Goal: Task Accomplishment & Management: Use online tool/utility

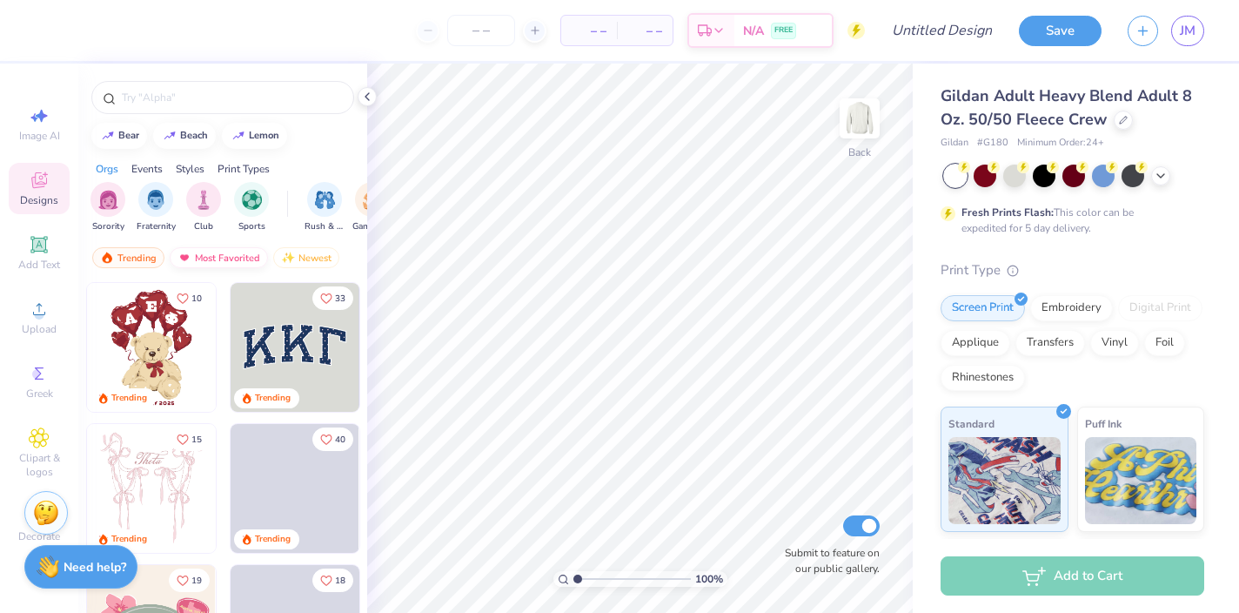
click at [219, 256] on div "Most Favorited" at bounding box center [219, 257] width 98 height 21
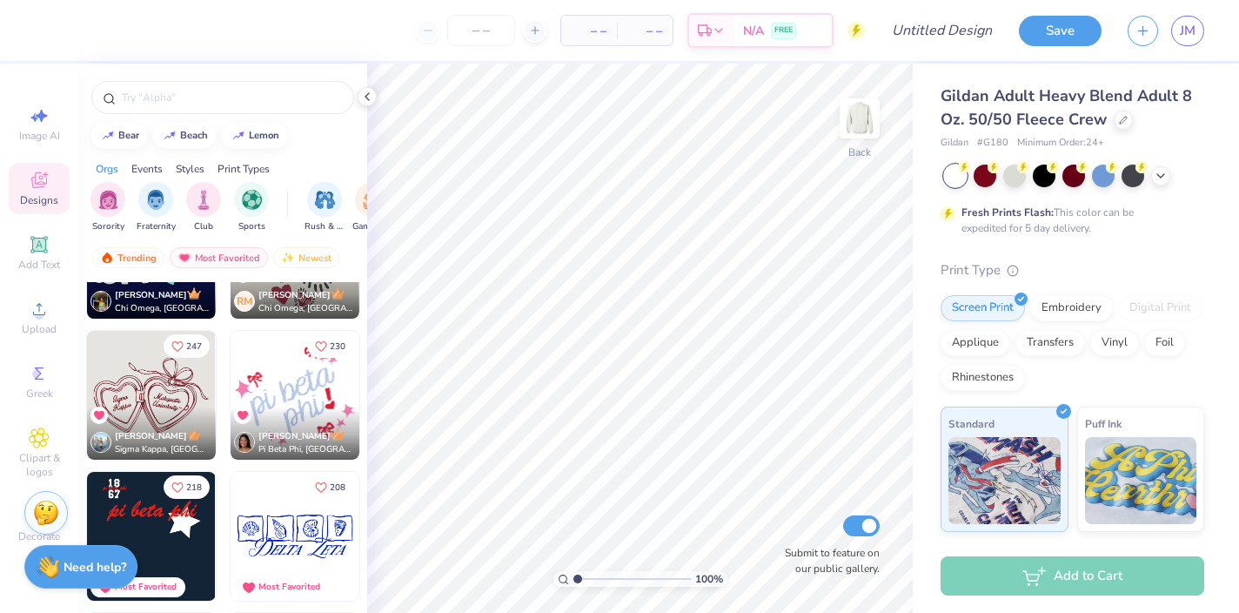
scroll to position [237, 0]
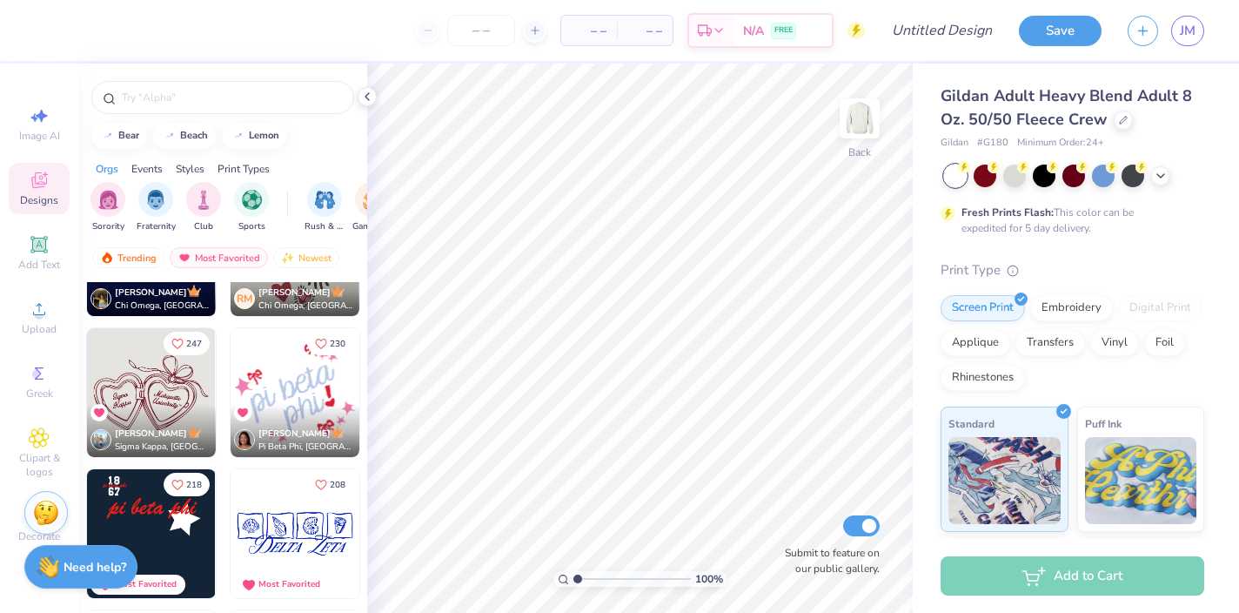
click at [1208, 23] on div "Save JM" at bounding box center [1129, 30] width 220 height 61
click at [1197, 27] on link "JM" at bounding box center [1187, 31] width 33 height 30
click at [1207, 35] on div "Save JM" at bounding box center [1129, 30] width 220 height 61
click at [1180, 30] on span "JM" at bounding box center [1188, 31] width 16 height 20
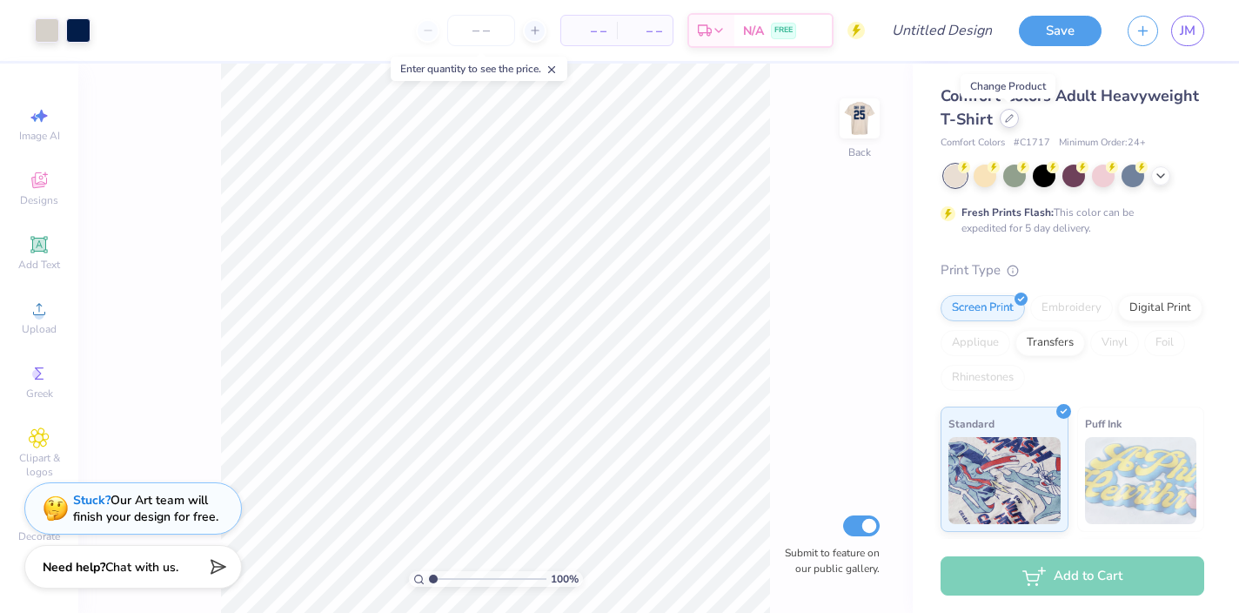
click at [1005, 118] on icon at bounding box center [1009, 118] width 9 height 9
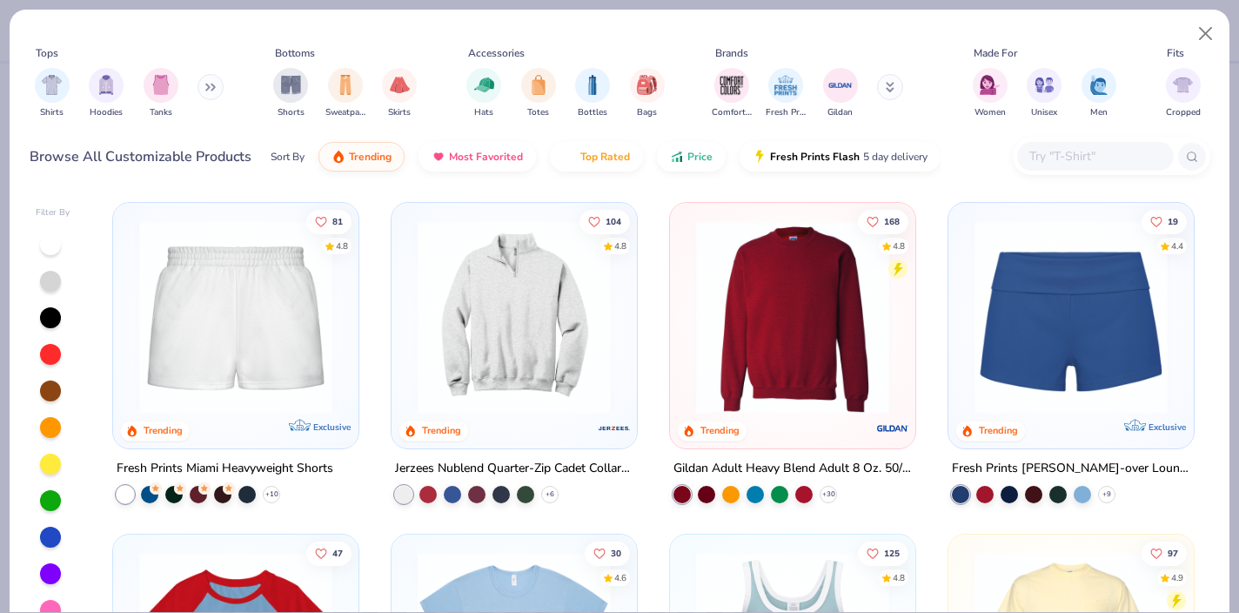
scroll to position [1325, 0]
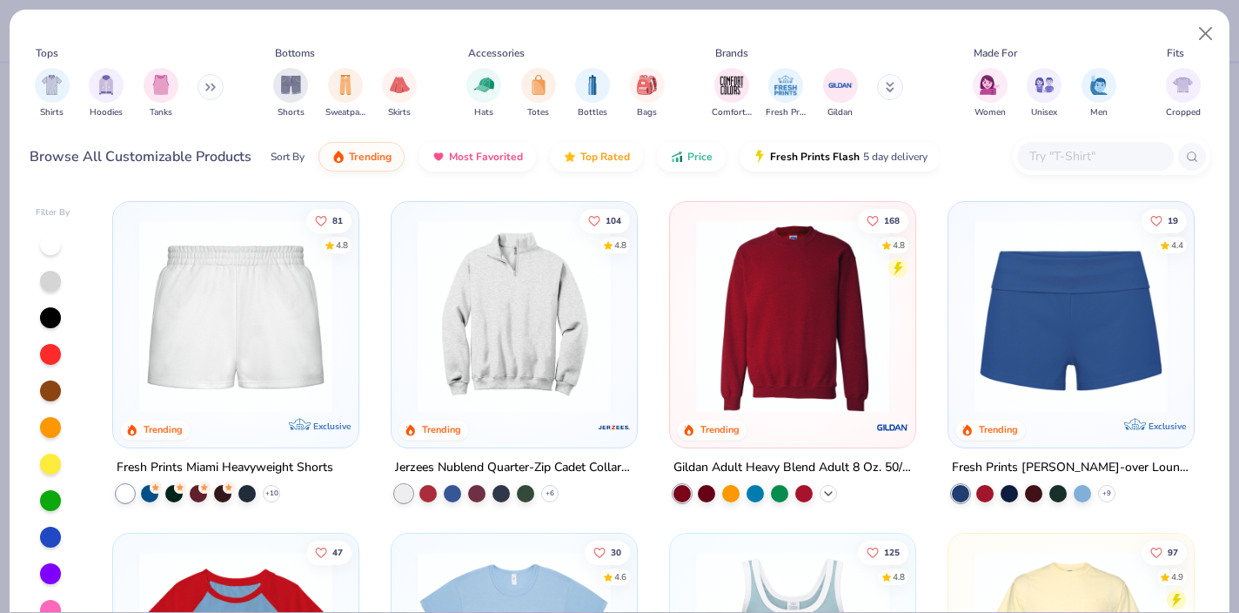
click at [826, 489] on icon at bounding box center [828, 493] width 14 height 14
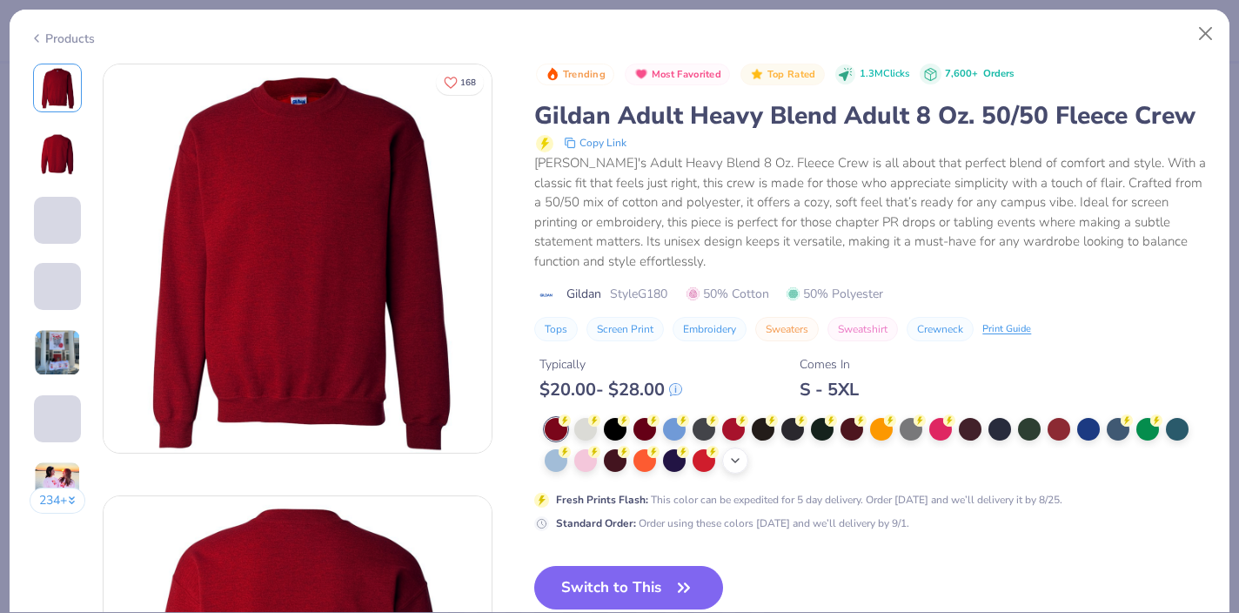
click at [741, 463] on icon at bounding box center [735, 460] width 14 height 14
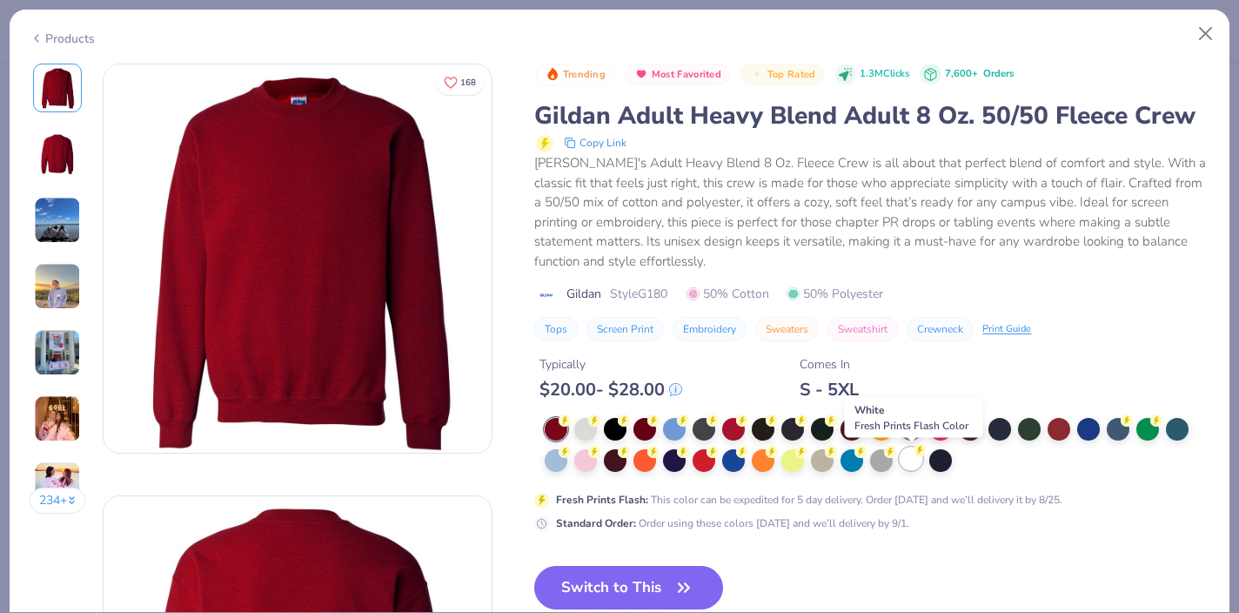
click at [916, 459] on div at bounding box center [911, 458] width 23 height 23
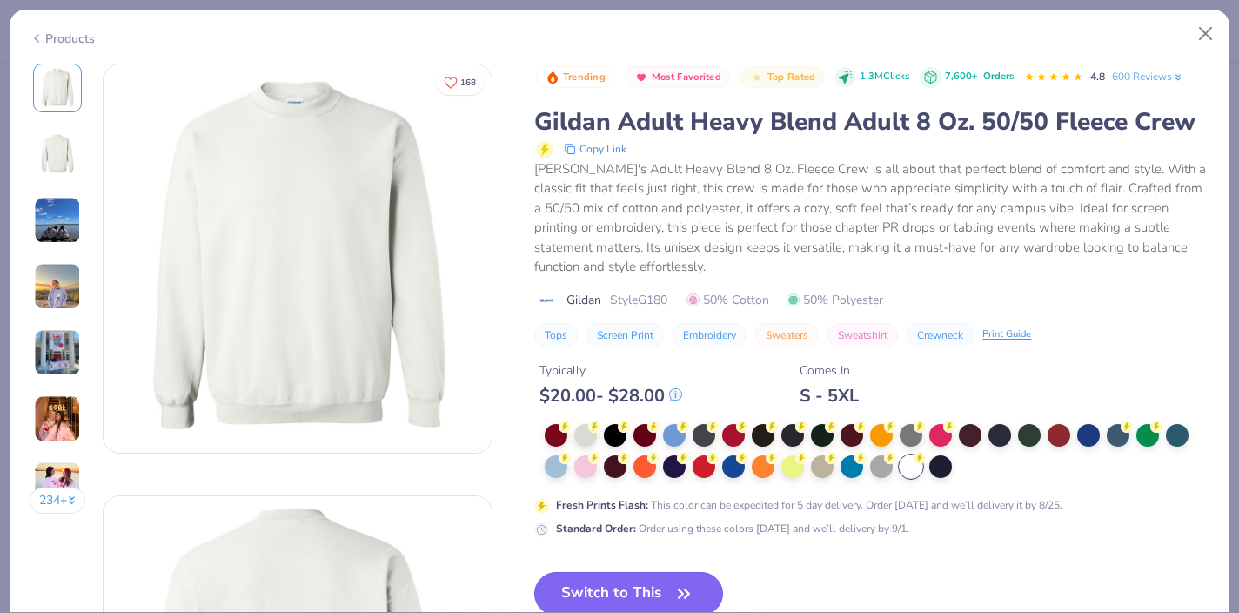
click at [620, 588] on button "Switch to This" at bounding box center [628, 594] width 189 height 44
click at [693, 593] on icon "button" at bounding box center [684, 593] width 24 height 24
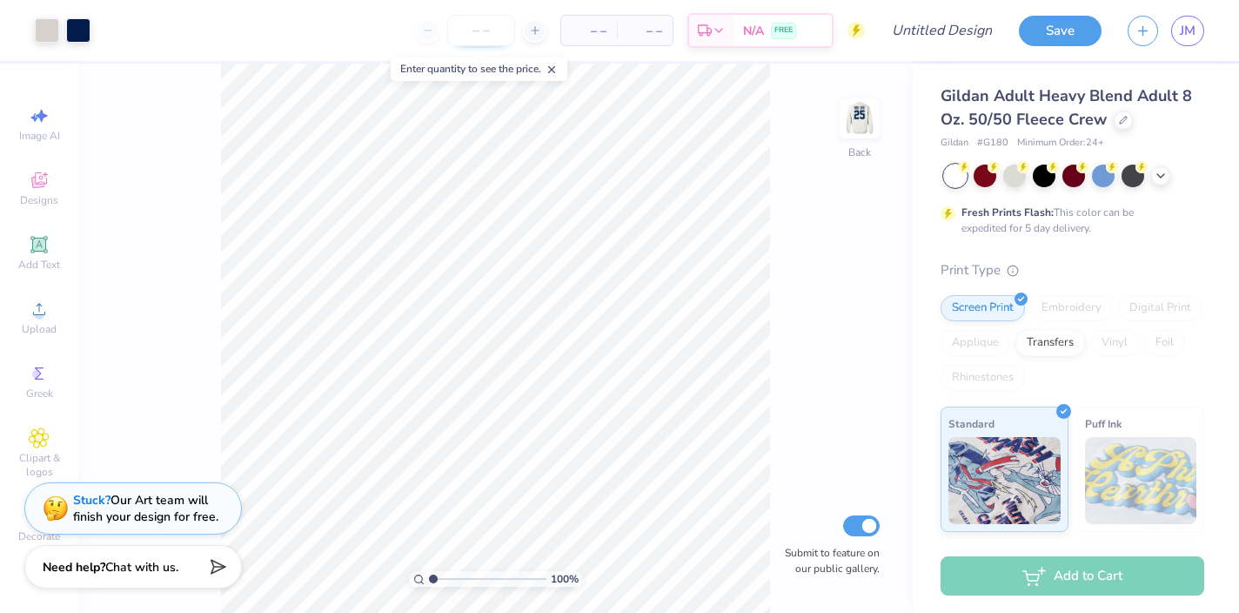
click at [484, 30] on input "number" at bounding box center [481, 30] width 68 height 31
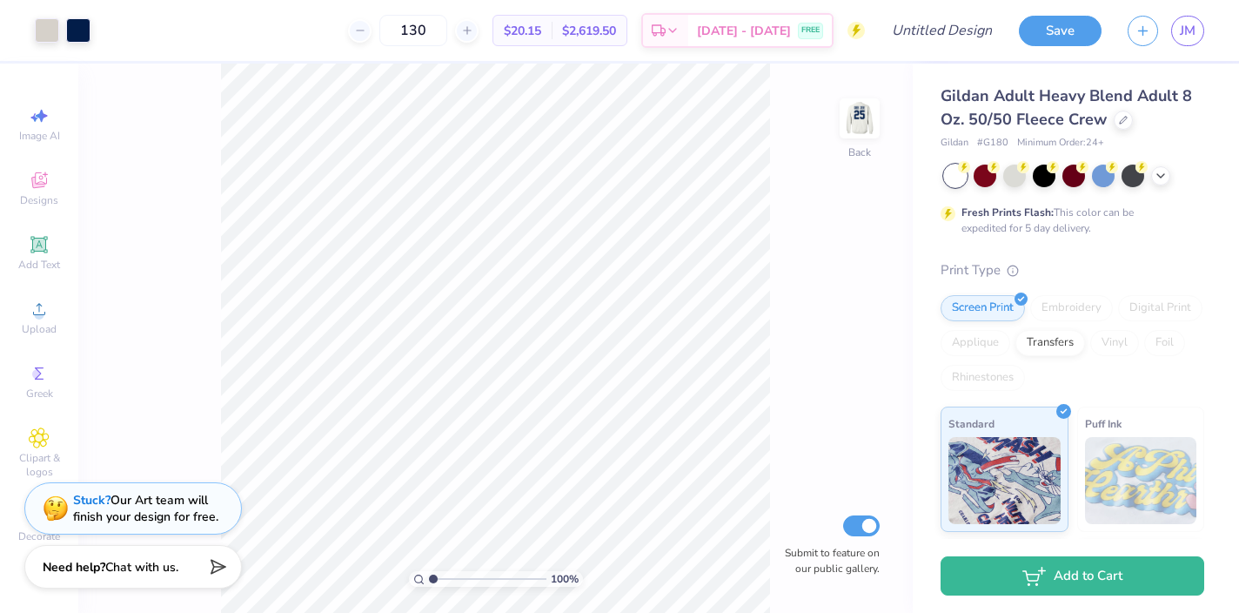
type input "130"
click at [861, 128] on img at bounding box center [860, 119] width 70 height 70
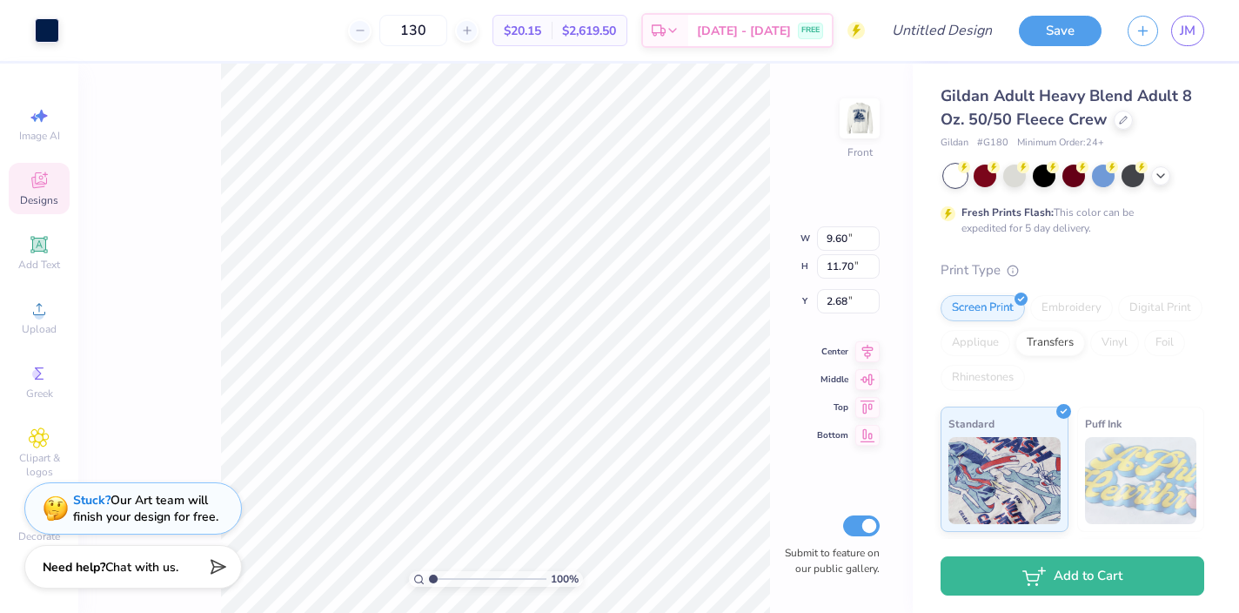
type input "9.49"
type input "2.50"
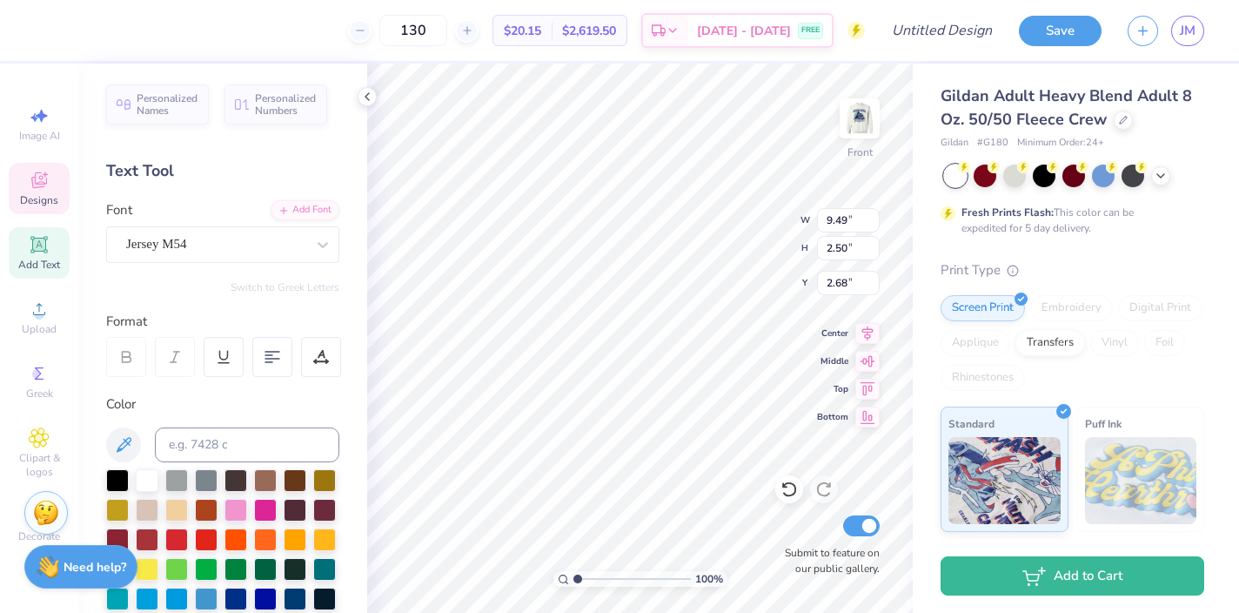
type textarea "sig delt"
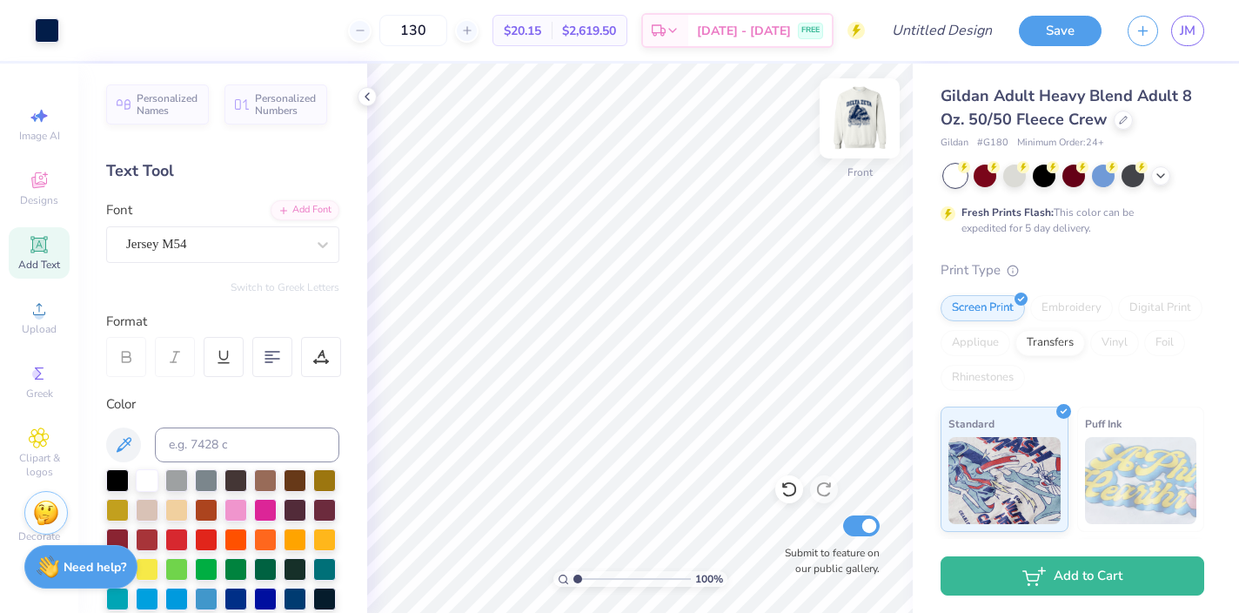
click at [858, 112] on img at bounding box center [860, 119] width 70 height 70
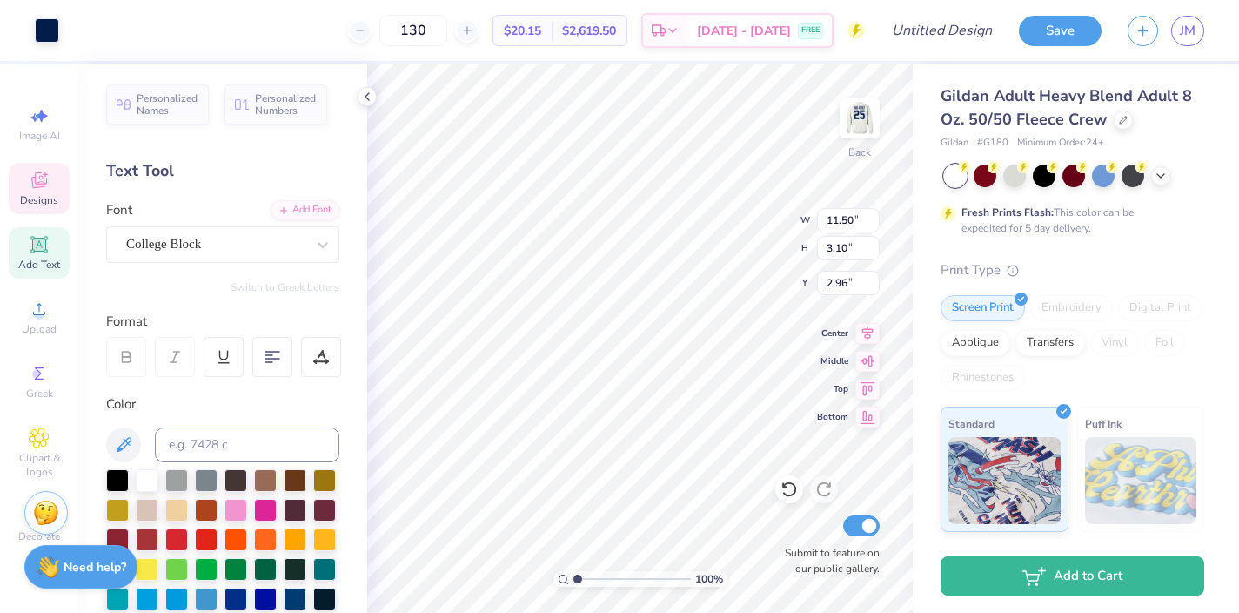
type input "3.10"
type textarea "Homecoming"
type input "12.90"
type input "3.14"
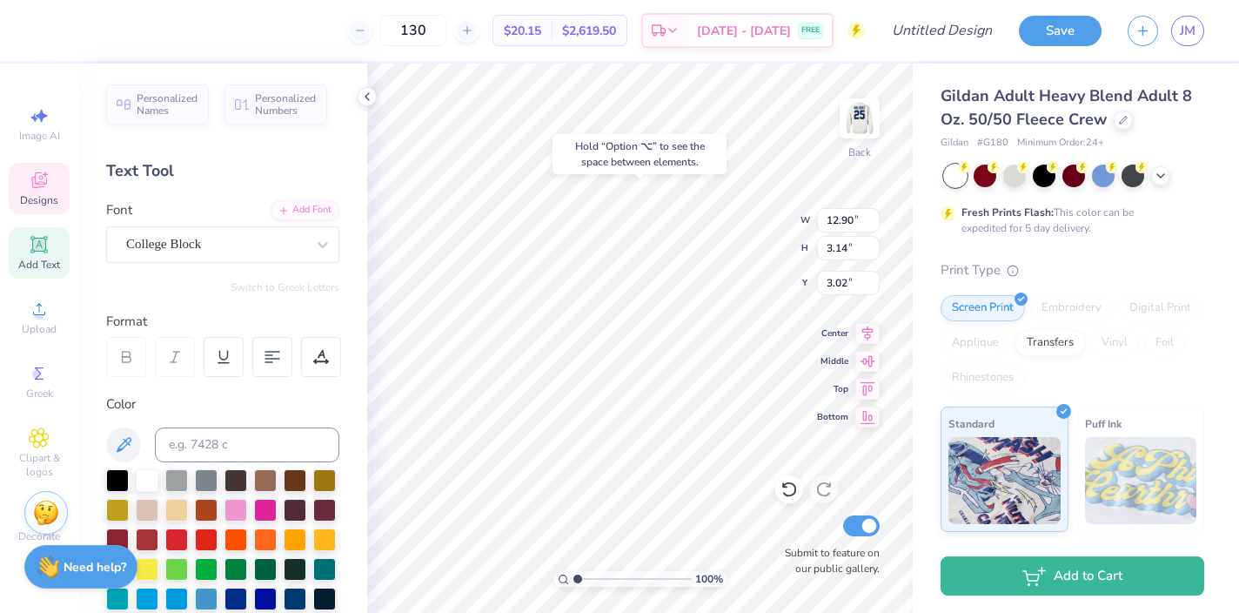
type input "3.00"
type input "9.74"
type input "2.82"
type input "12.73"
type textarea "s"
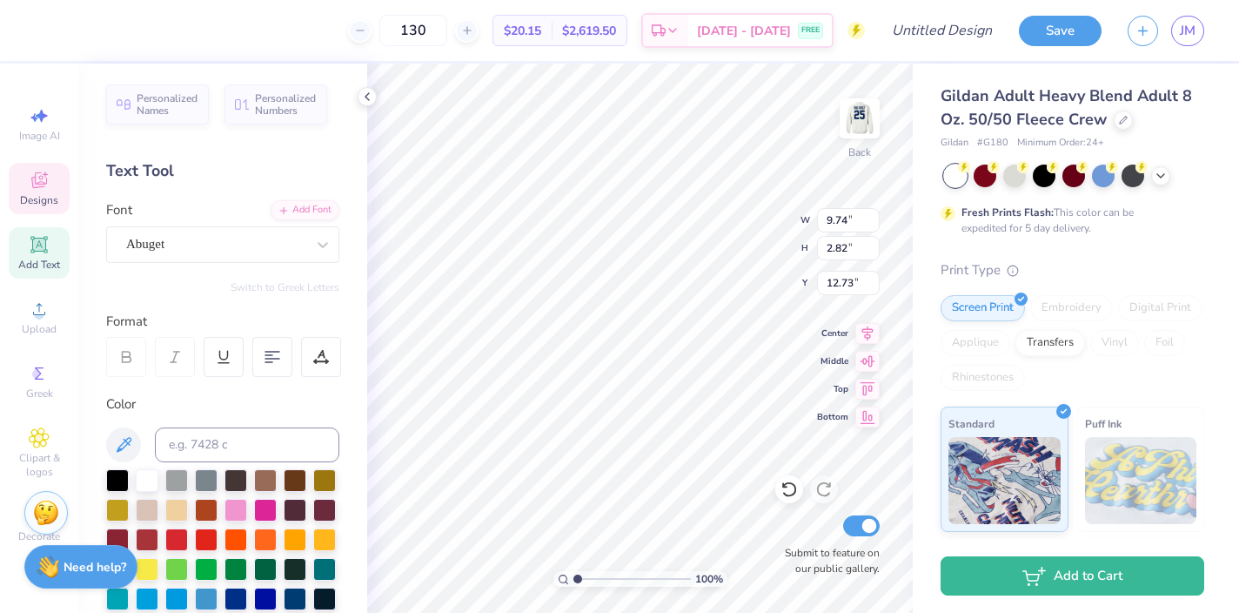
scroll to position [0, 4]
type textarea "Sig Delt X Dphi"
type input "12.56"
type input "2.57"
type input "12.95"
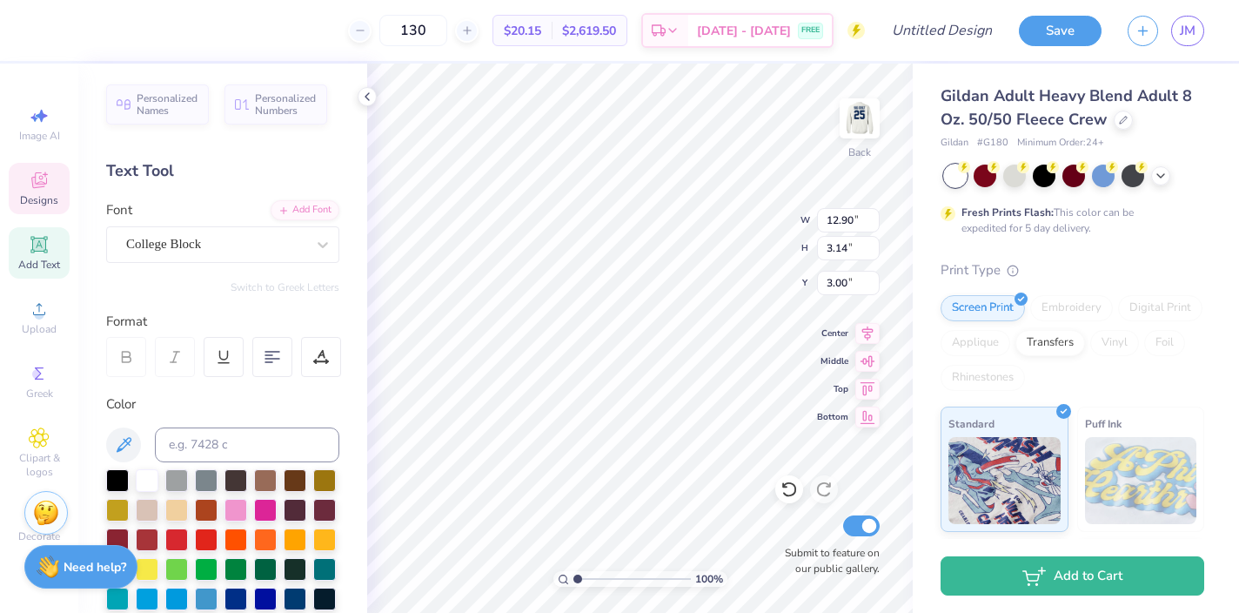
click at [366, 109] on div "Personalized Names Personalized Numbers Text Tool Add Font Font College Block S…" at bounding box center [222, 338] width 289 height 549
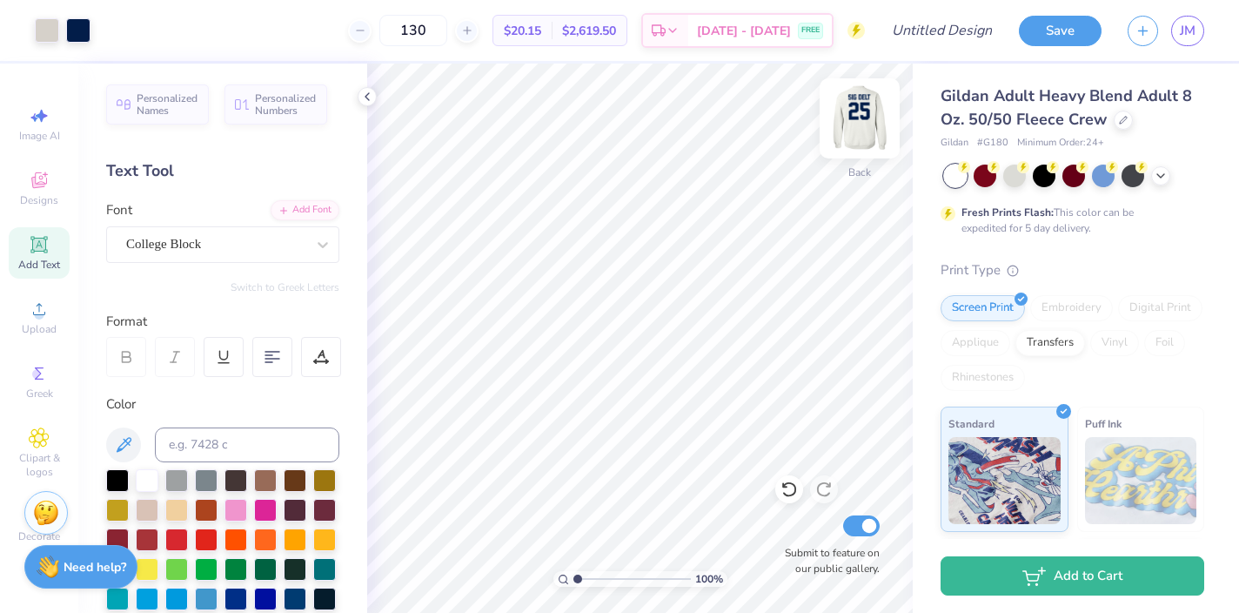
click at [863, 114] on img at bounding box center [860, 119] width 70 height 70
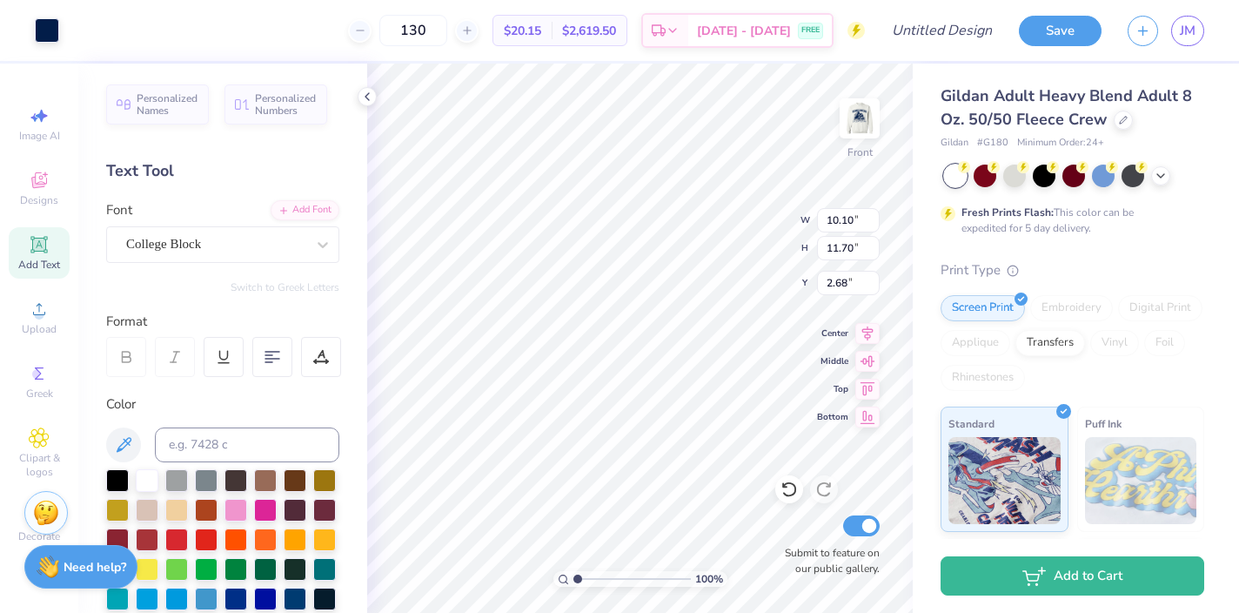
click at [366, 120] on div "Personalized Names Personalized Numbers Text Tool Add Font Font College Block S…" at bounding box center [222, 338] width 289 height 549
click at [861, 113] on img at bounding box center [860, 119] width 70 height 70
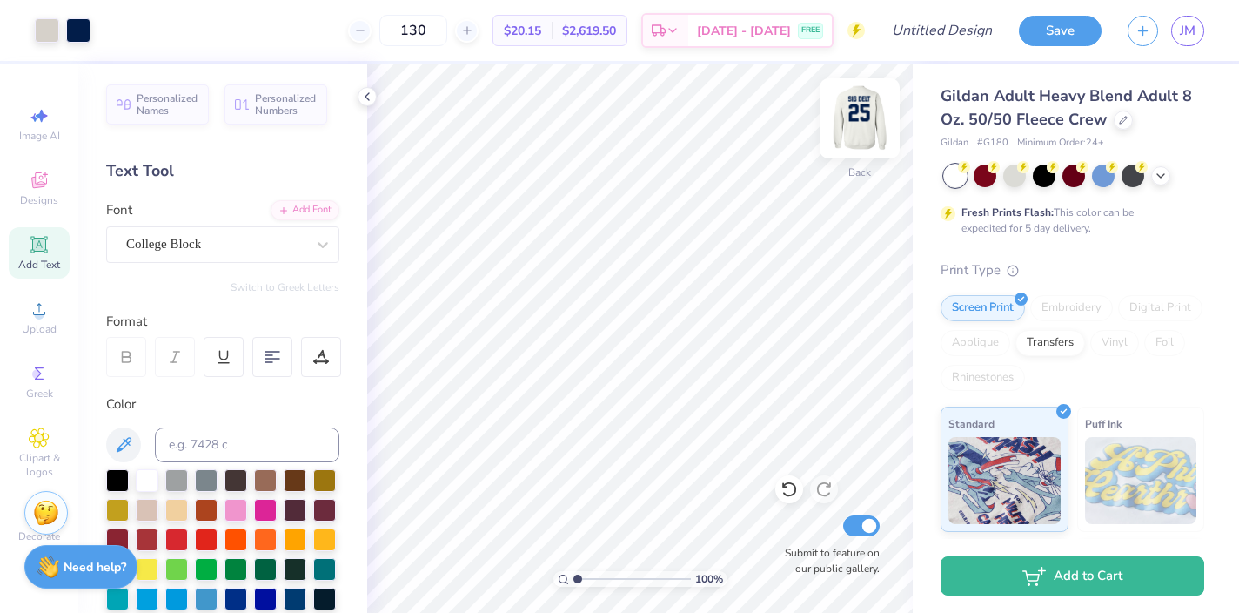
click at [865, 111] on img at bounding box center [860, 119] width 70 height 70
click at [858, 109] on img at bounding box center [860, 119] width 70 height 70
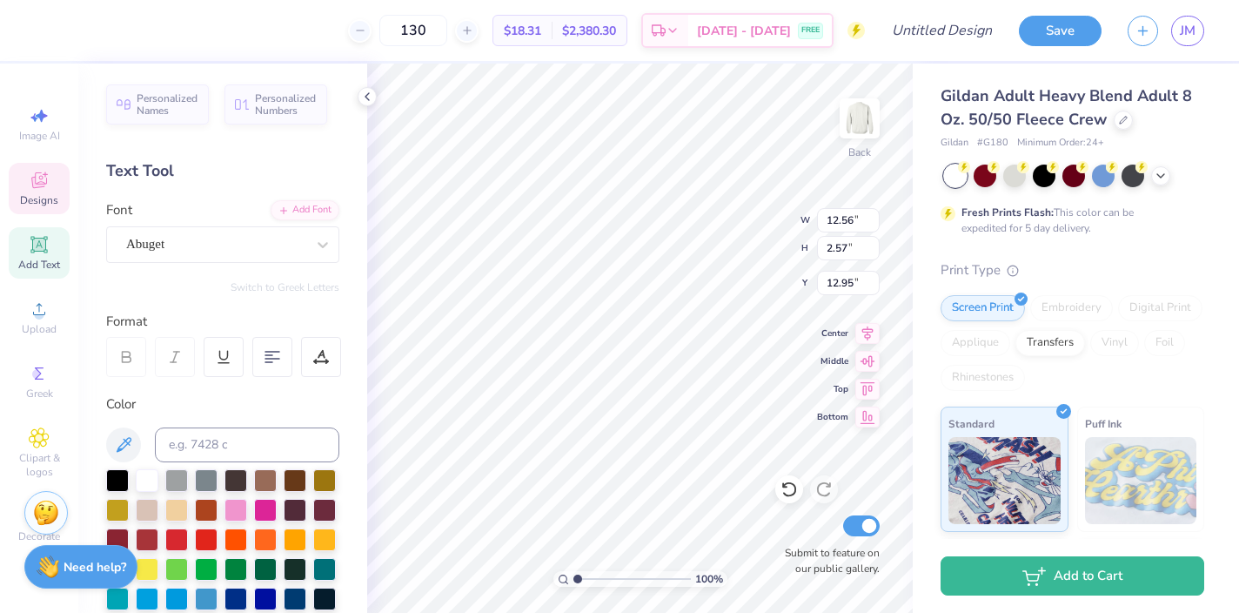
type input "14.75"
type textarea "2025"
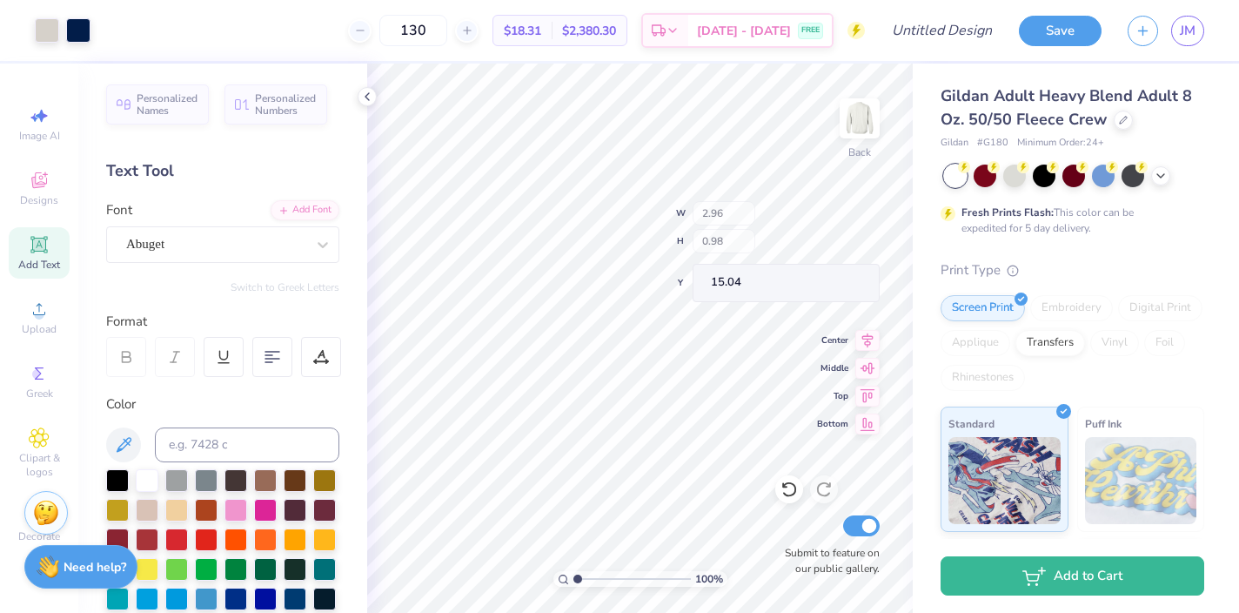
type input "15.04"
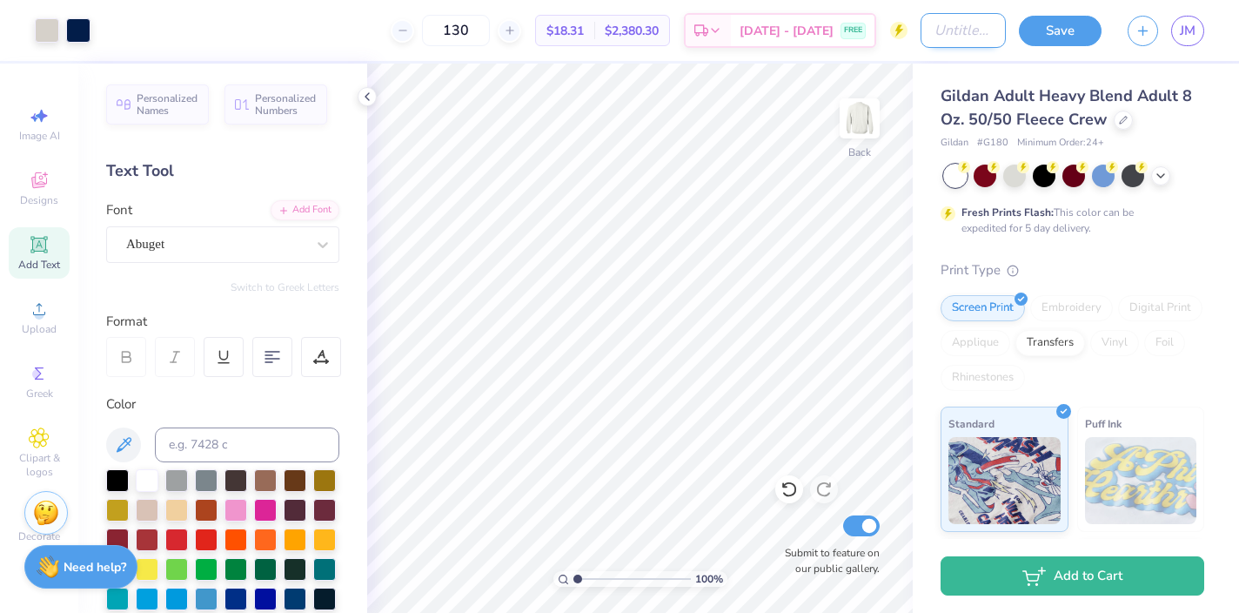
click at [924, 26] on input "Design Title" at bounding box center [963, 30] width 85 height 35
type input "simple"
click at [1047, 32] on button "Save" at bounding box center [1060, 28] width 83 height 30
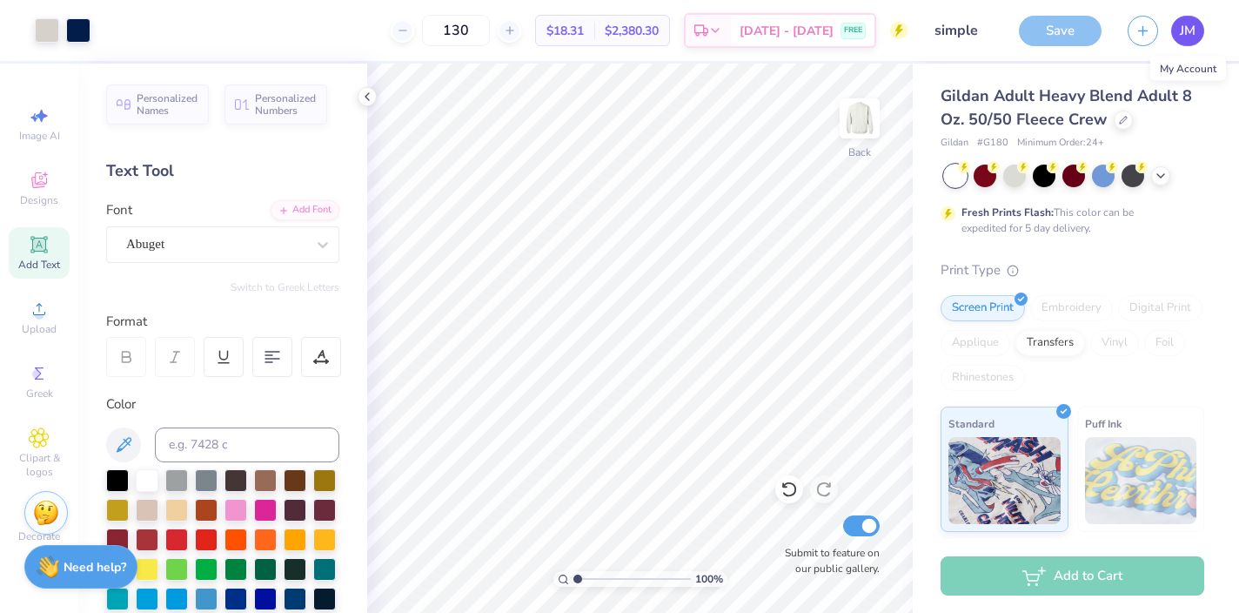
click at [1188, 25] on span "JM" at bounding box center [1188, 31] width 16 height 20
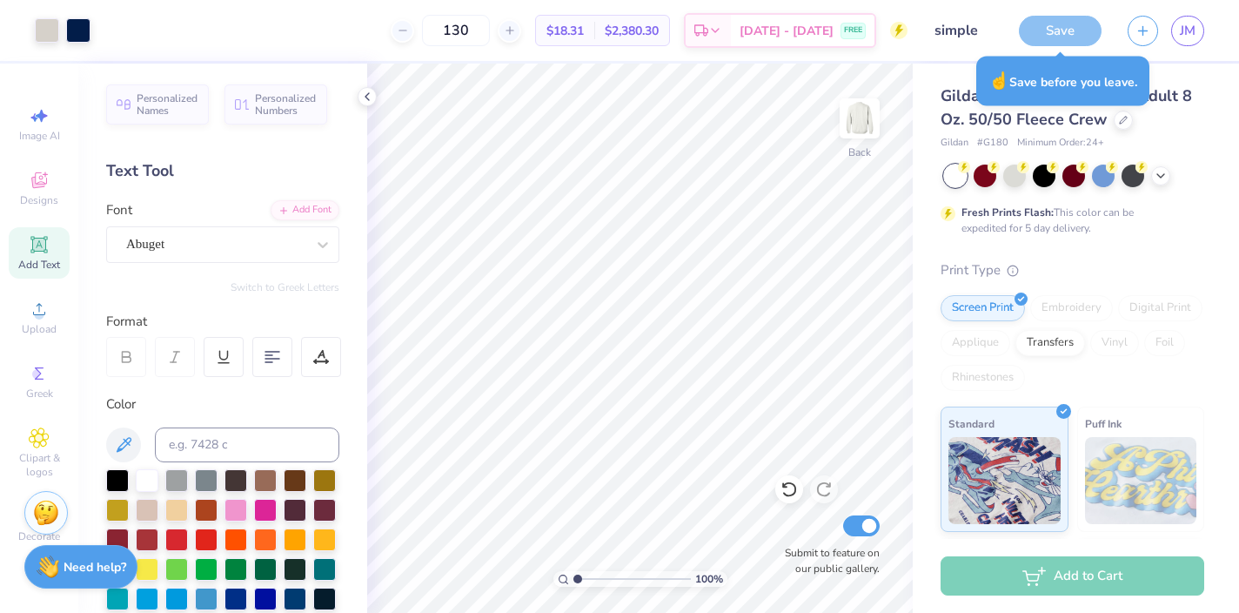
click at [1041, 38] on div "Save" at bounding box center [1060, 31] width 83 height 30
click at [1042, 33] on div "Save" at bounding box center [1060, 31] width 83 height 30
click at [1195, 28] on span "JM" at bounding box center [1188, 31] width 16 height 20
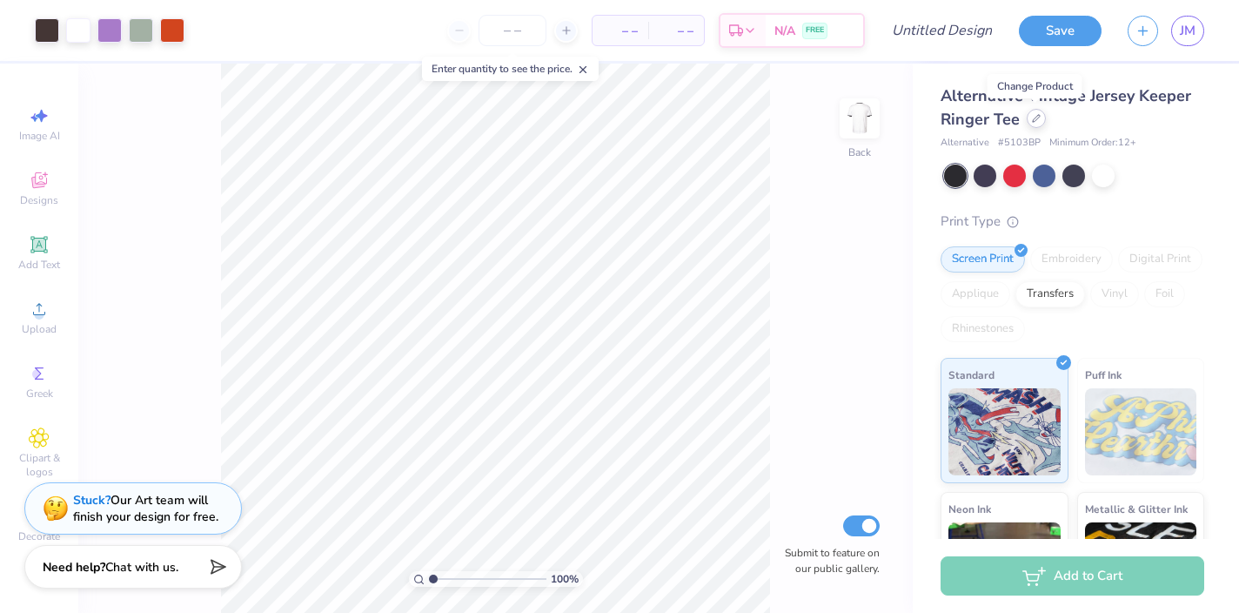
click at [1034, 122] on icon at bounding box center [1036, 118] width 9 height 9
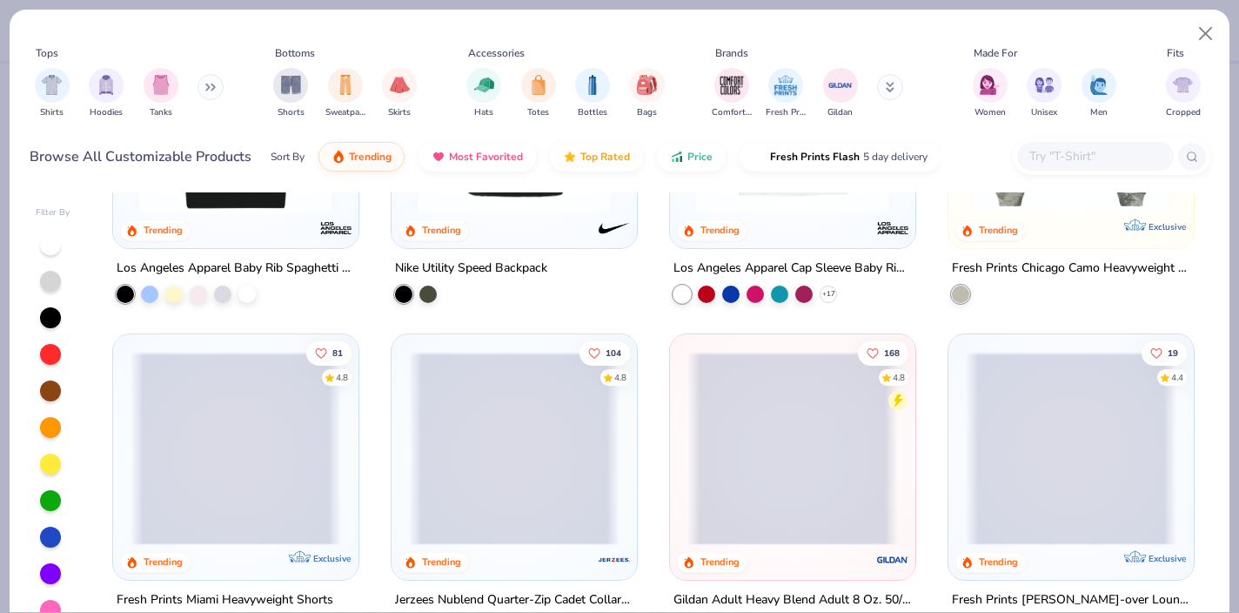
scroll to position [1223, 0]
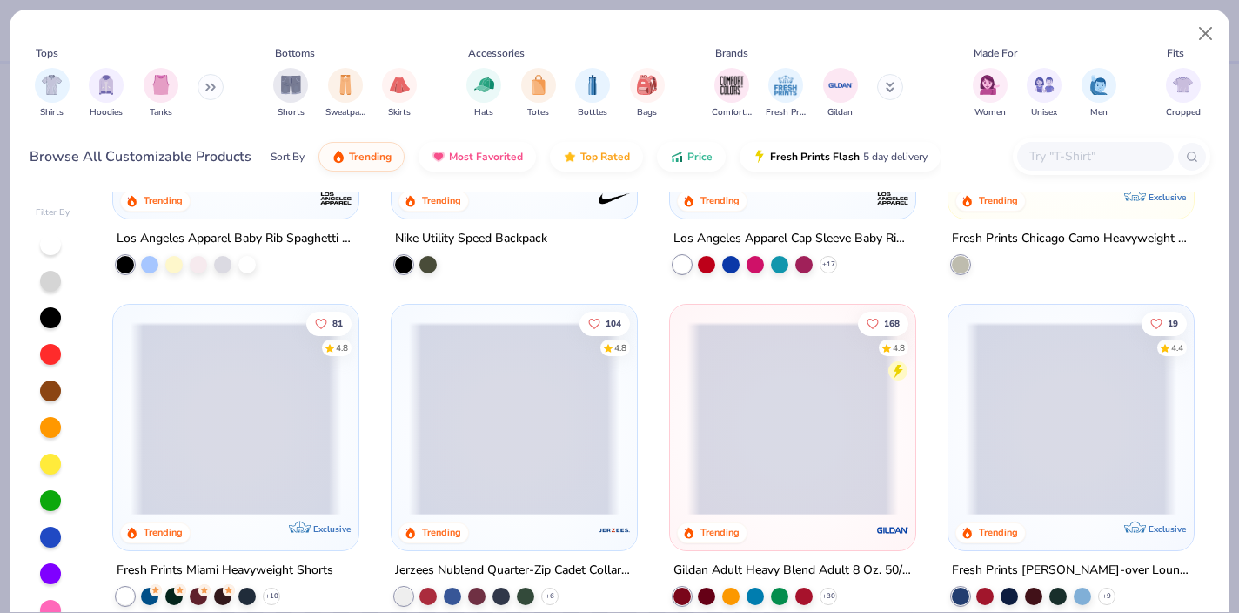
click at [738, 413] on span at bounding box center [792, 418] width 211 height 193
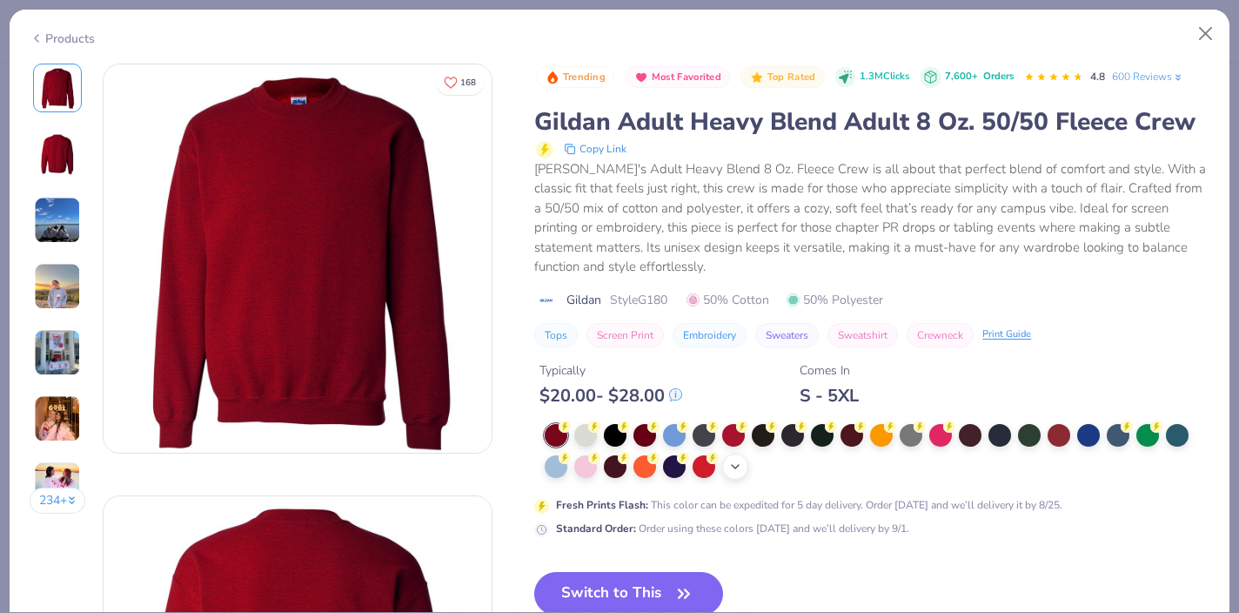
click at [737, 464] on icon at bounding box center [735, 466] width 14 height 14
click at [902, 472] on div at bounding box center [911, 464] width 23 height 23
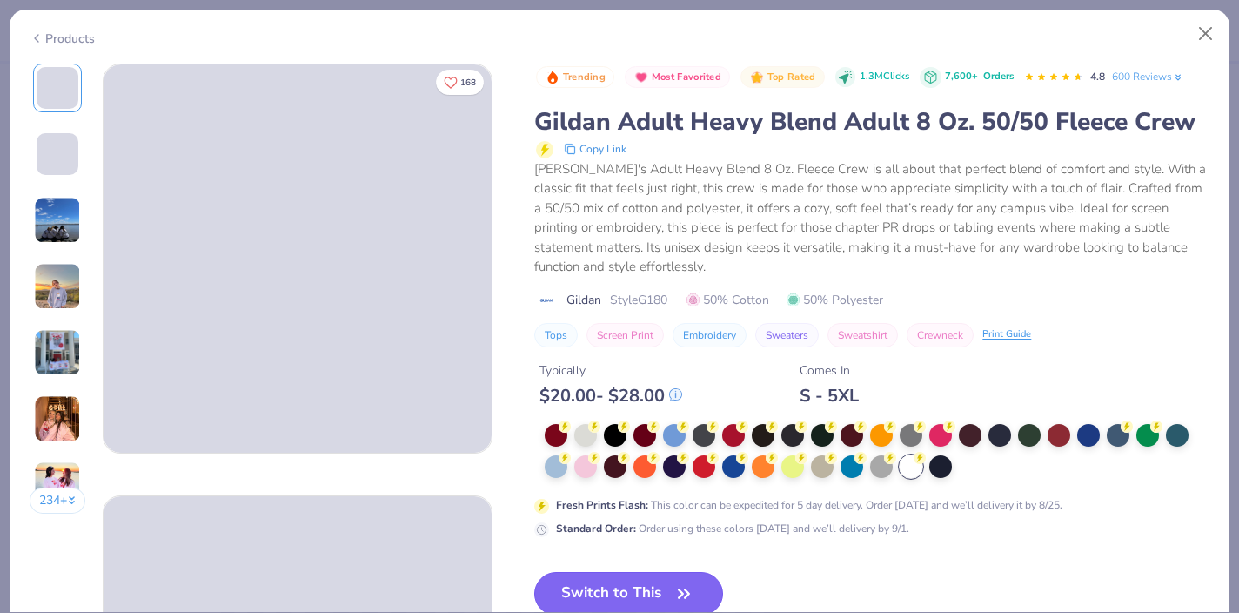
click at [633, 594] on button "Switch to This" at bounding box center [628, 594] width 189 height 44
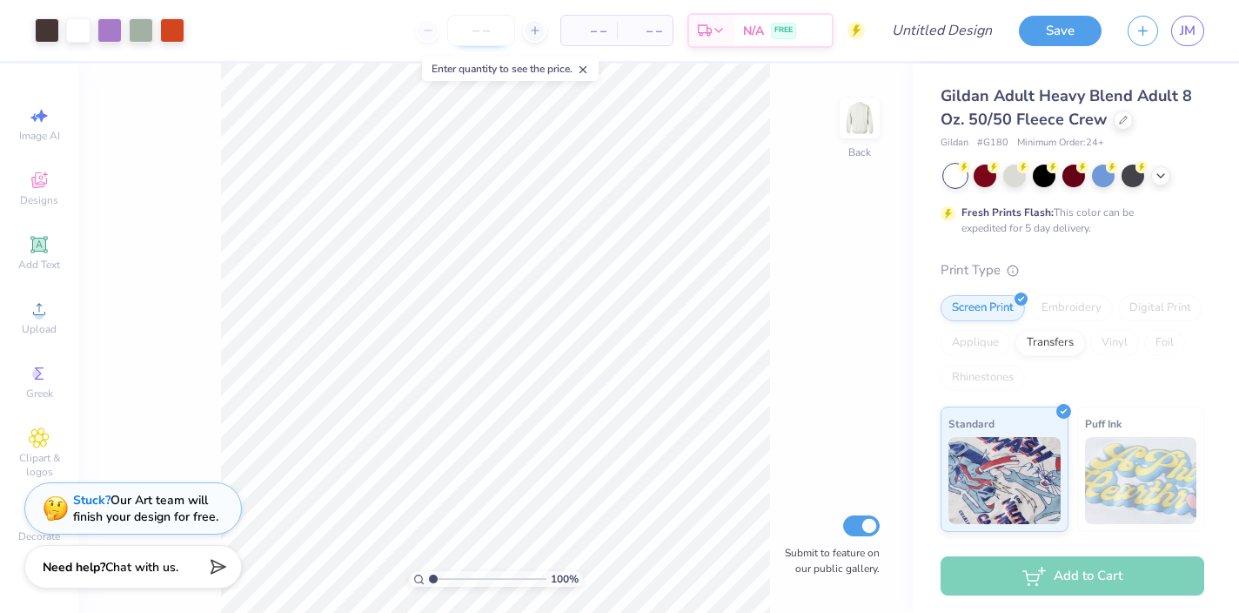
click at [470, 33] on input "number" at bounding box center [481, 30] width 68 height 31
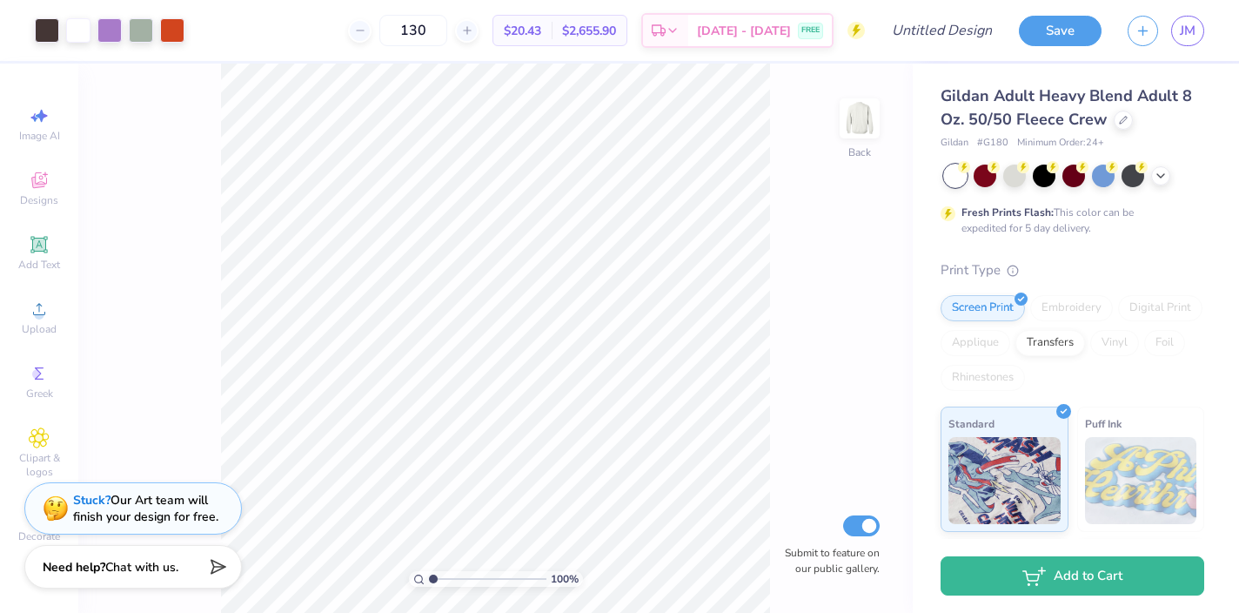
type input "130"
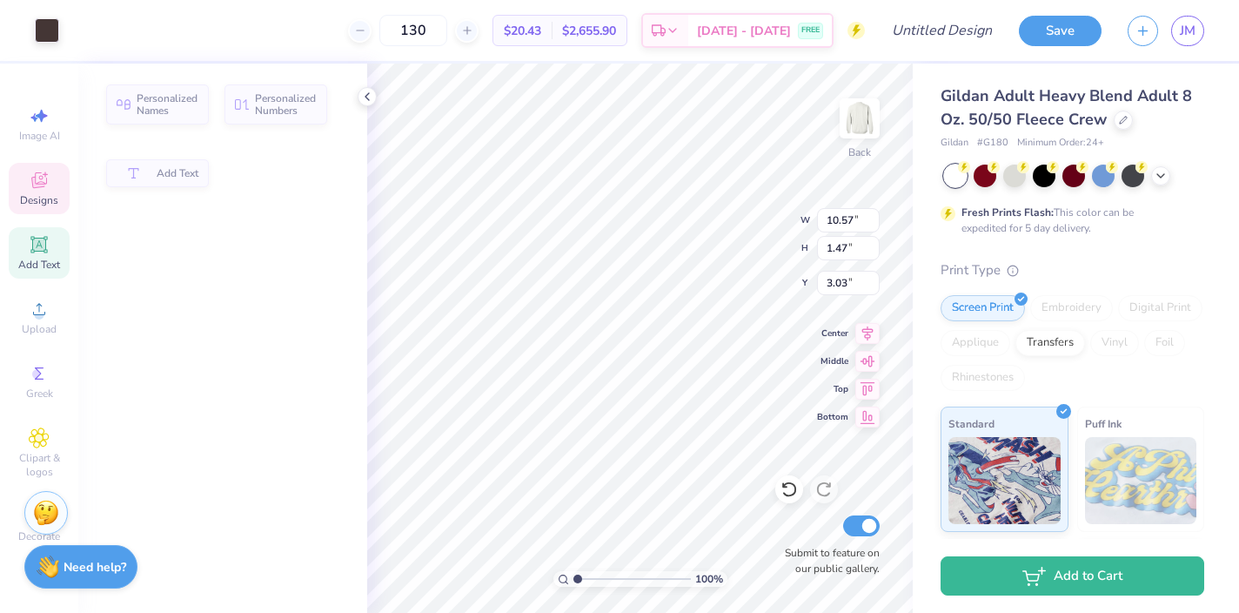
type input "10.57"
type input "1.47"
type input "3.03"
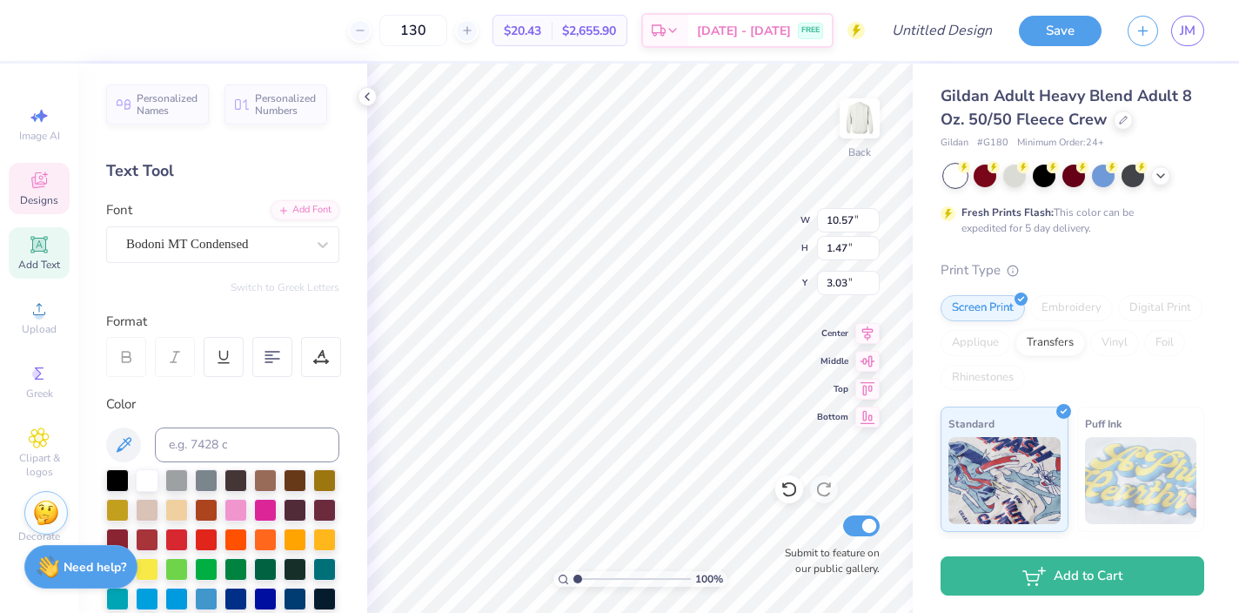
type textarea "S"
type textarea "HOMECOMG"
type input "8.67"
type input "1.85"
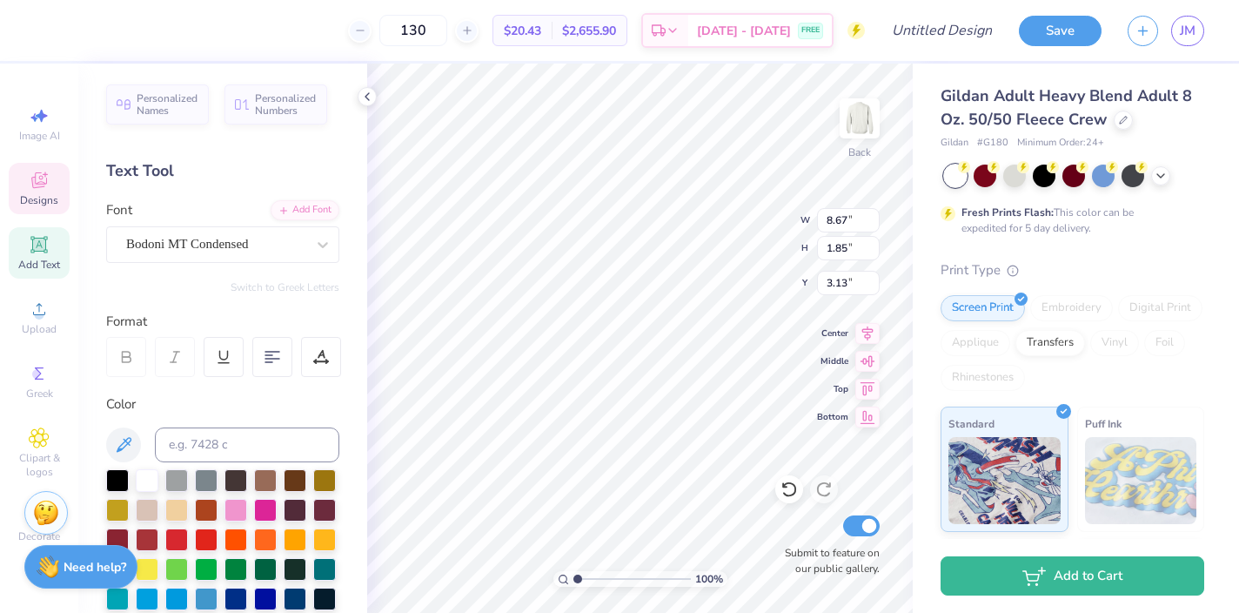
type input "3.13"
type textarea "HOMECOMING"
type input "3.00"
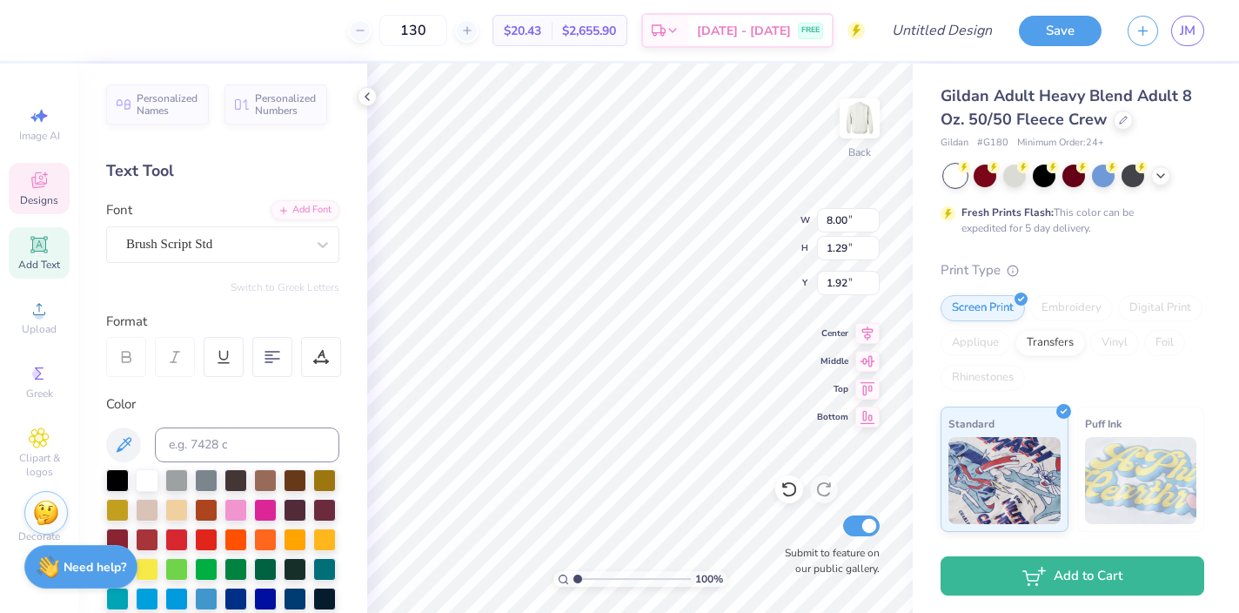
type textarea "Sig Delt X Delta Phi"
type input "10.05"
type input "1.79"
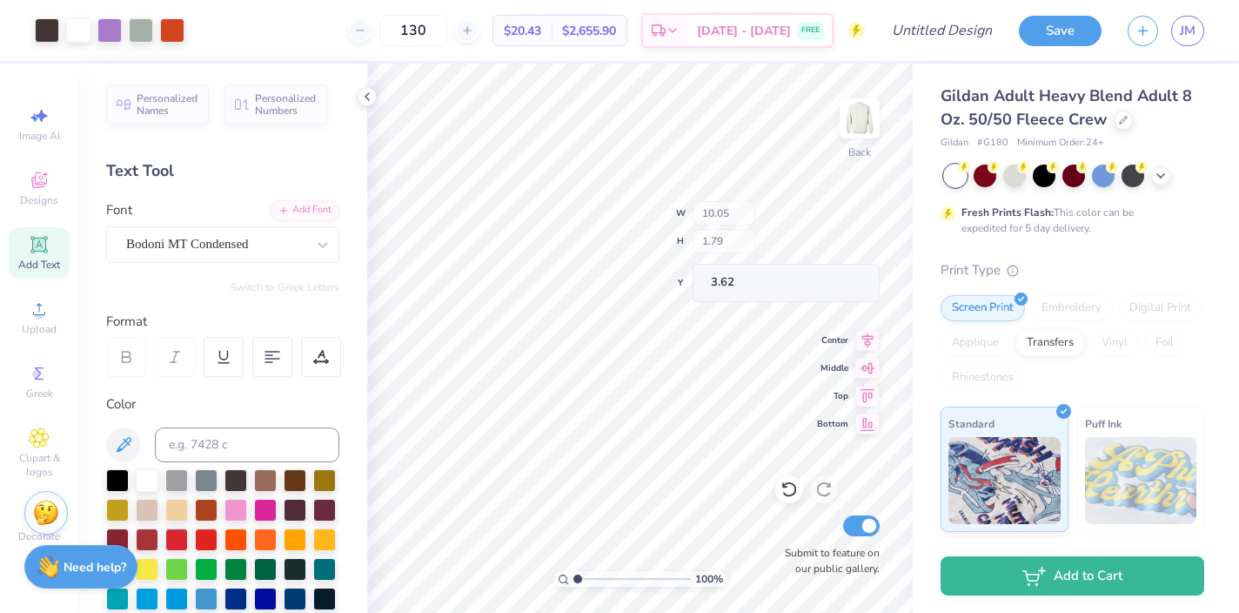
type input "3.62"
type input "12.95"
type input "13.02"
type input "3.47"
click at [111, 28] on div at bounding box center [109, 29] width 24 height 24
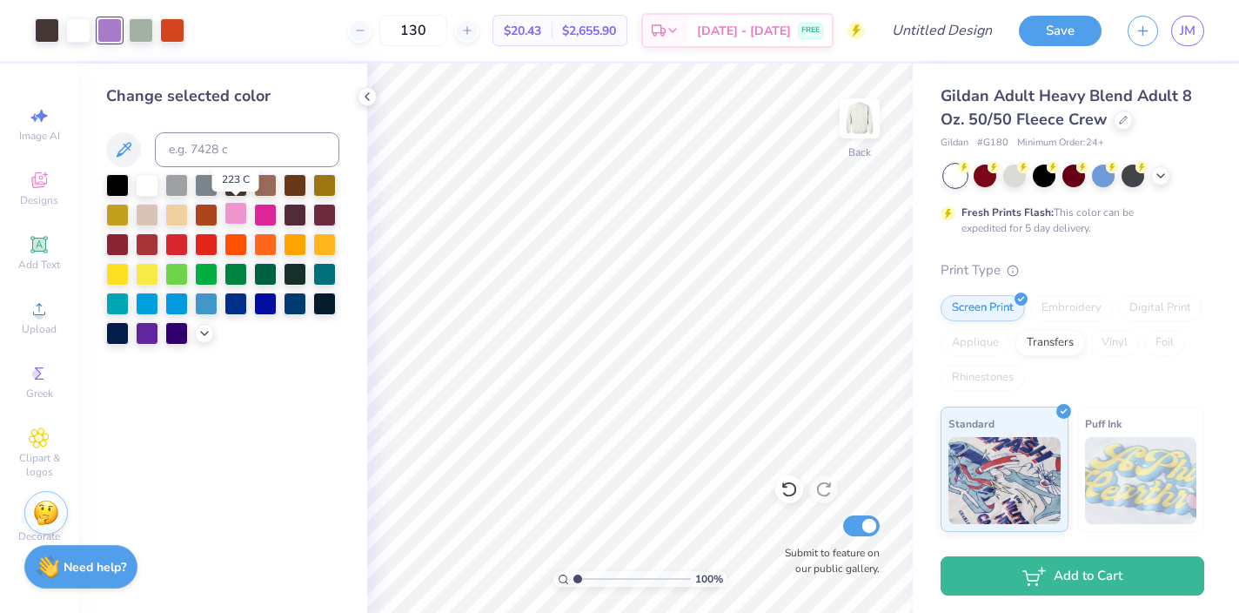
click at [240, 211] on div at bounding box center [235, 213] width 23 height 23
click at [295, 183] on div at bounding box center [295, 183] width 23 height 23
click at [267, 186] on div at bounding box center [265, 183] width 23 height 23
click at [180, 183] on div at bounding box center [176, 183] width 23 height 23
click at [268, 187] on div at bounding box center [265, 183] width 23 height 23
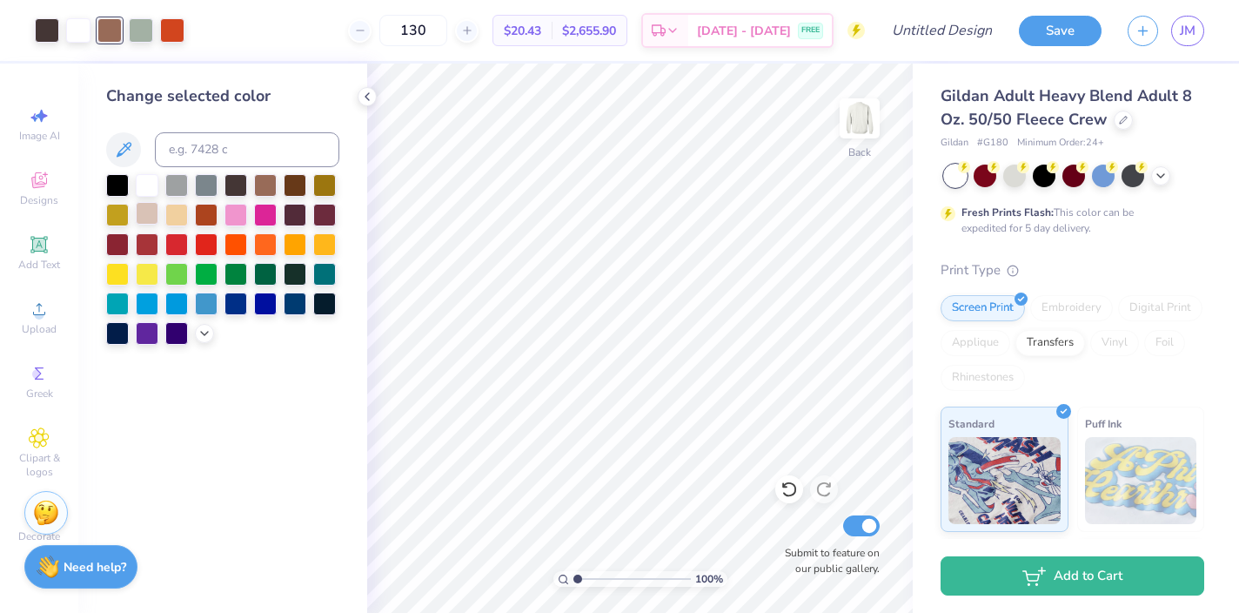
click at [146, 216] on div at bounding box center [147, 213] width 23 height 23
click at [204, 327] on icon at bounding box center [205, 332] width 14 height 14
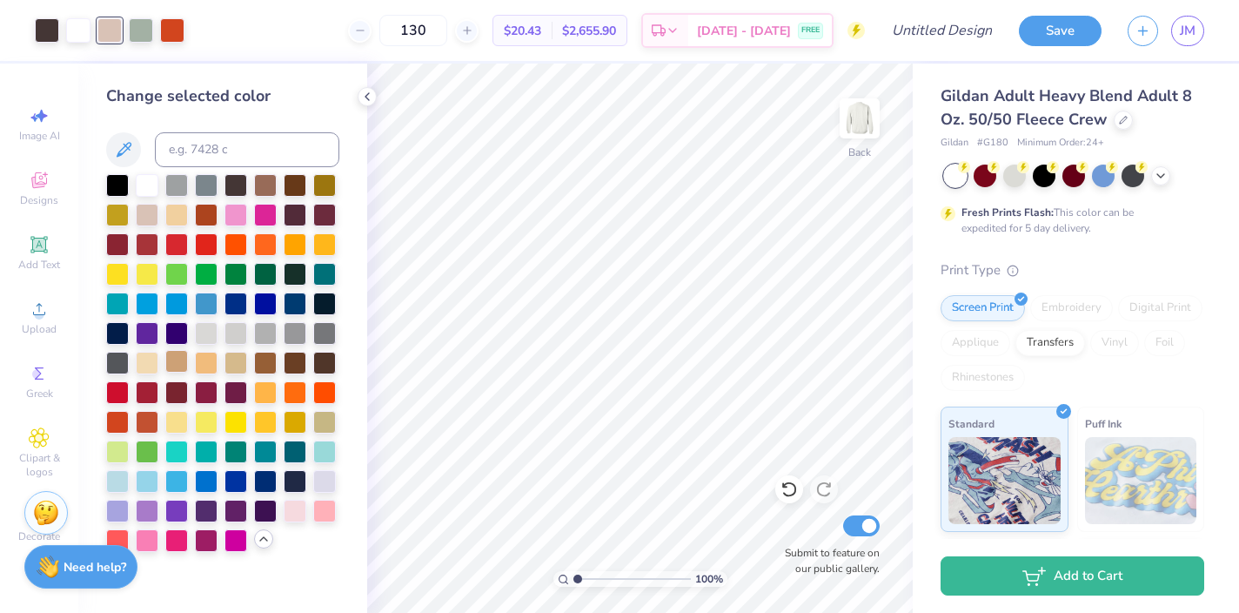
click at [178, 363] on div at bounding box center [176, 361] width 23 height 23
click at [236, 362] on div at bounding box center [235, 361] width 23 height 23
click at [264, 188] on div at bounding box center [265, 183] width 23 height 23
click at [172, 362] on div at bounding box center [176, 361] width 23 height 23
click at [298, 506] on div at bounding box center [295, 509] width 23 height 23
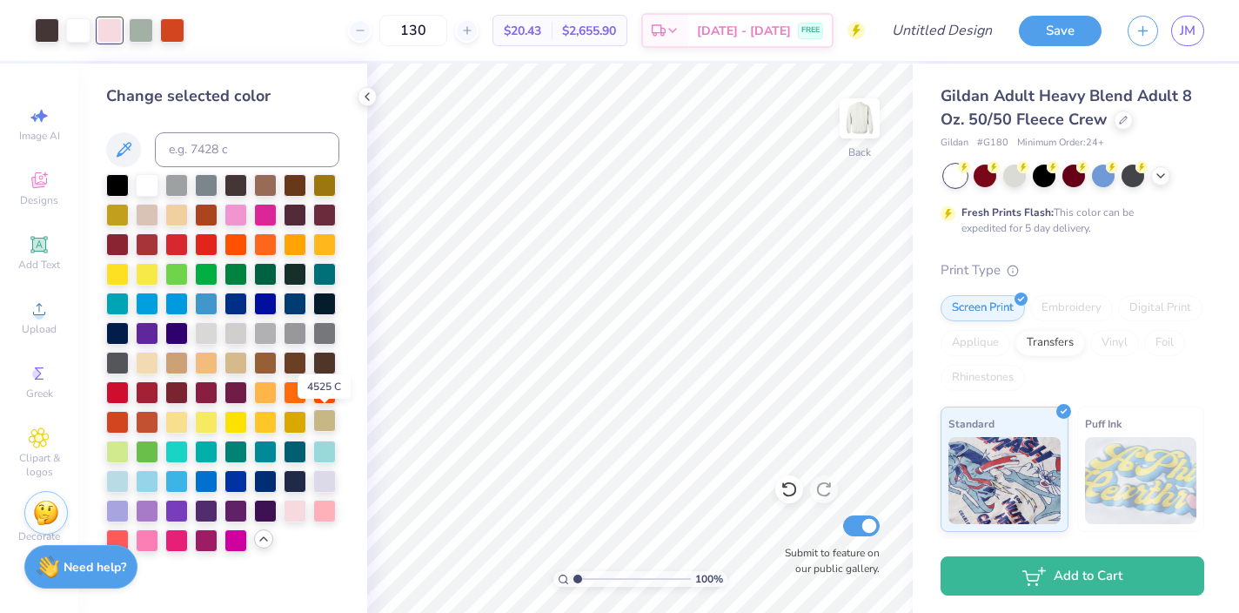
click at [327, 425] on div at bounding box center [324, 420] width 23 height 23
click at [178, 367] on div at bounding box center [176, 361] width 23 height 23
click at [152, 365] on div at bounding box center [147, 361] width 23 height 23
click at [153, 215] on div at bounding box center [147, 215] width 23 height 23
click at [184, 360] on div at bounding box center [176, 361] width 23 height 23
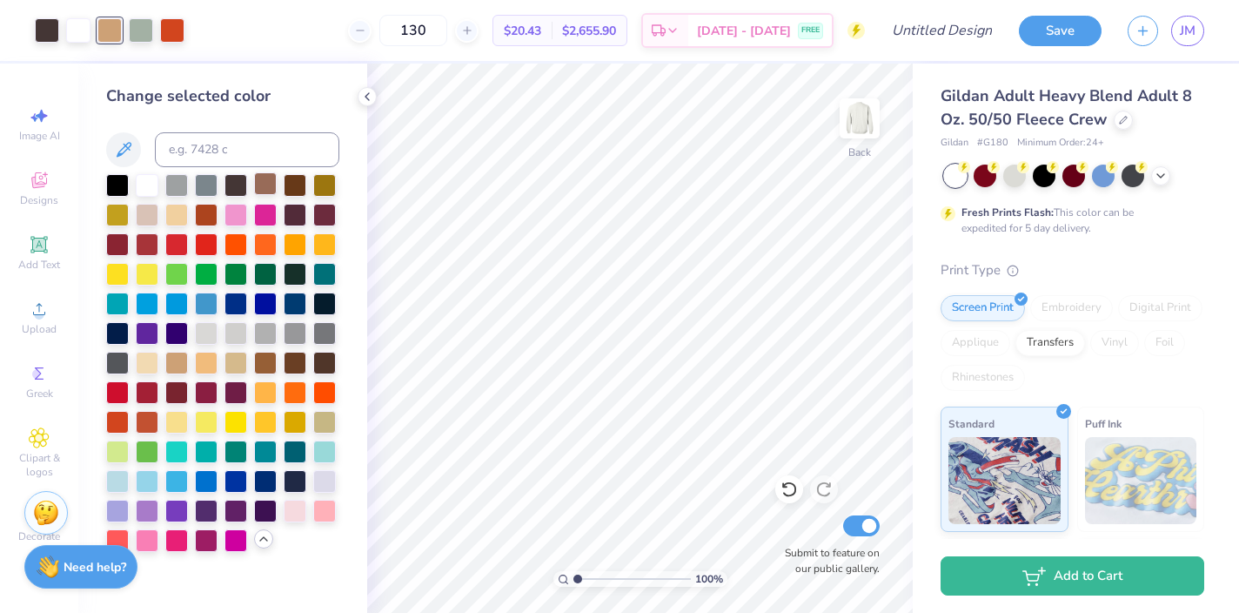
click at [265, 181] on div at bounding box center [265, 183] width 23 height 23
click at [178, 368] on div at bounding box center [176, 361] width 23 height 23
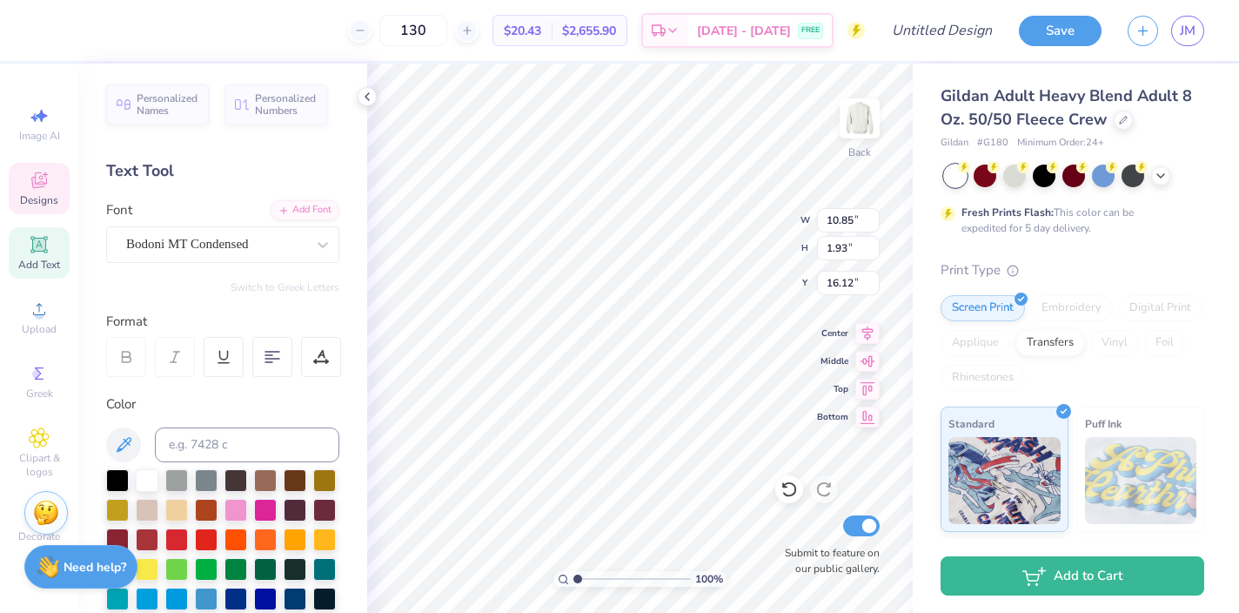
type input "4.54"
type textarea "2025"
click at [789, 487] on icon at bounding box center [789, 488] width 17 height 17
click at [799, 350] on div "100 % Back W 10.85 10.85 " H 1.93 1.93 " Y 4.54 4.54 " Center Middle Top Bottom…" at bounding box center [640, 338] width 546 height 549
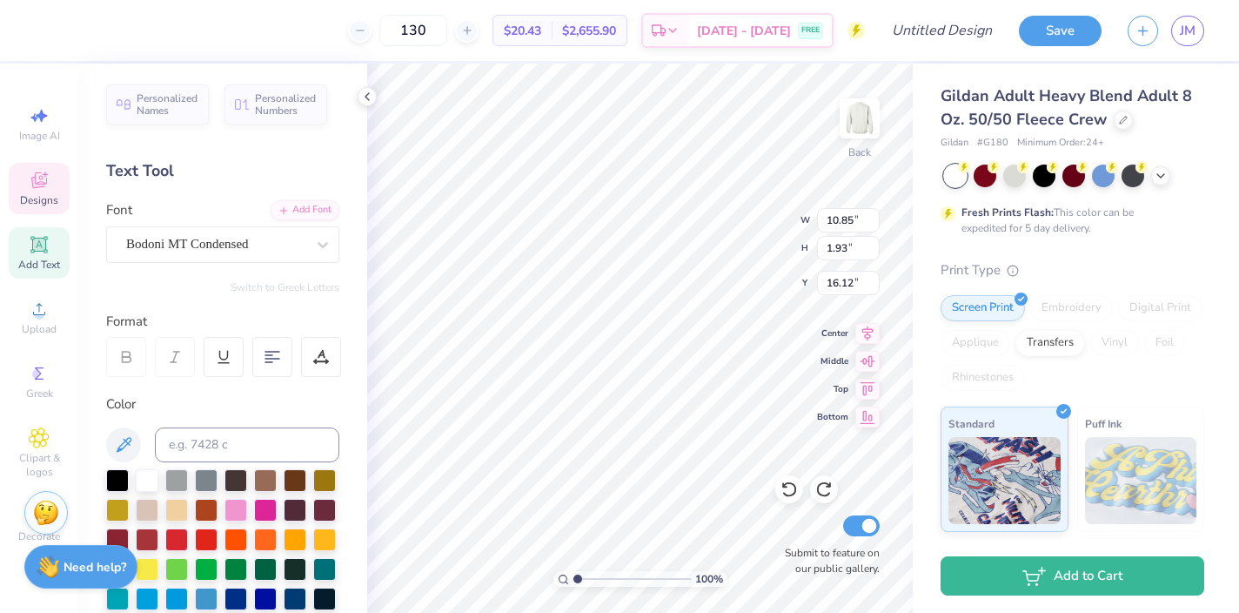
type textarea "2025"
type input "10.85"
type input "4.54"
type input "4.68"
type input "2.36"
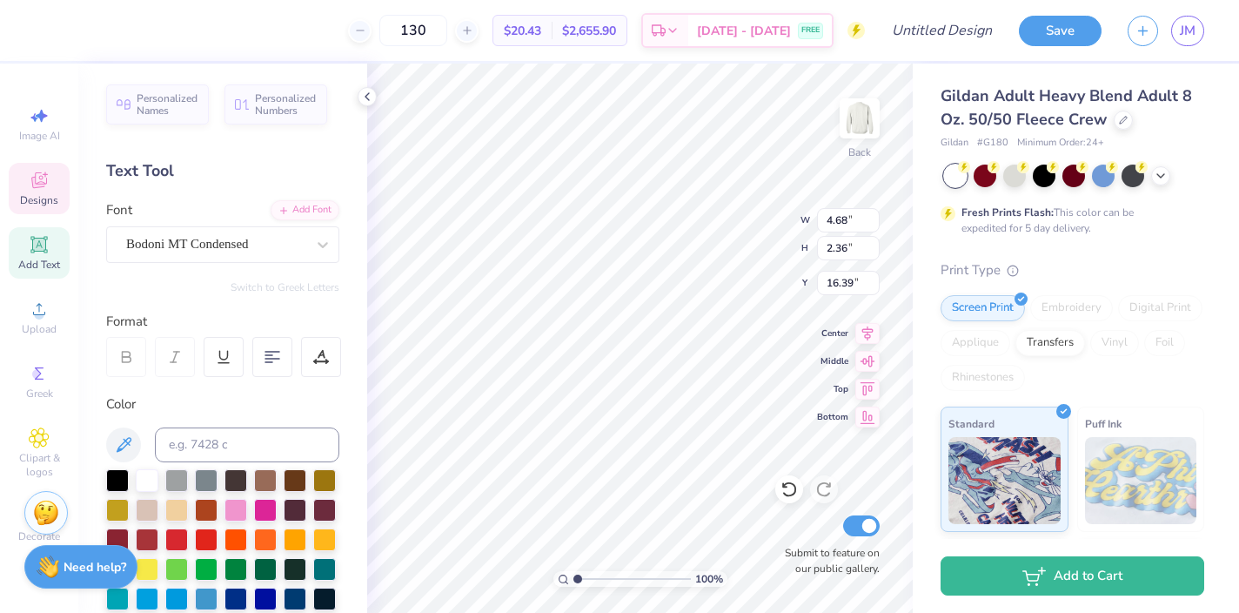
type input "12.79"
type input "1.36"
type input "3.00"
type input "3.40"
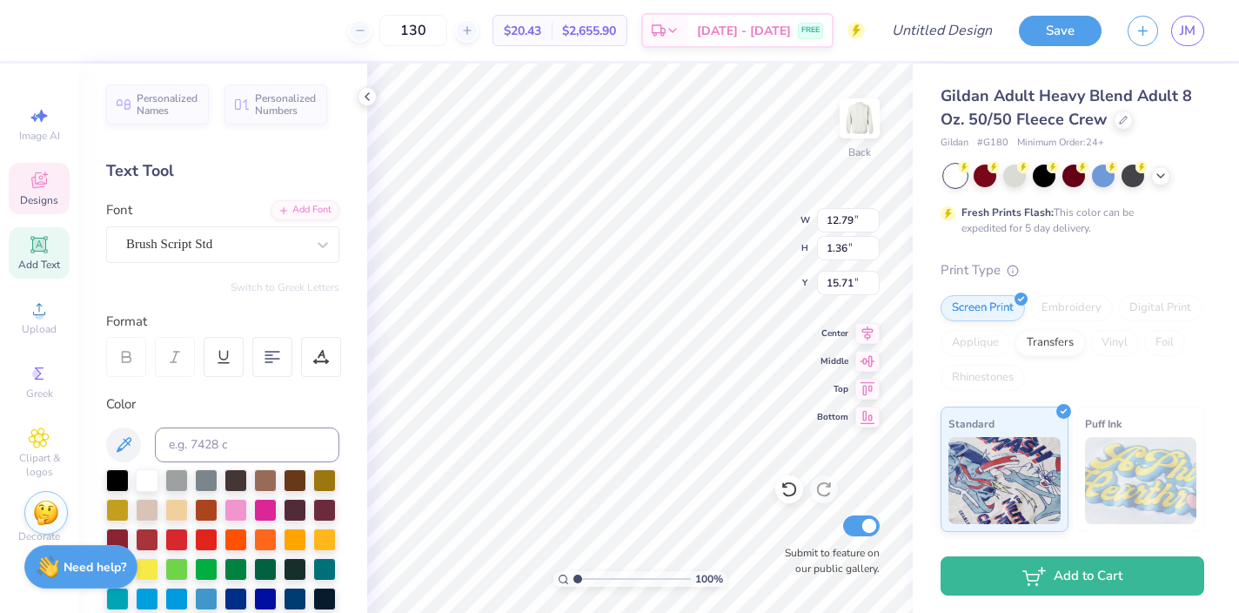
type input "15.71"
type textarea "2025"
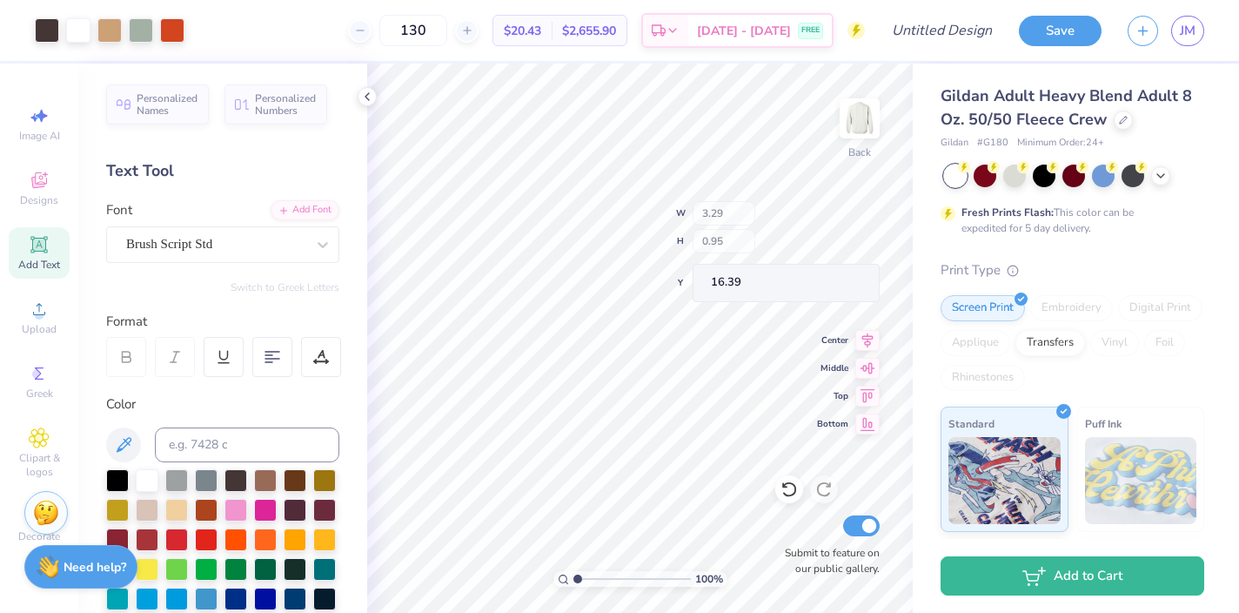
type input "16.39"
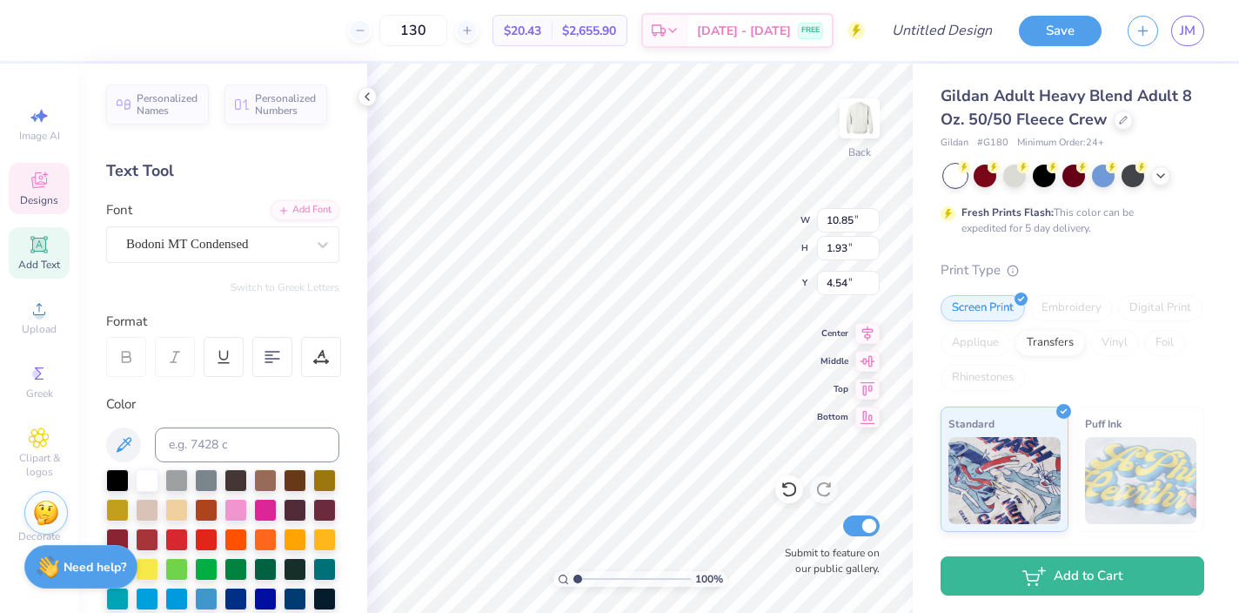
type input "10.85"
type input "1.93"
type input "16.39"
type input "3.29"
type input "0.95"
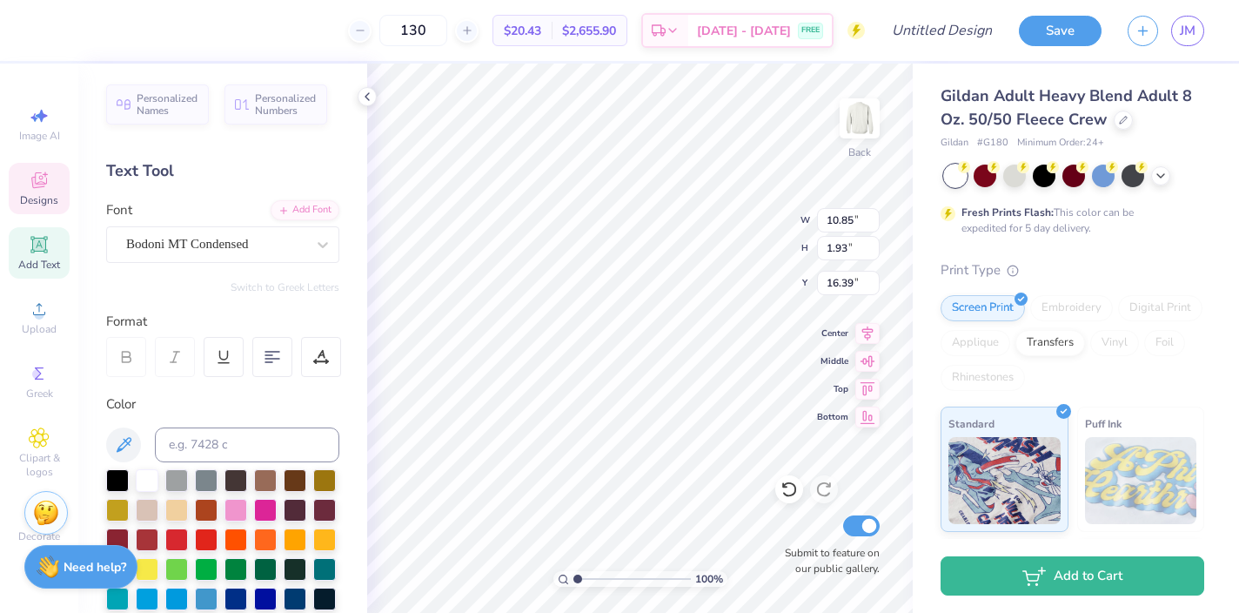
type input "3.00"
type input "12.79"
type input "1.36"
type input "3.90"
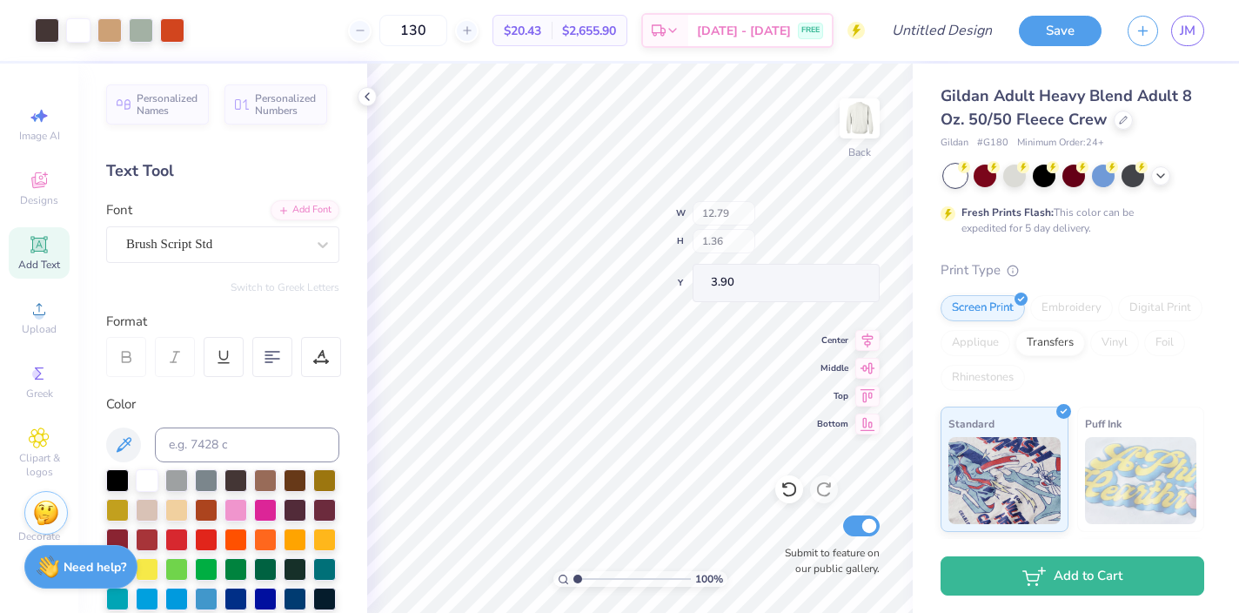
type input "3.90"
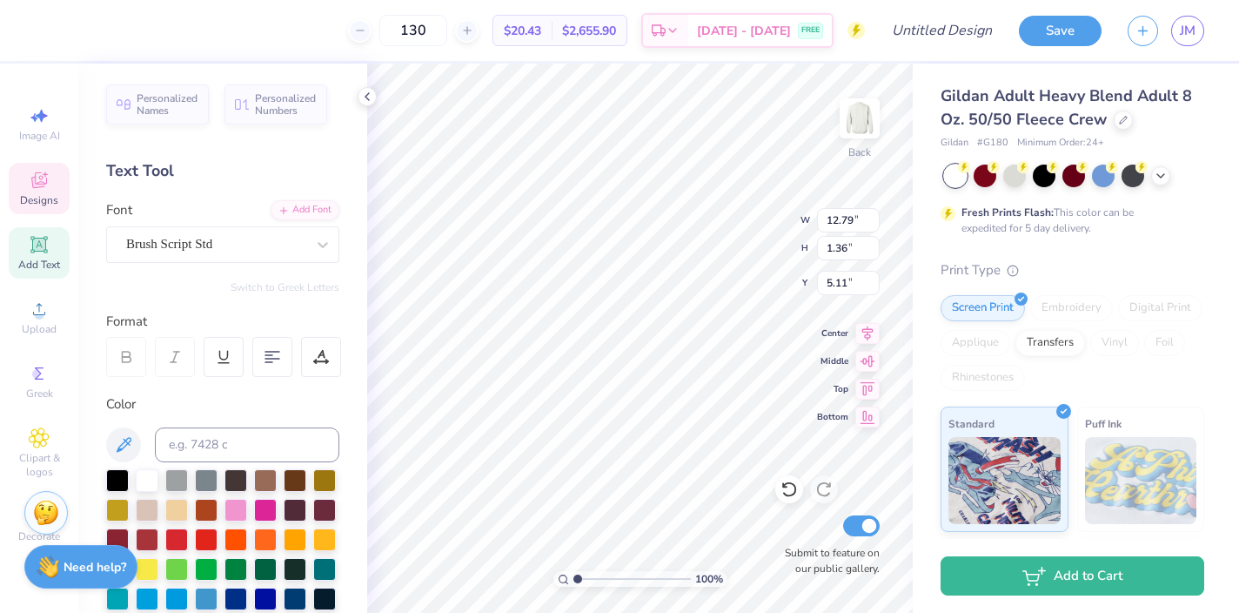
type input "5.11"
type input "4.10"
type textarea "Rutgers University"
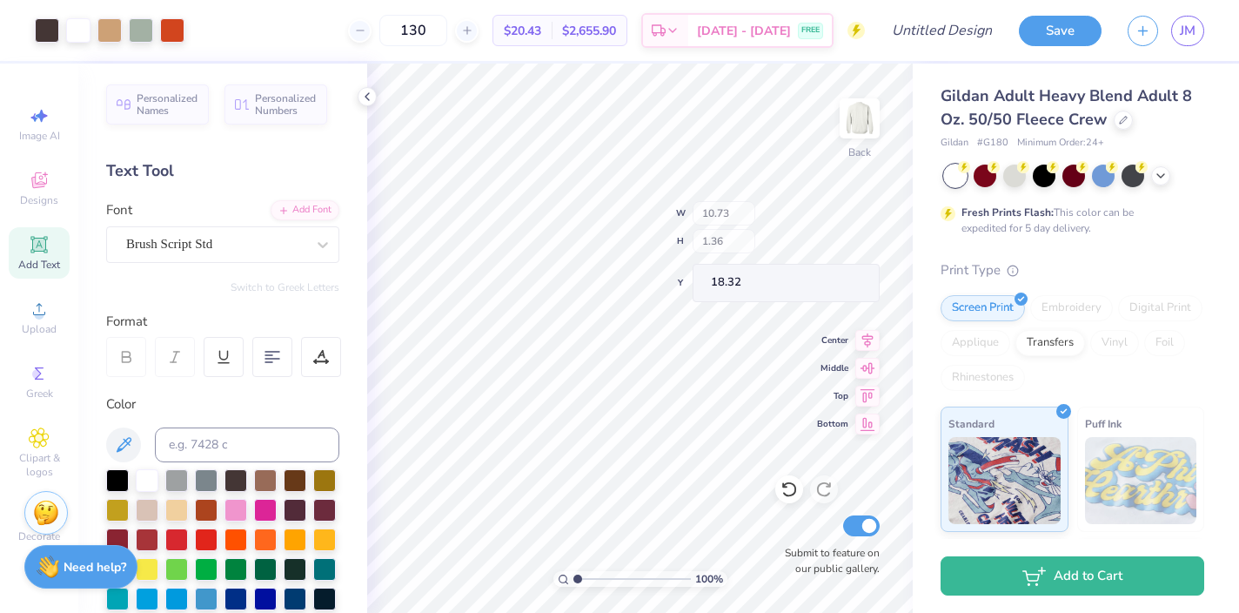
type input "18.32"
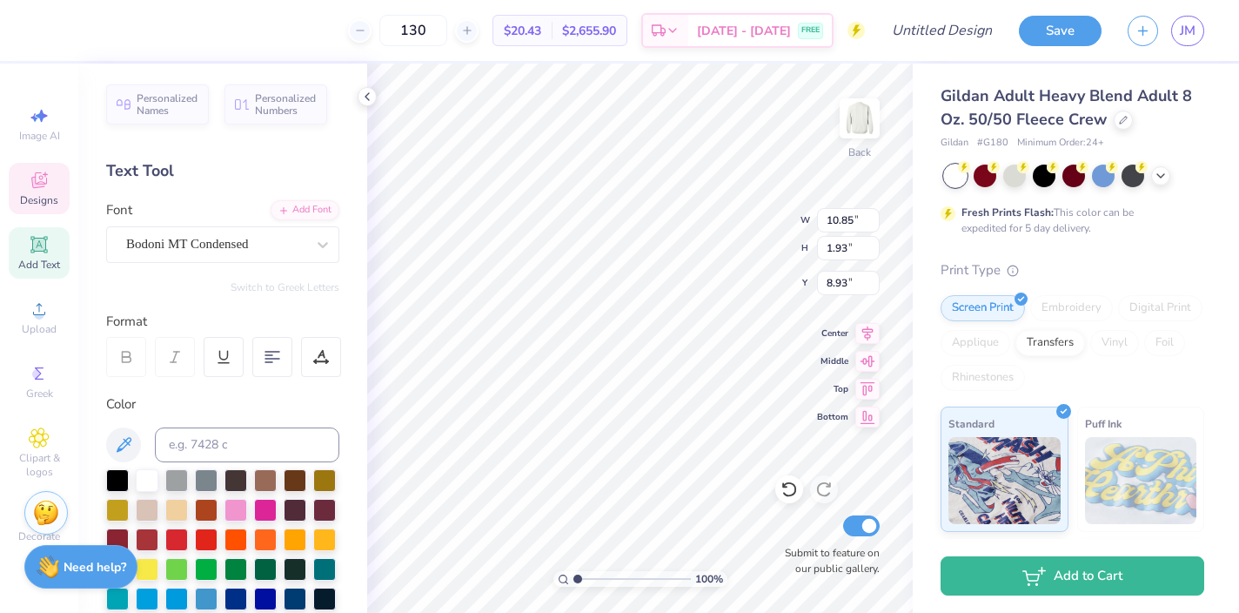
type input "2.04"
type textarea "2025"
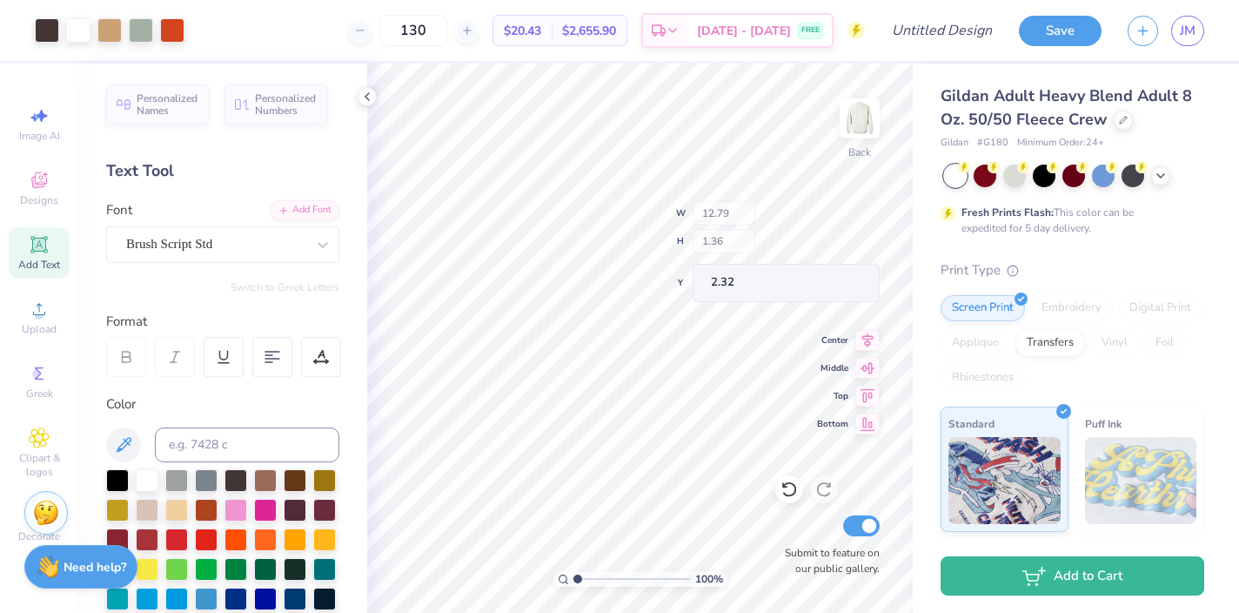
type input "2.32"
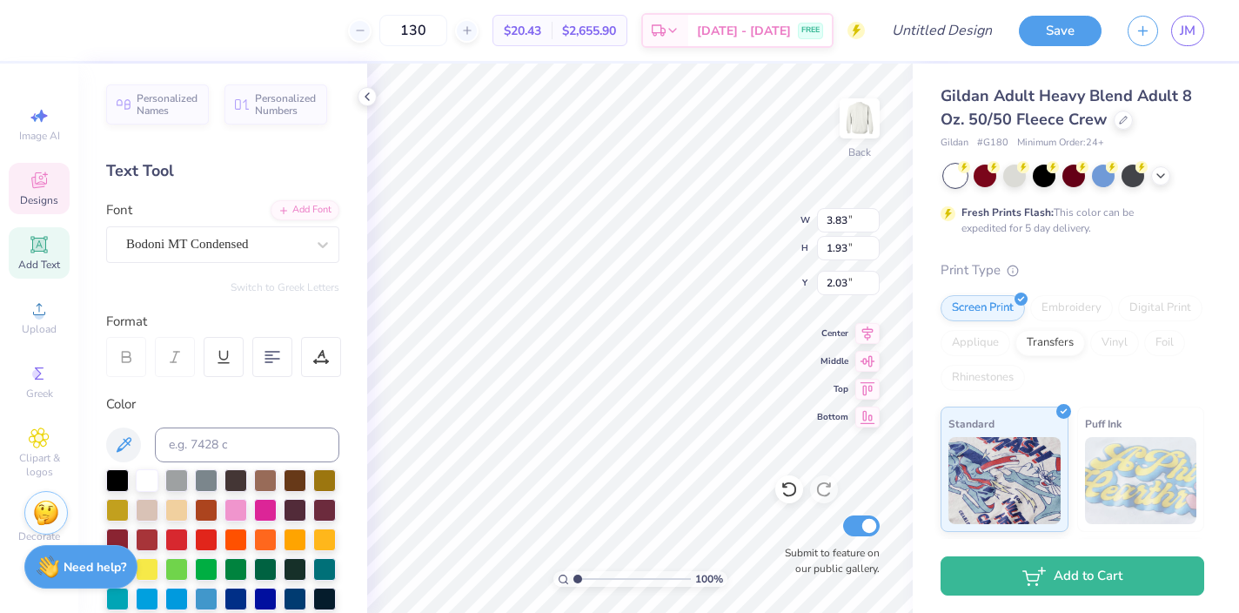
type input "3.34"
type input "2.94"
type input "1.48"
type input "3.79"
type input "12.79"
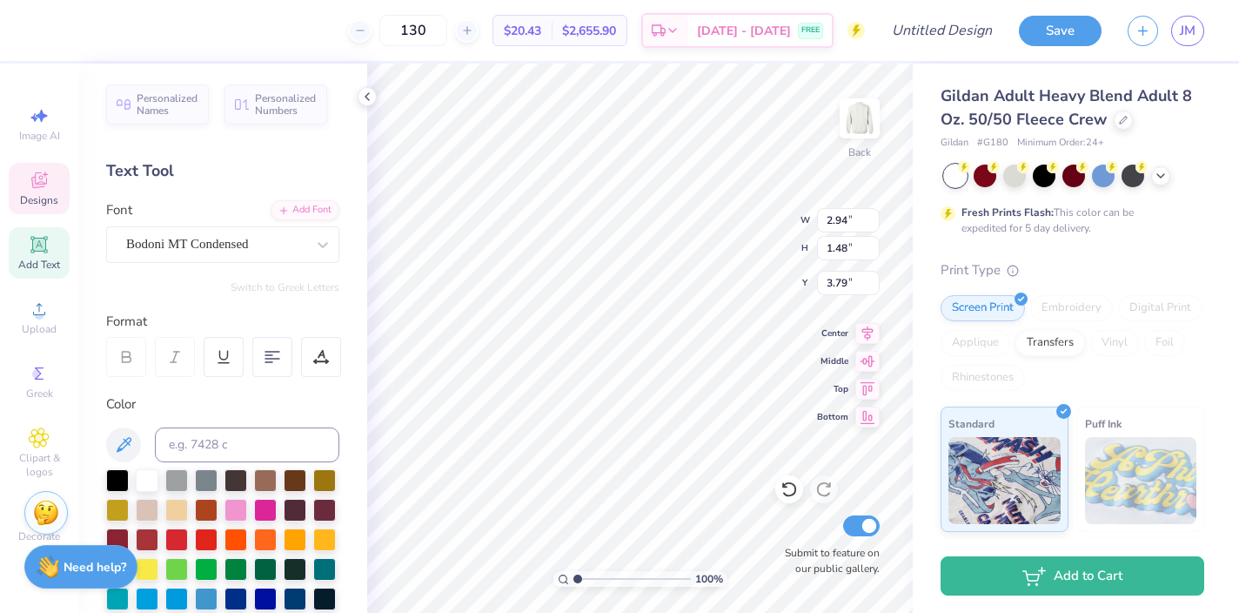
type input "1.36"
type input "2.32"
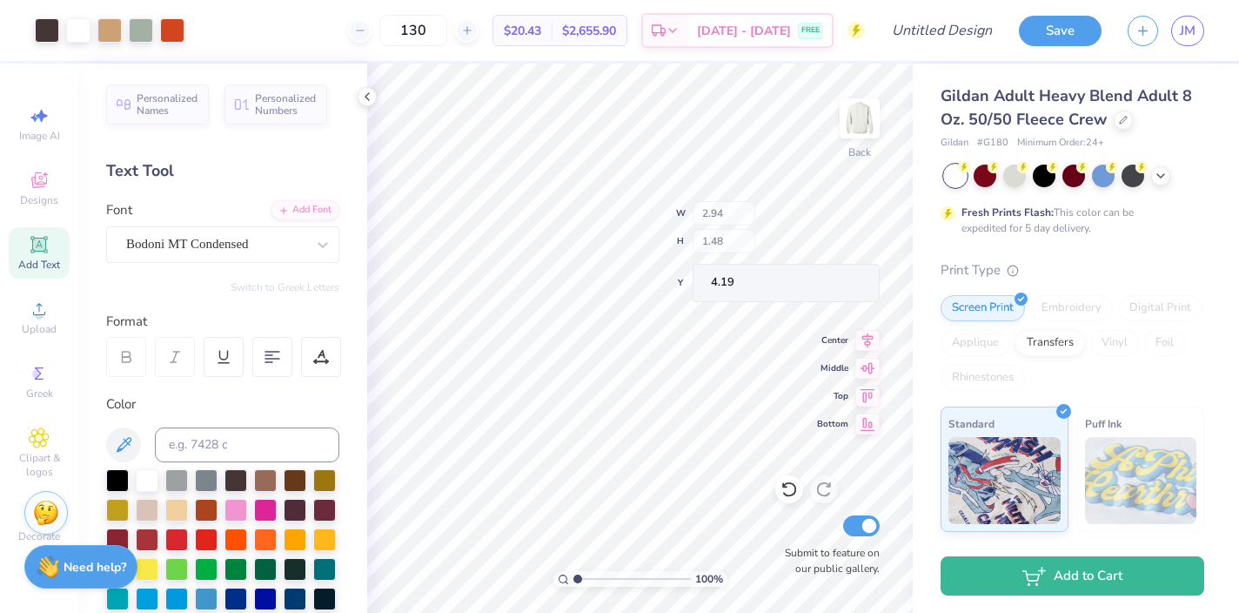
type input "18.68"
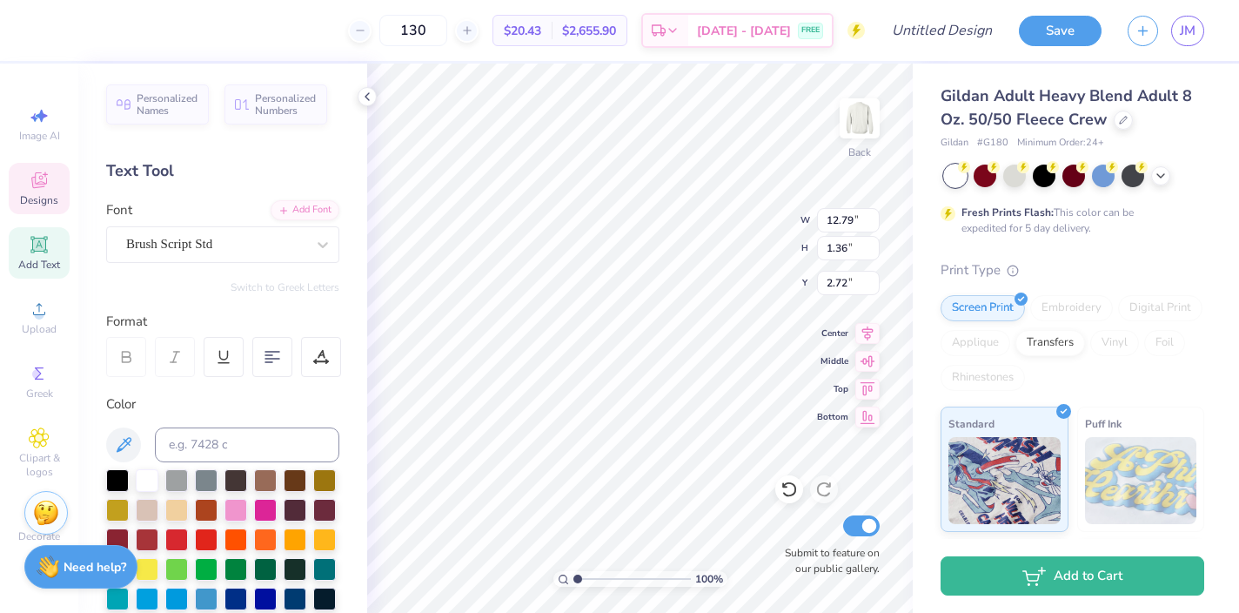
type input "10.73"
type input "3.91"
type input "12.34"
type input "1.56"
type input "3.71"
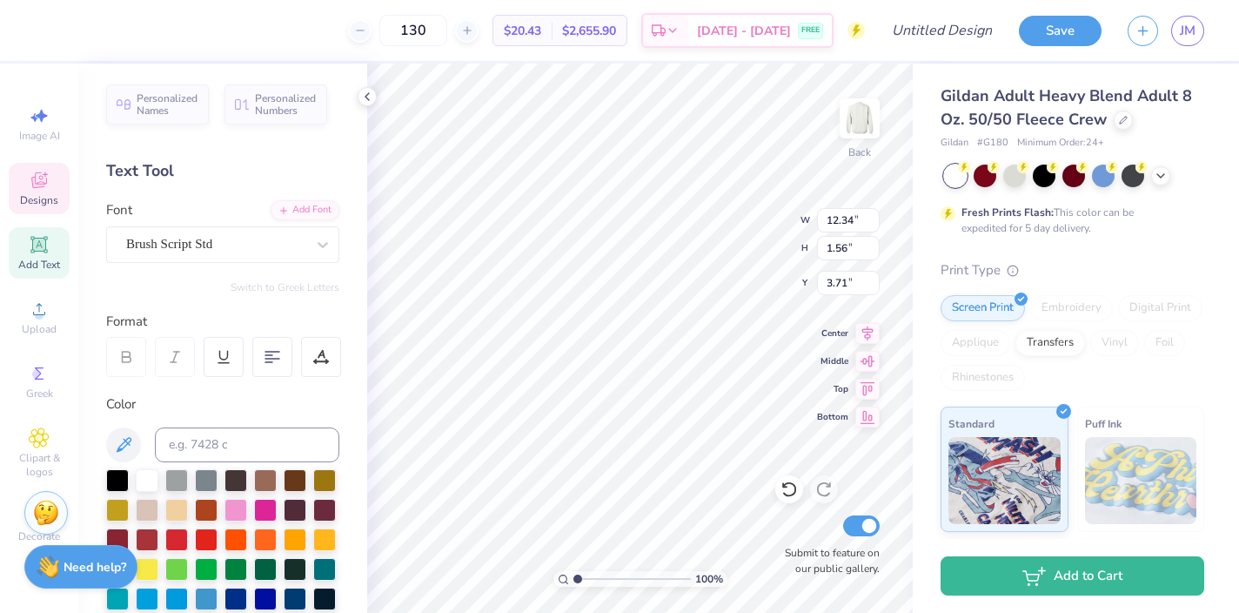
type input "12.79"
type input "1.36"
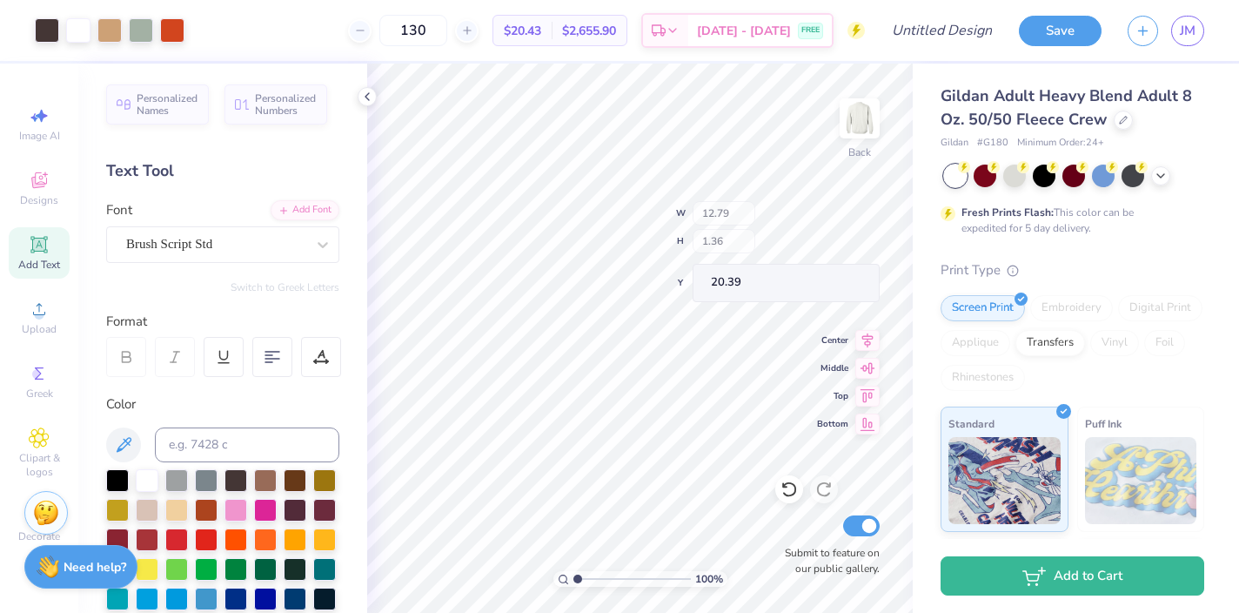
type input "17.46"
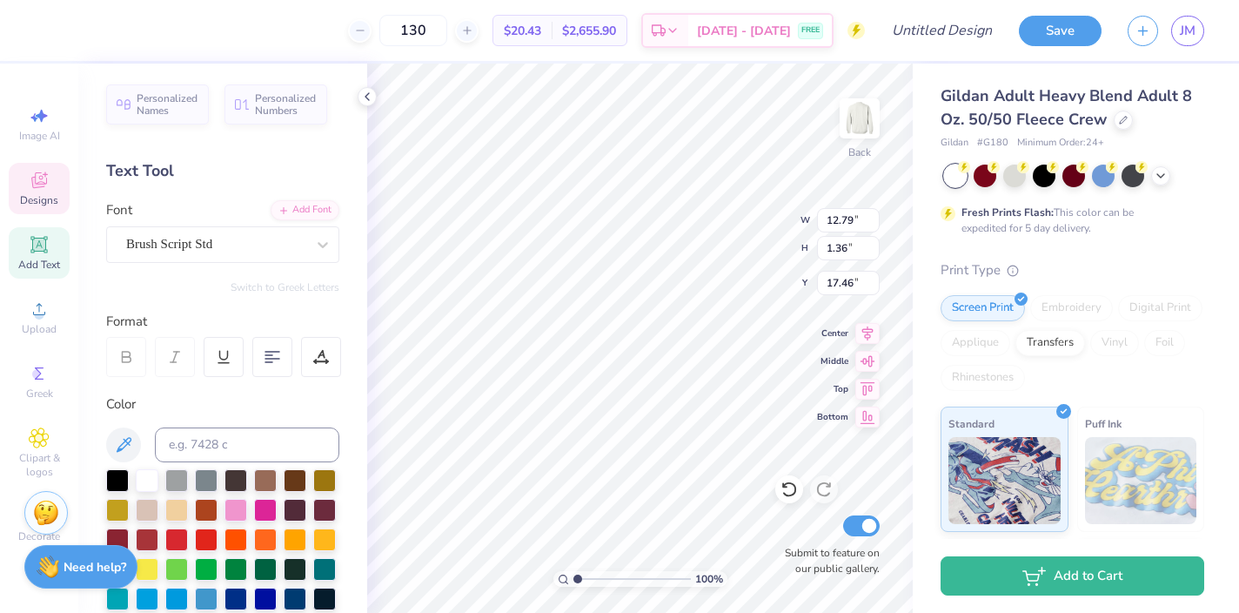
type input "11.37"
type input "1.21"
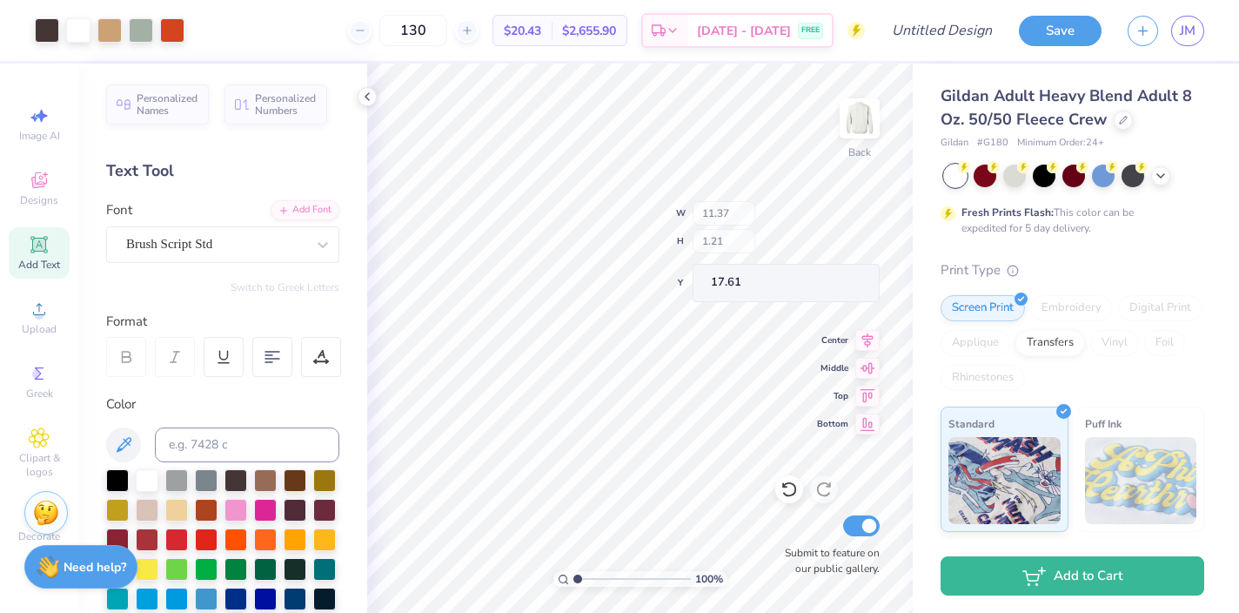
type input "17.41"
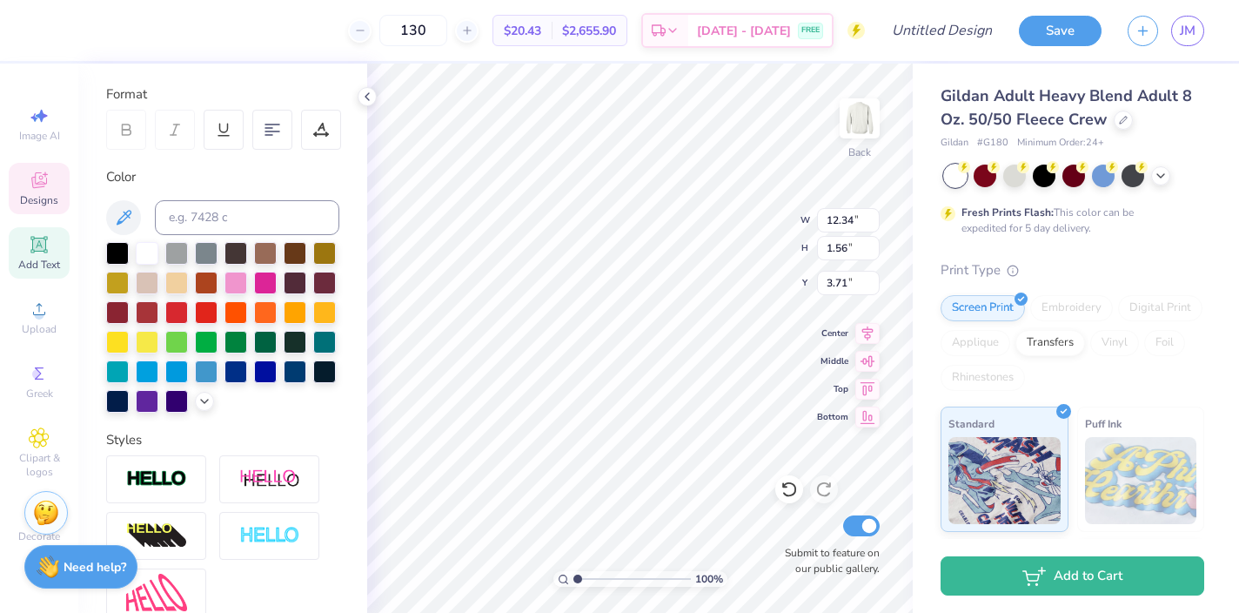
scroll to position [399, 0]
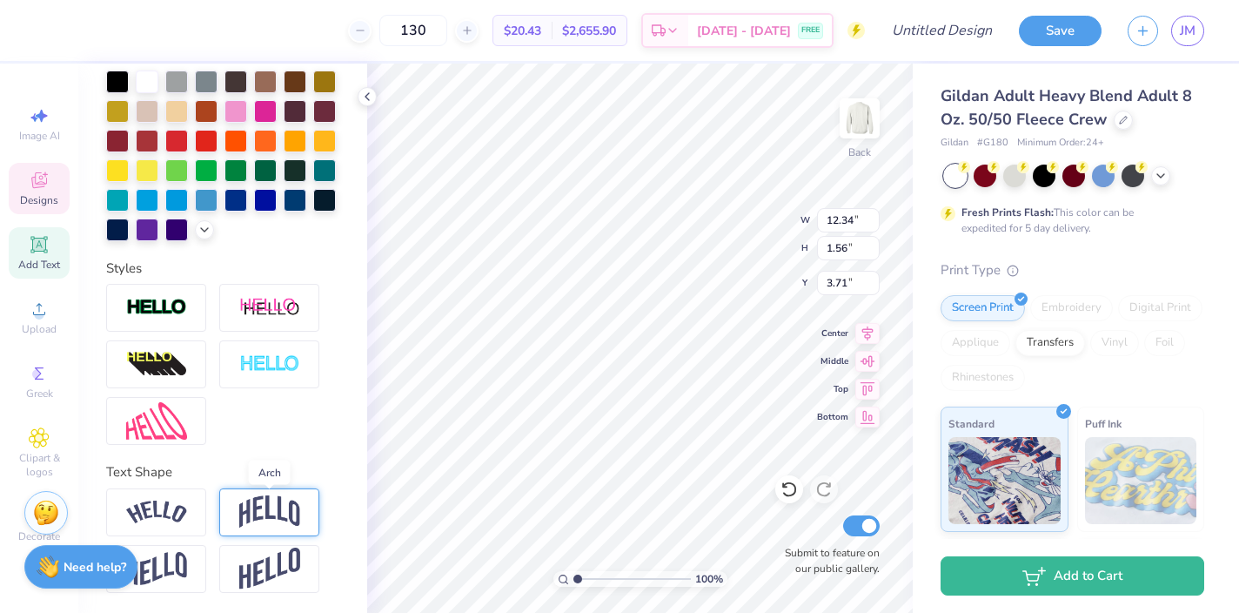
click at [265, 513] on img at bounding box center [269, 511] width 61 height 33
type input "3.69"
type input "2.39"
click at [190, 506] on div at bounding box center [156, 512] width 100 height 48
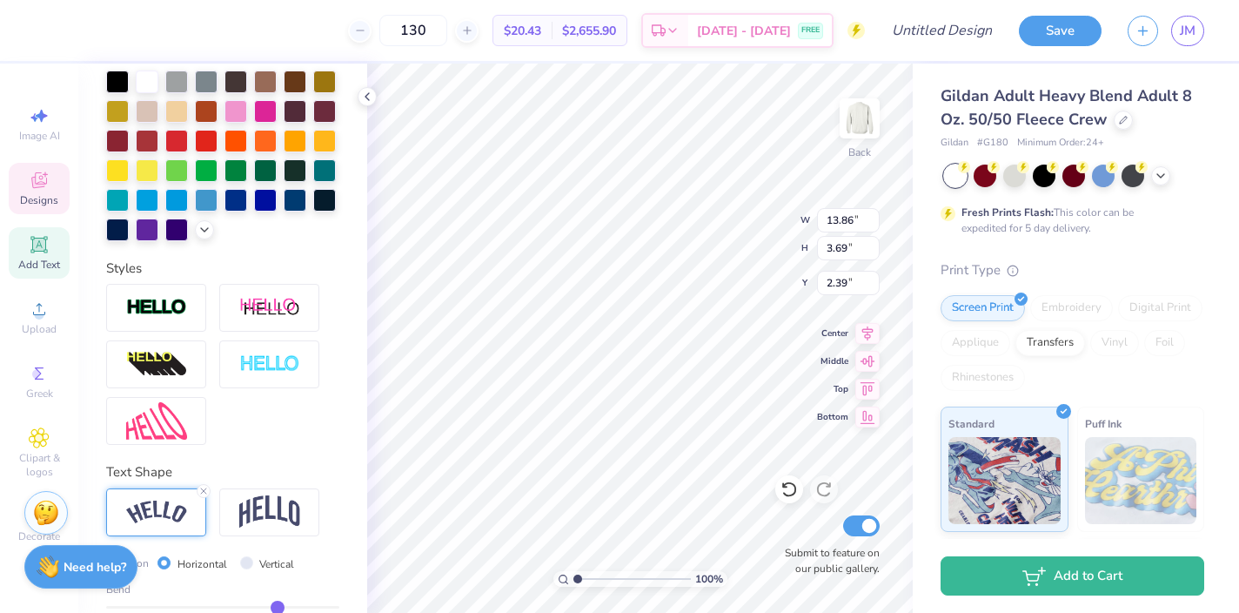
type input "13.86"
type input "3.08"
type input "2.55"
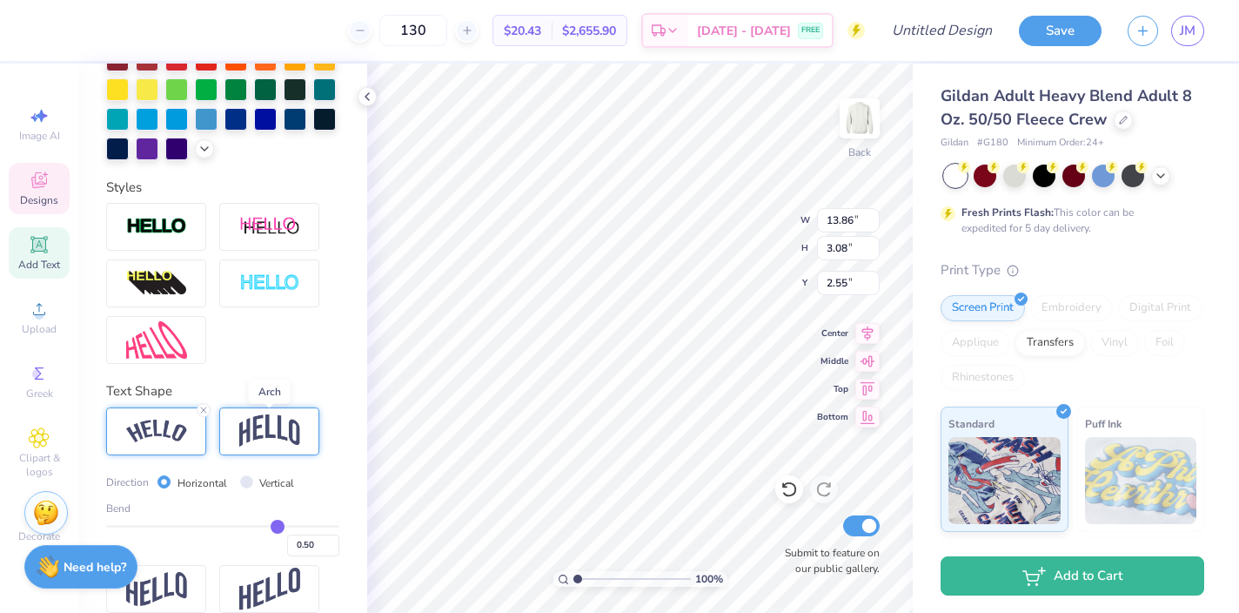
scroll to position [500, 0]
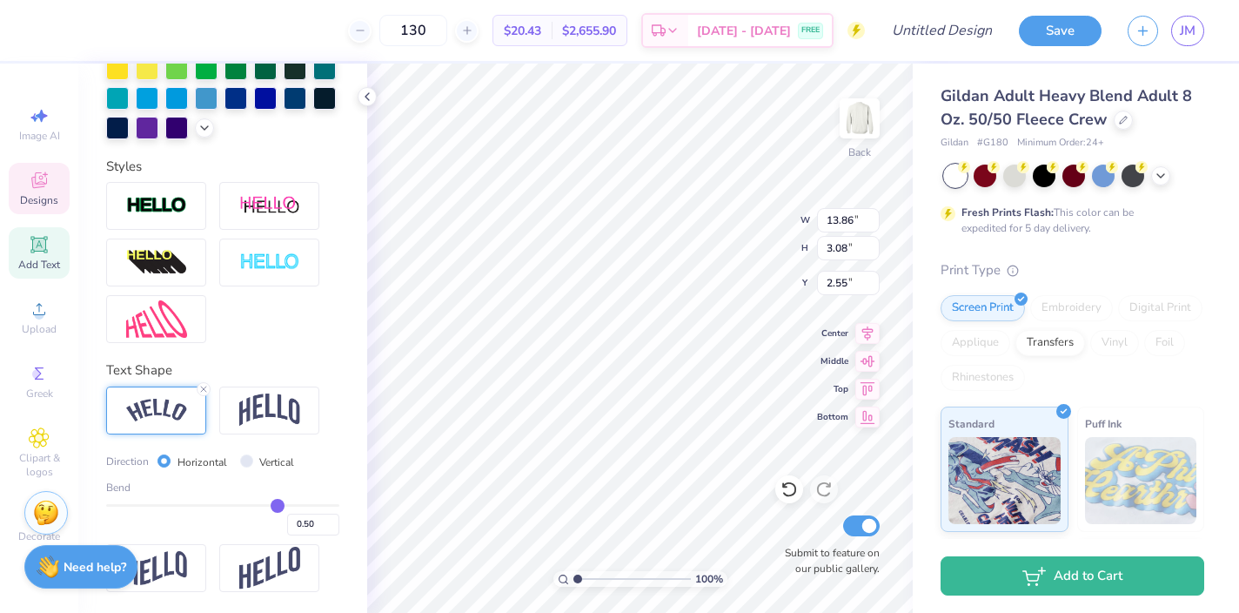
type input "0.49"
type input "0.48"
type input "0.47"
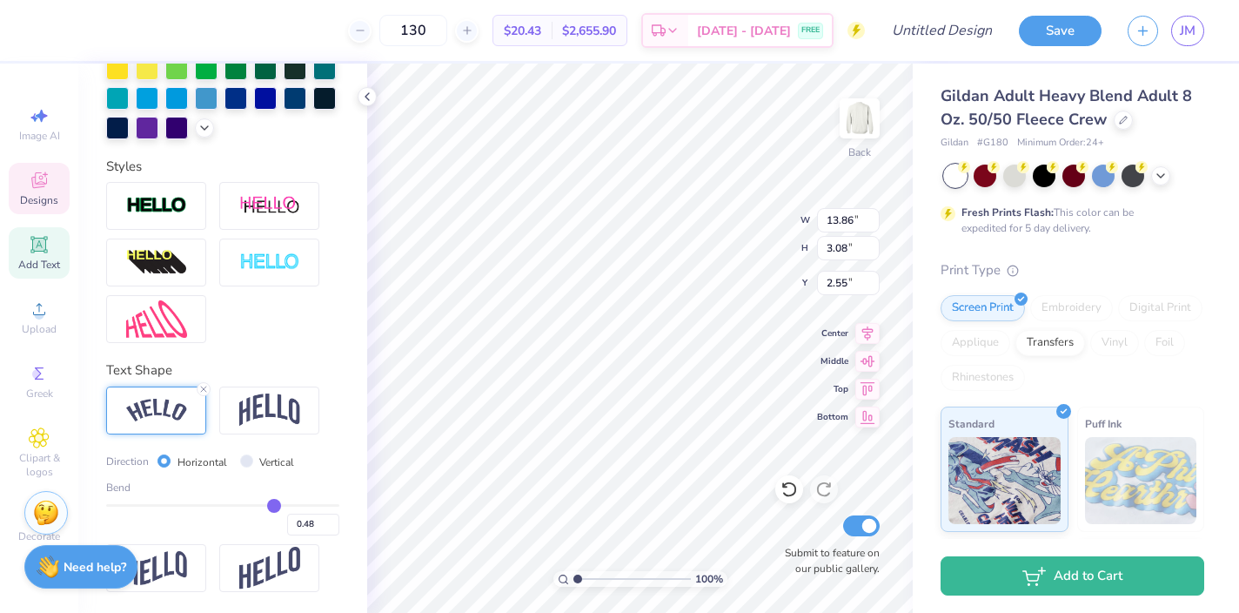
type input "0.47"
type input "0.46"
type input "0.45"
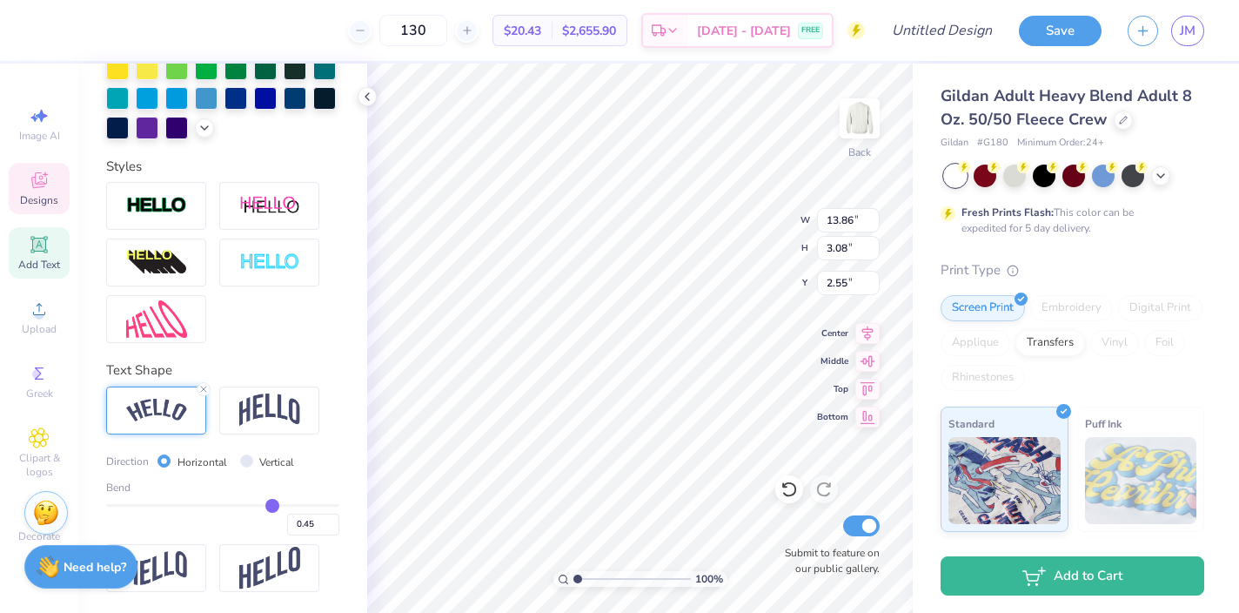
type input "0.43"
type input "0.42"
type input "0.41"
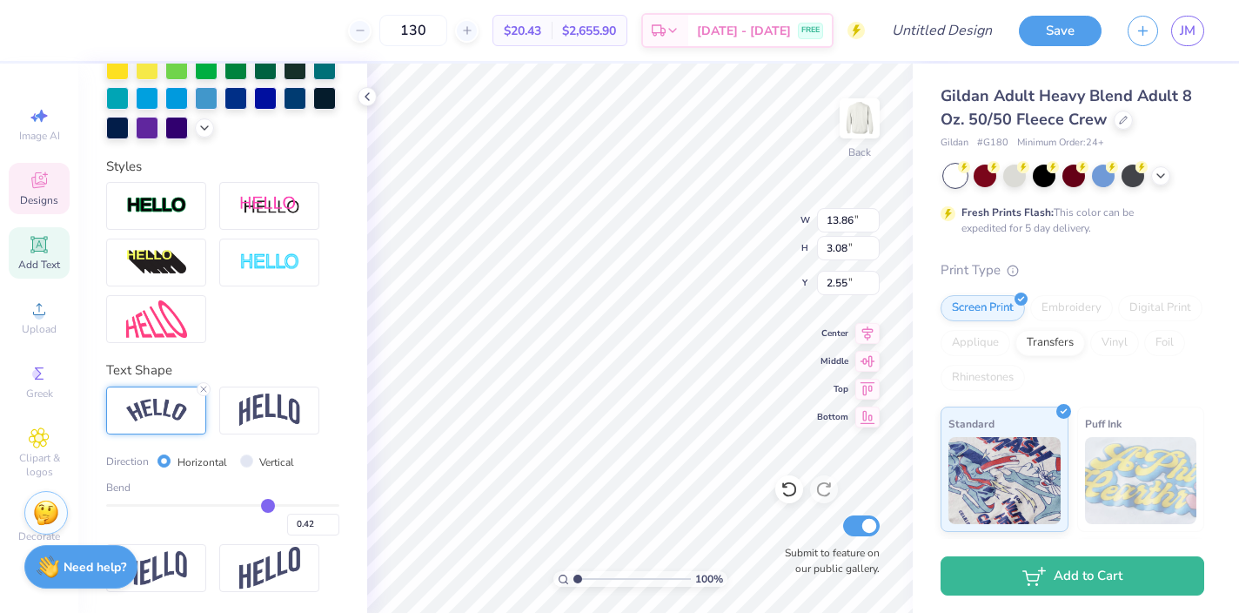
type input "0.41"
type input "0.4"
type input "0.40"
type input "0.39"
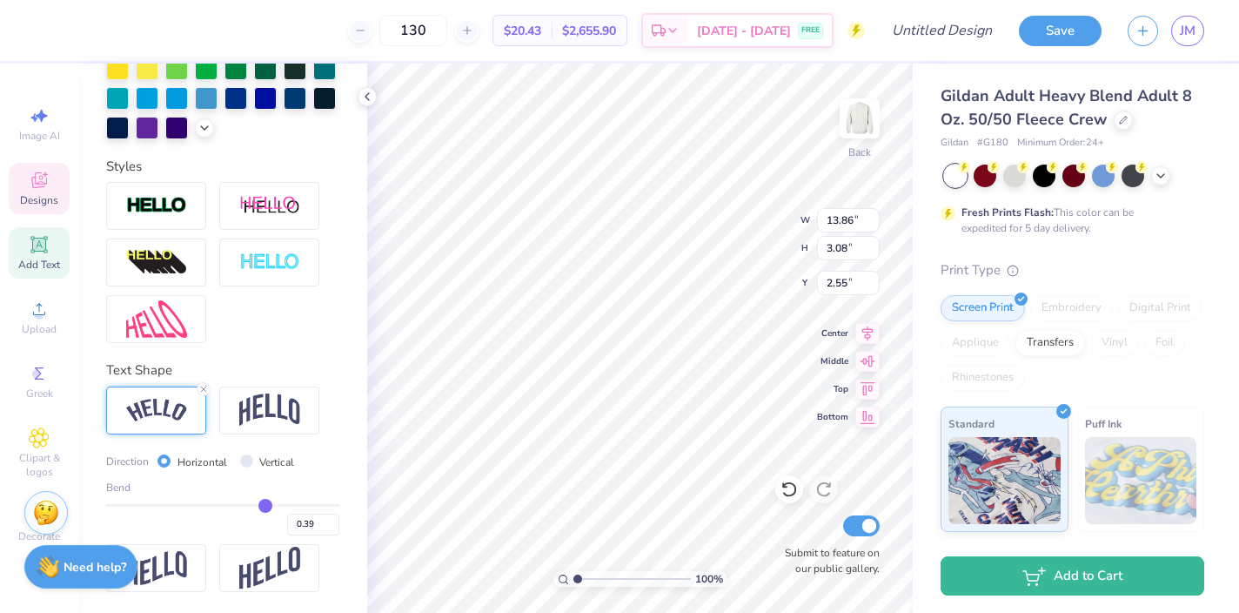
type input "0.38"
type input "0.36"
type input "0.35"
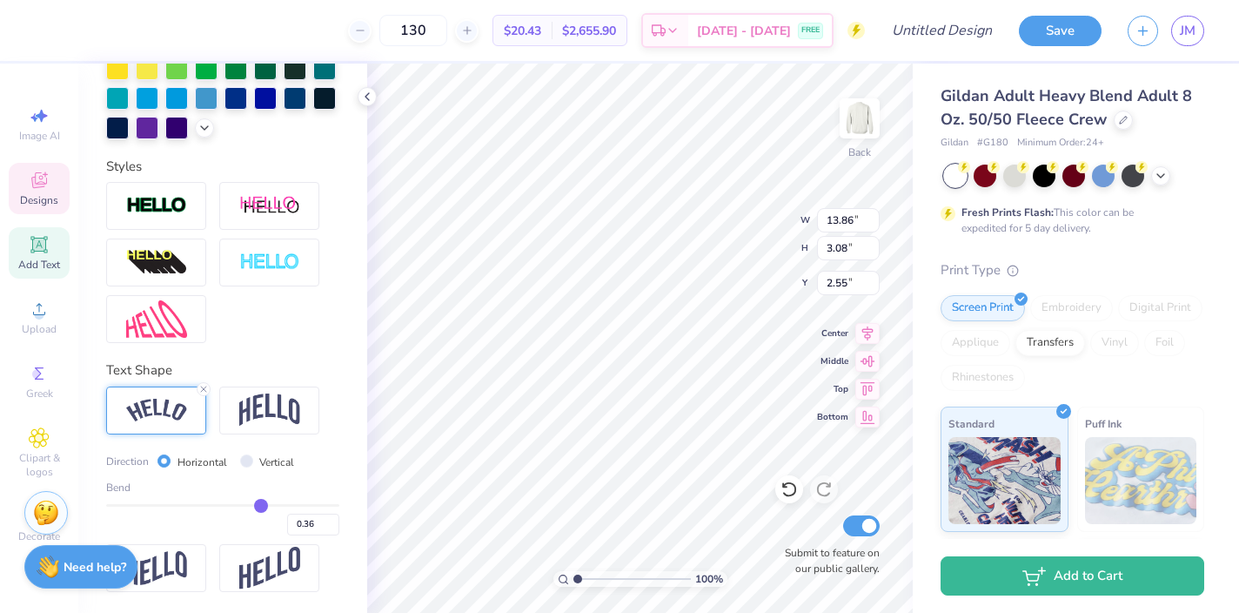
type input "0.35"
type input "0.34"
type input "0.33"
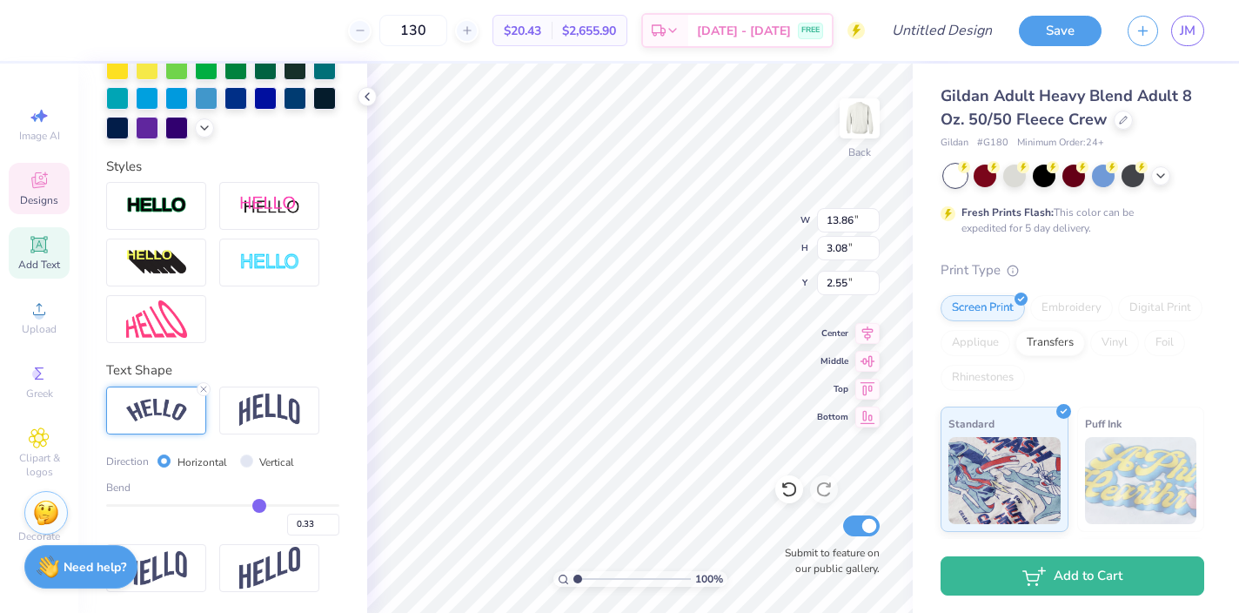
type input "0.32"
type input "0.31"
type input "0.3"
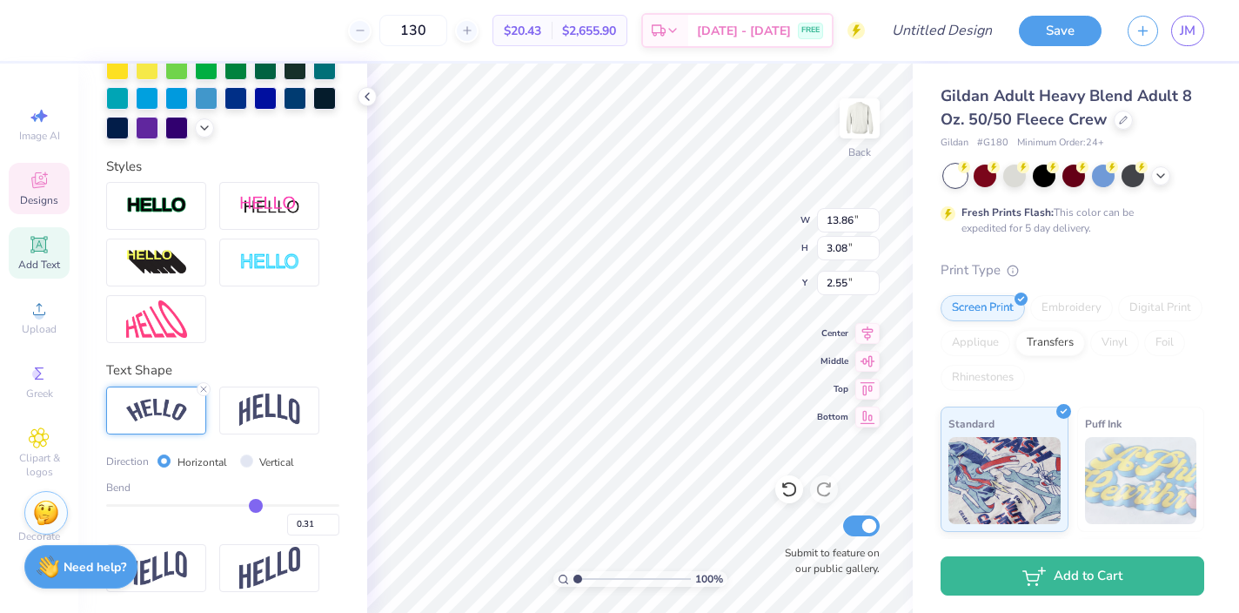
type input "0.30"
type input "0.29"
type input "0.28"
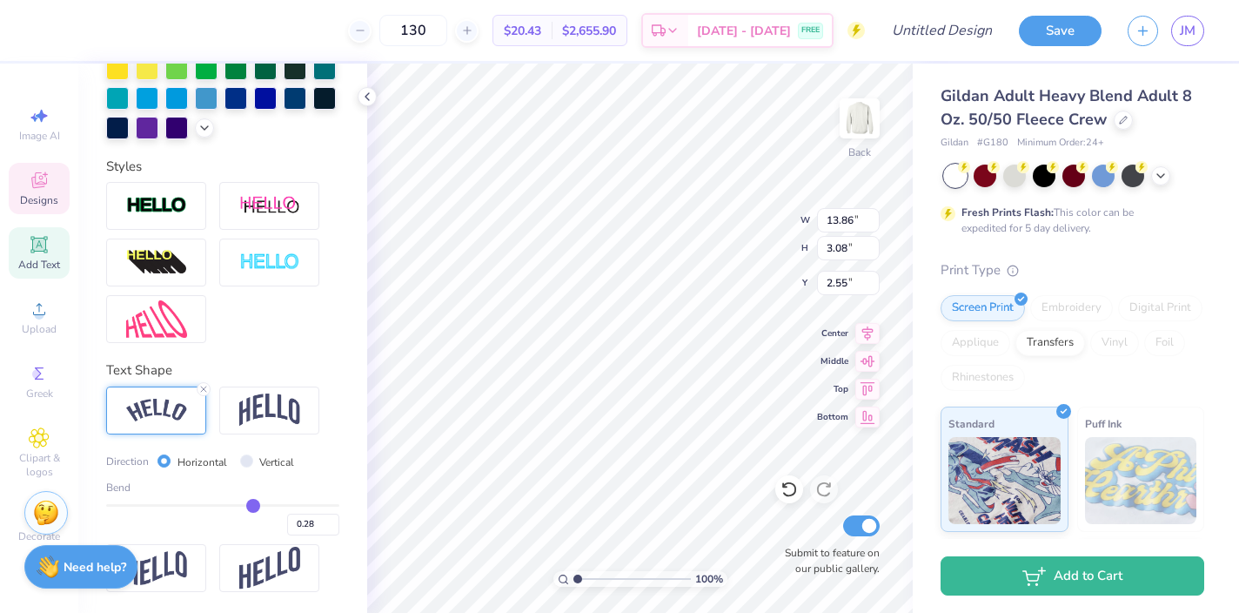
type input "0.27"
type input "0.26"
type input "0.27"
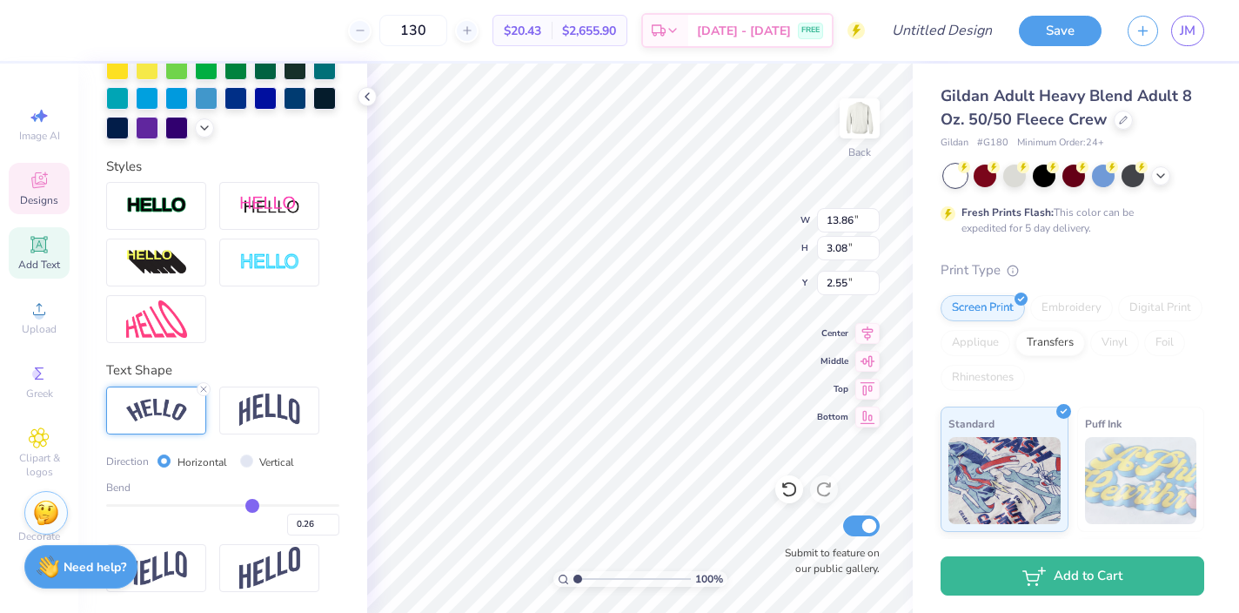
type input "0.27"
drag, startPoint x: 278, startPoint y: 506, endPoint x: 251, endPoint y: 505, distance: 26.2
type input "0.27"
click at [251, 505] on input "range" at bounding box center [222, 505] width 233 height 3
type input "13.15"
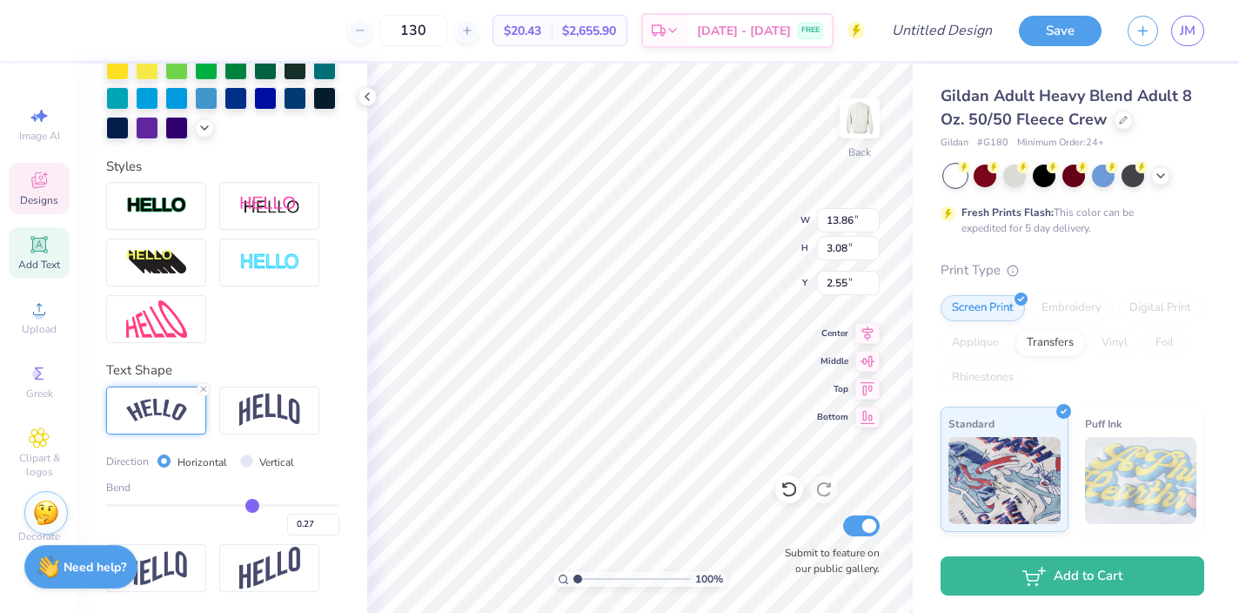
type input "1.95"
type input "3.19"
type input "0.28"
type input "0.29"
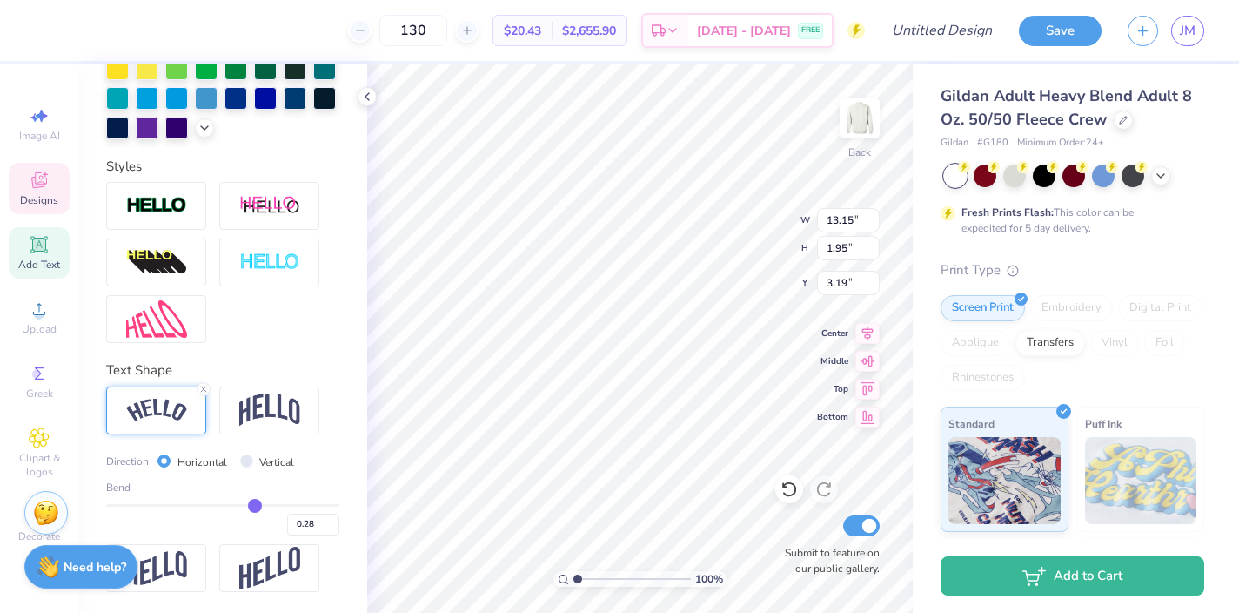
type input "0.29"
type input "0.3"
type input "0.30"
type input "0.3"
click at [256, 506] on input "range" at bounding box center [222, 505] width 233 height 3
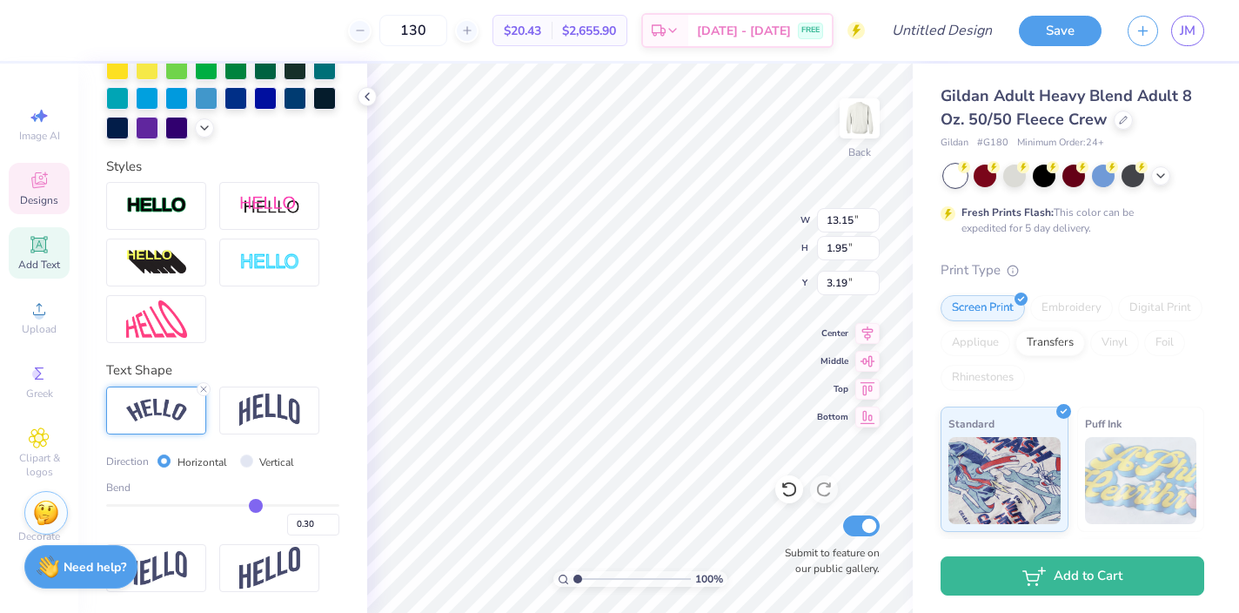
type input "13.24"
type input "2.06"
type input "3.12"
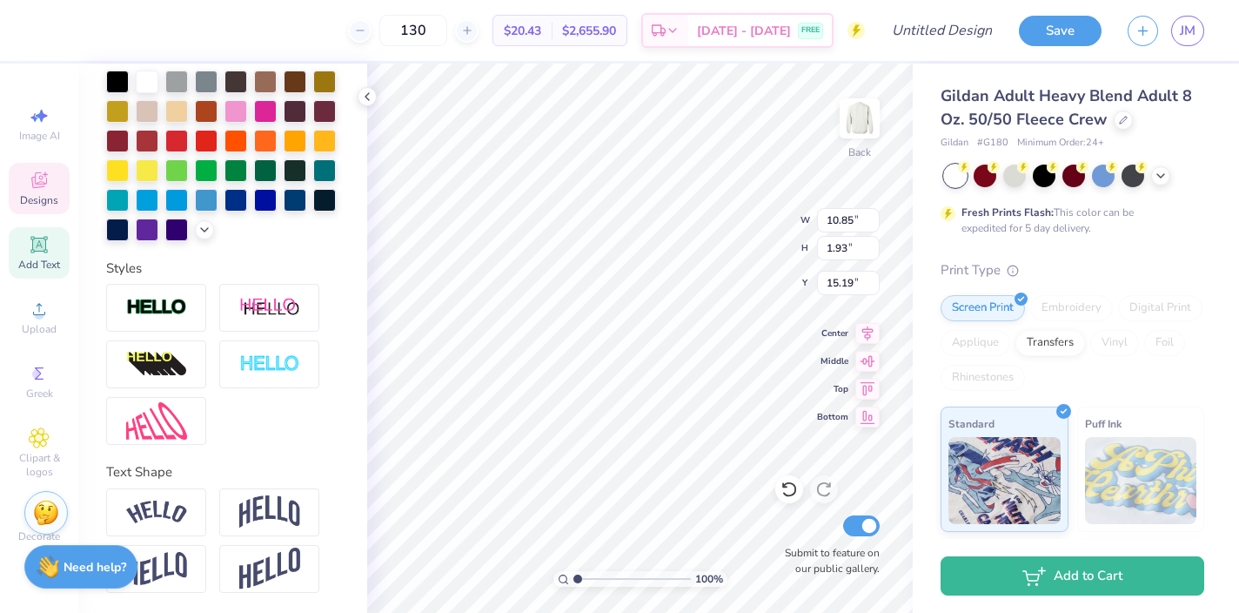
scroll to position [0, 5]
type textarea "HOMECOMING '25"
type input "15.19"
type input "12.79"
type input "1.76"
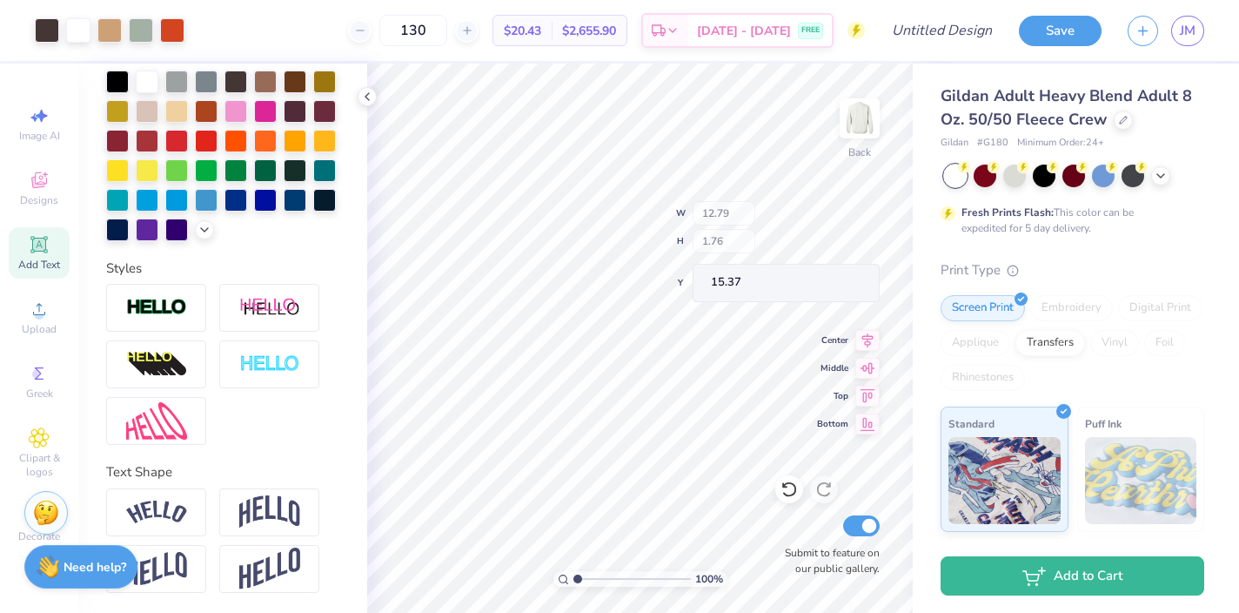
type input "15.19"
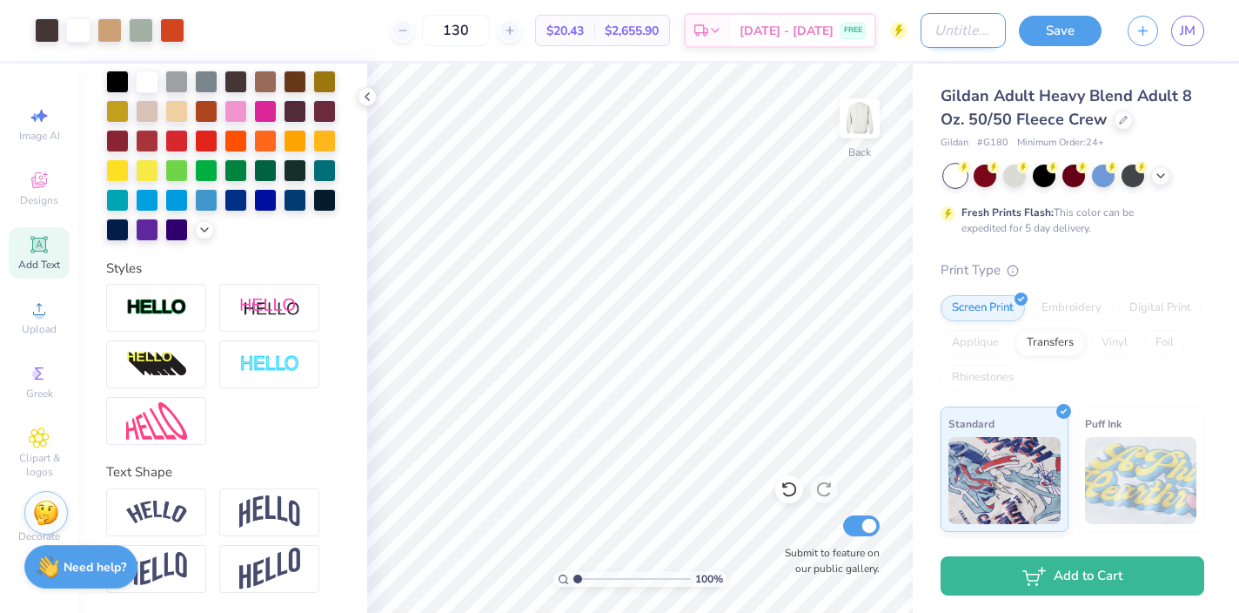
click at [921, 31] on input "Design Title" at bounding box center [963, 30] width 85 height 35
type input "truck hoco"
click at [1066, 23] on button "Save" at bounding box center [1060, 28] width 83 height 30
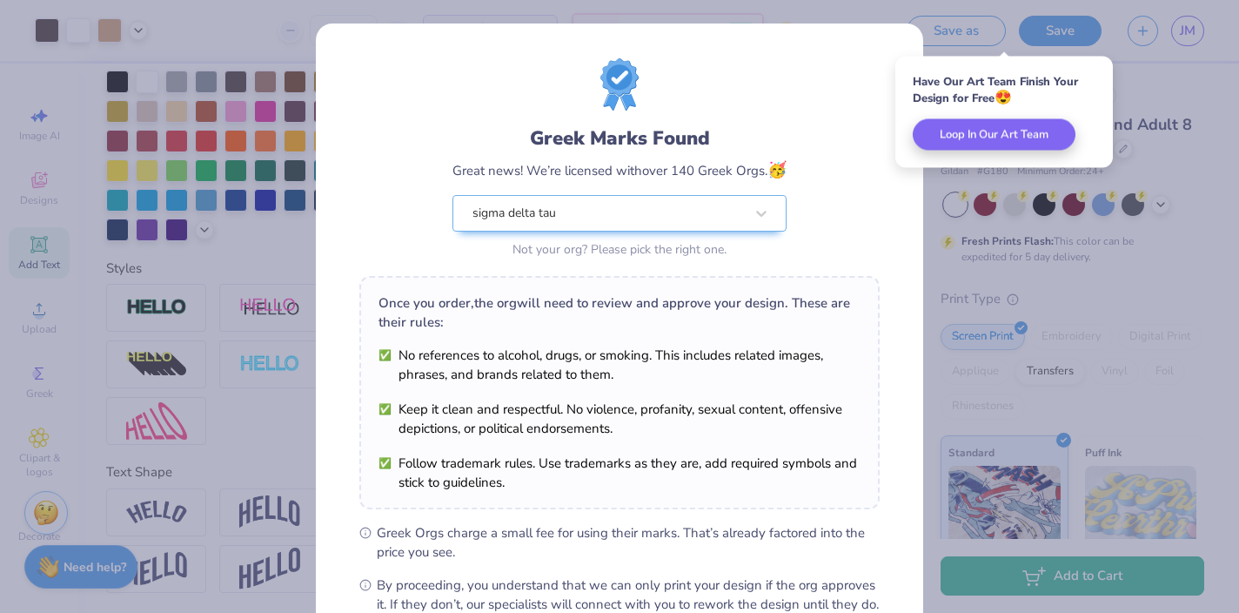
scroll to position [202, 0]
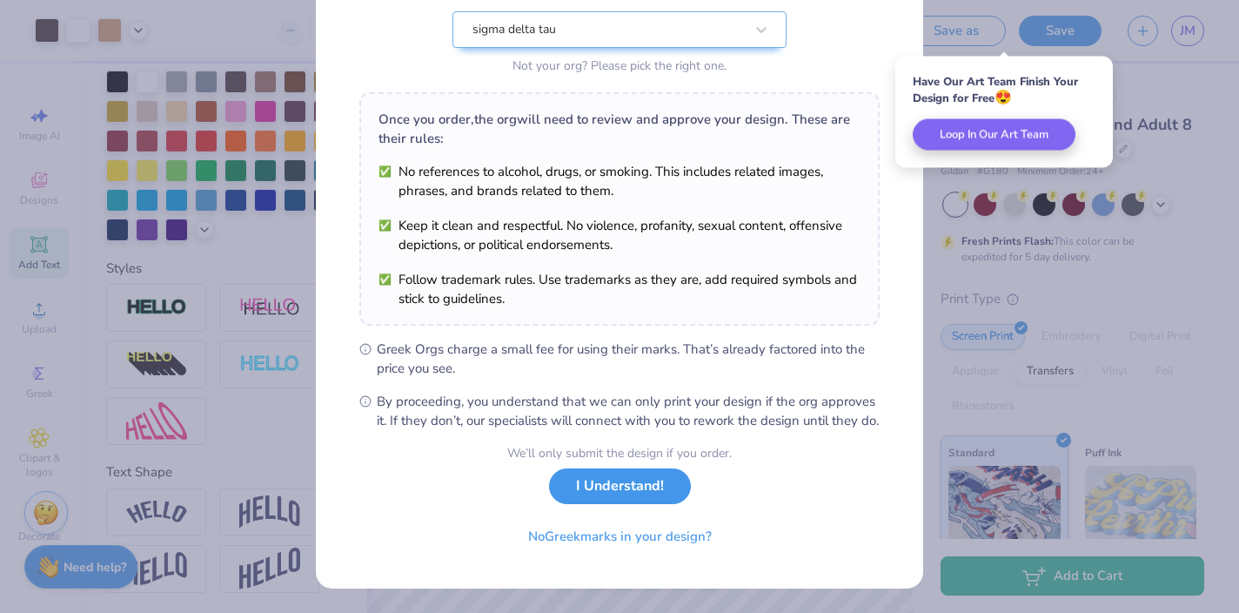
click at [607, 489] on button "I Understand!" at bounding box center [620, 486] width 142 height 36
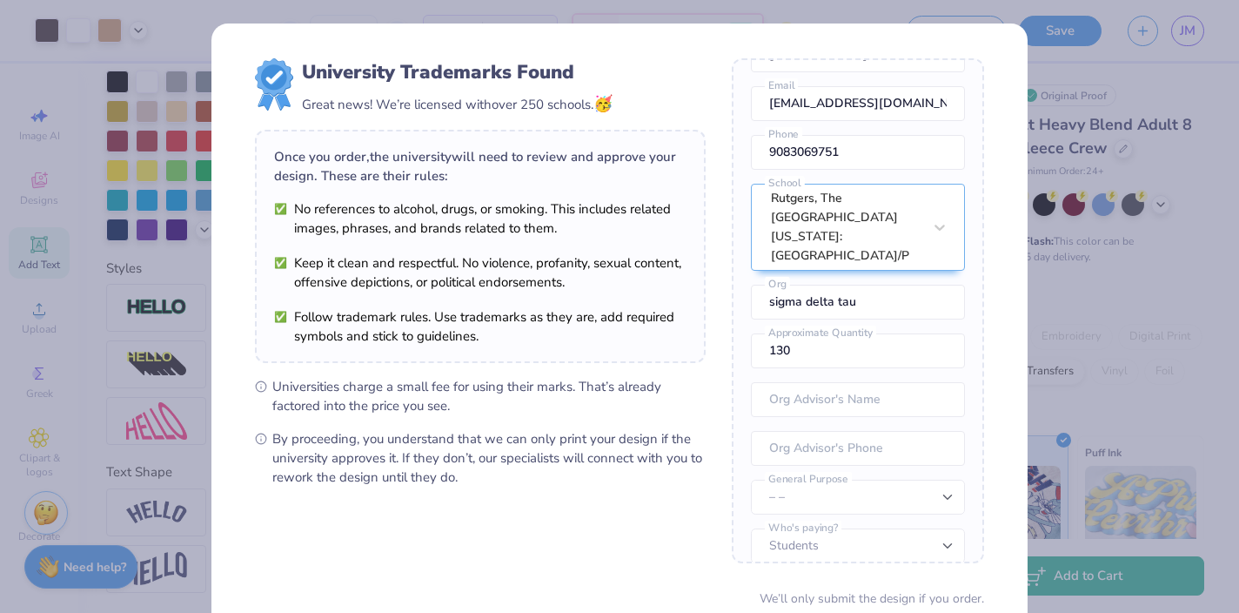
scroll to position [144, 0]
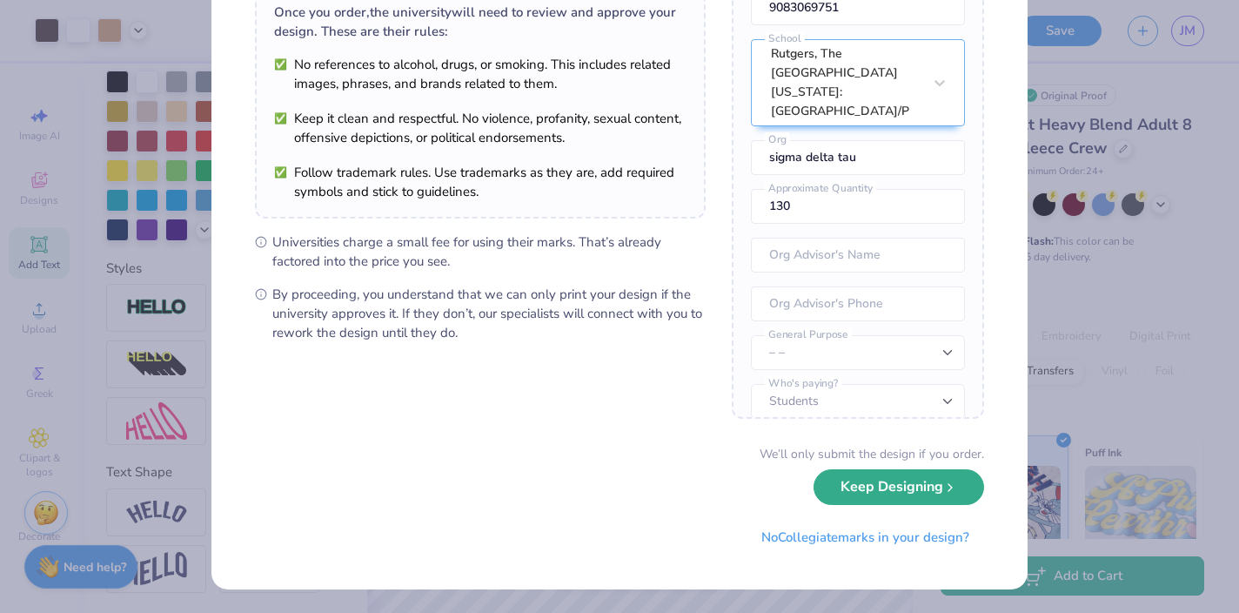
click at [874, 495] on button "Keep Designing" at bounding box center [899, 487] width 171 height 36
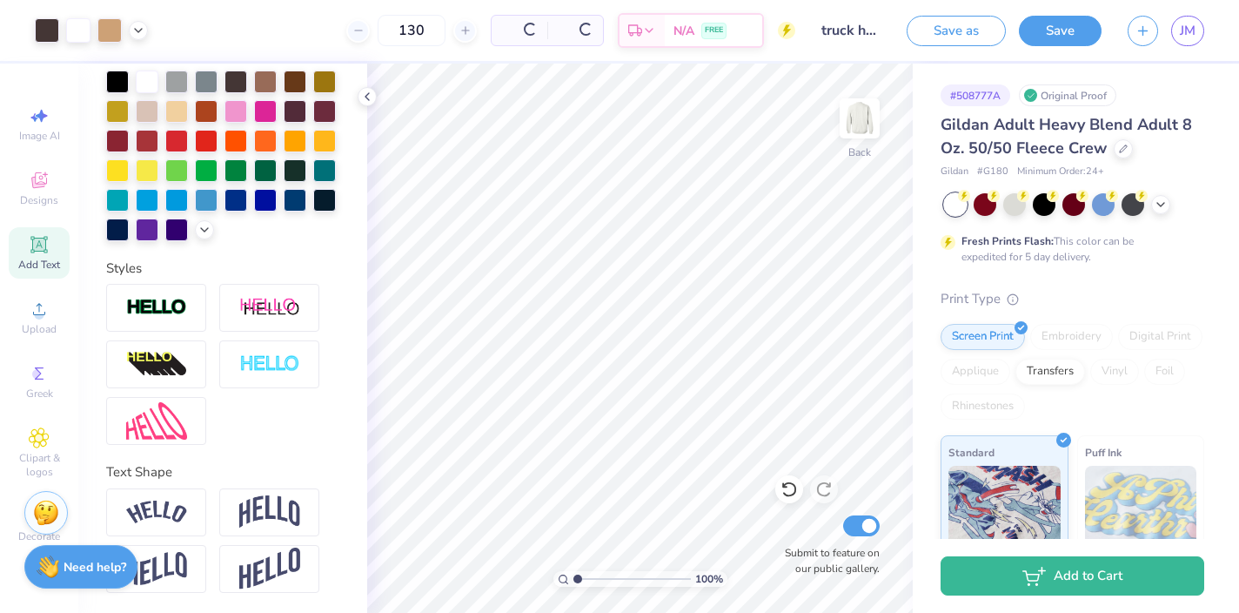
scroll to position [0, 0]
click at [790, 487] on icon at bounding box center [789, 488] width 17 height 17
click at [823, 485] on icon at bounding box center [823, 488] width 17 height 17
click at [1065, 26] on button "Save" at bounding box center [1060, 28] width 83 height 30
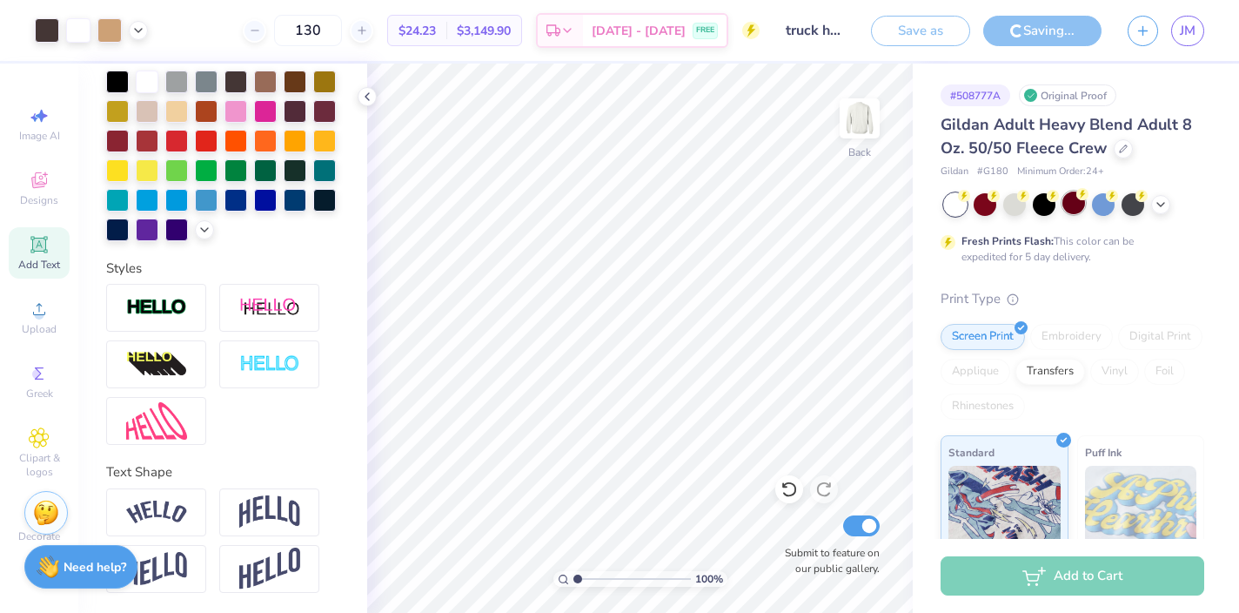
click at [1078, 208] on div at bounding box center [1073, 202] width 23 height 23
click at [791, 486] on icon at bounding box center [789, 488] width 17 height 17
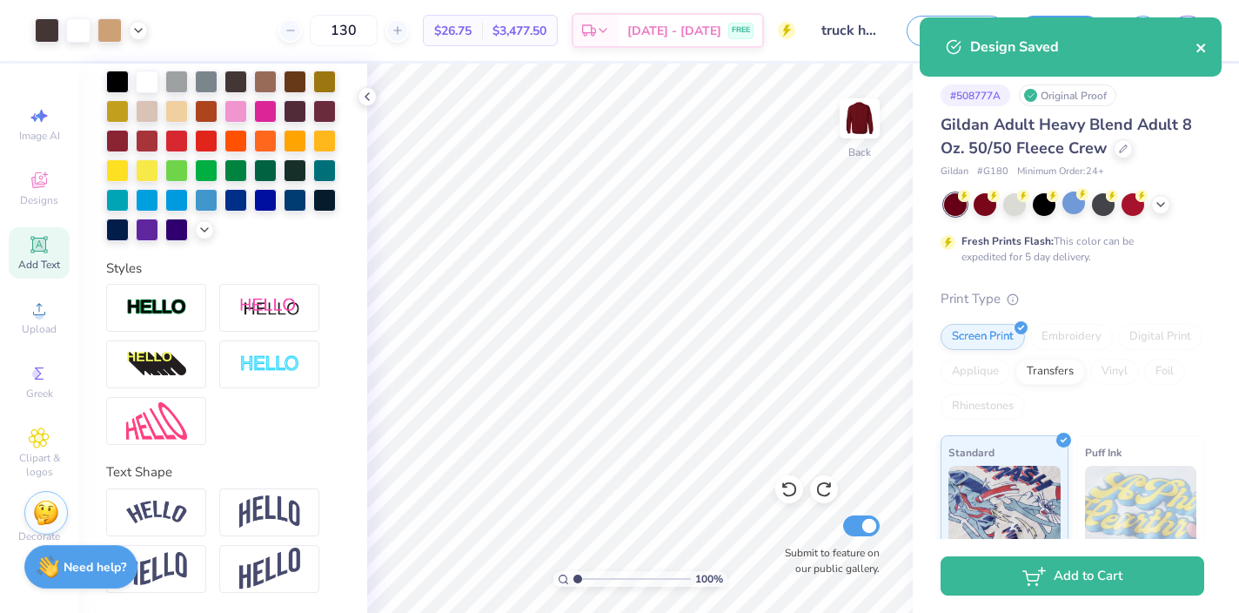
click at [1203, 51] on icon "close" at bounding box center [1200, 48] width 9 height 9
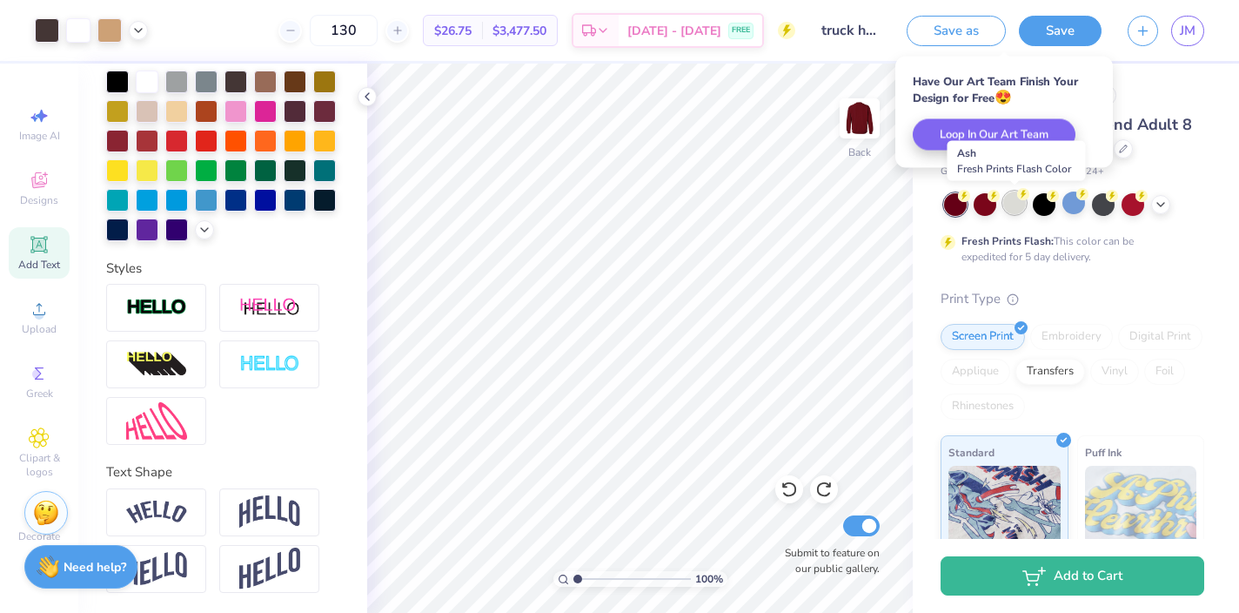
click at [1021, 202] on div at bounding box center [1014, 202] width 23 height 23
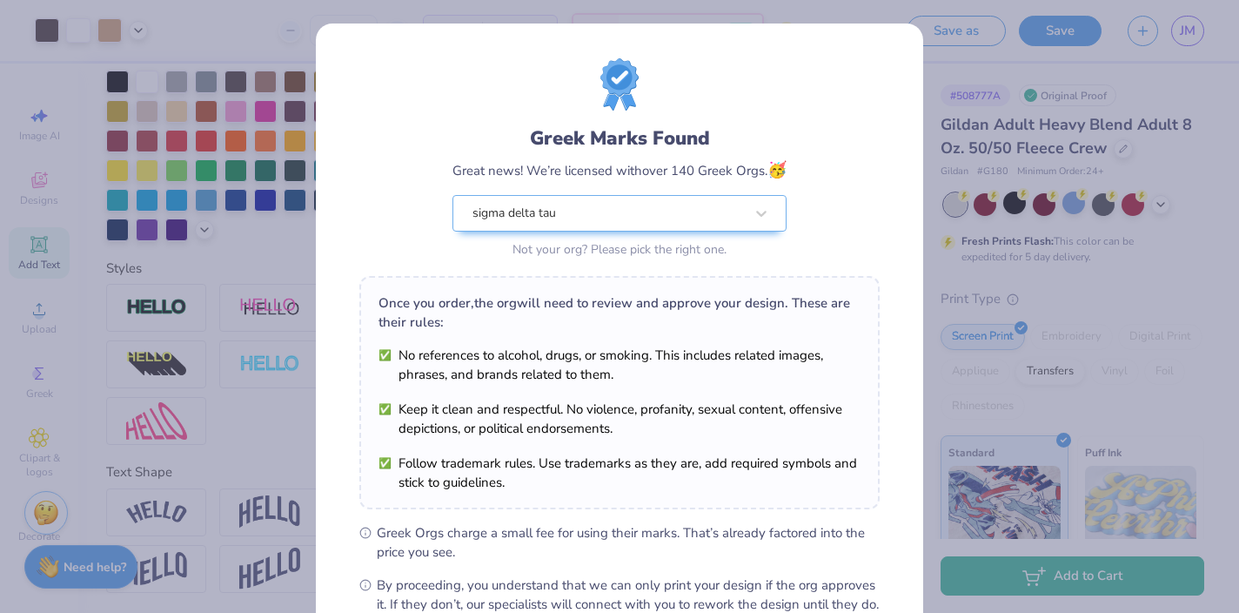
scroll to position [202, 0]
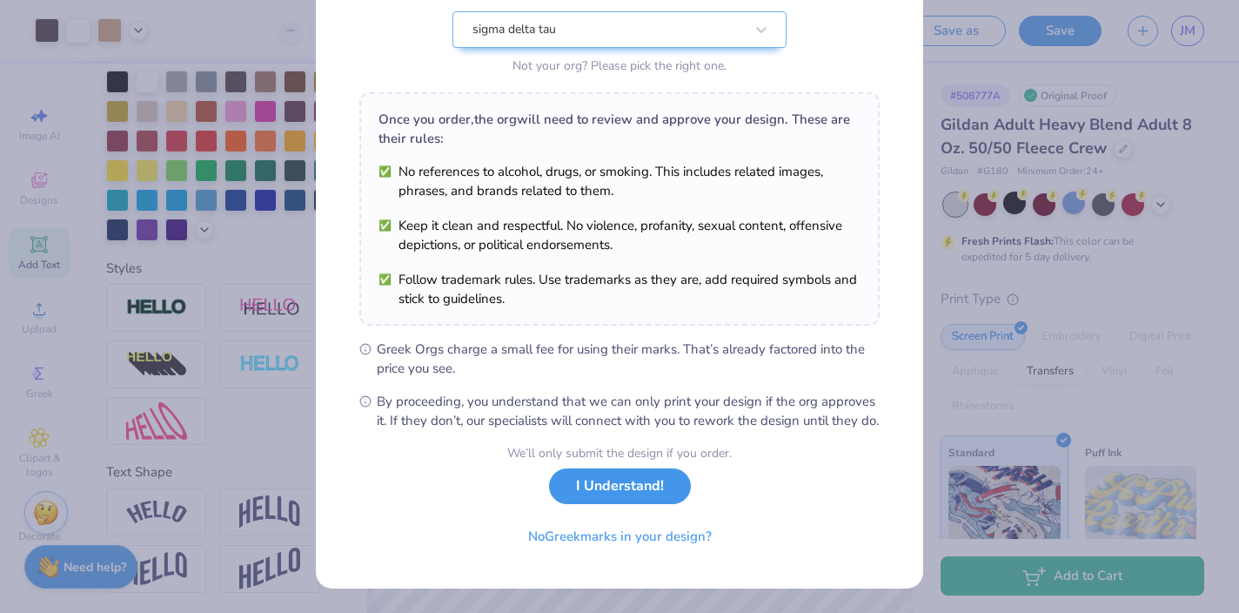
click at [620, 503] on button "I Understand!" at bounding box center [620, 486] width 142 height 36
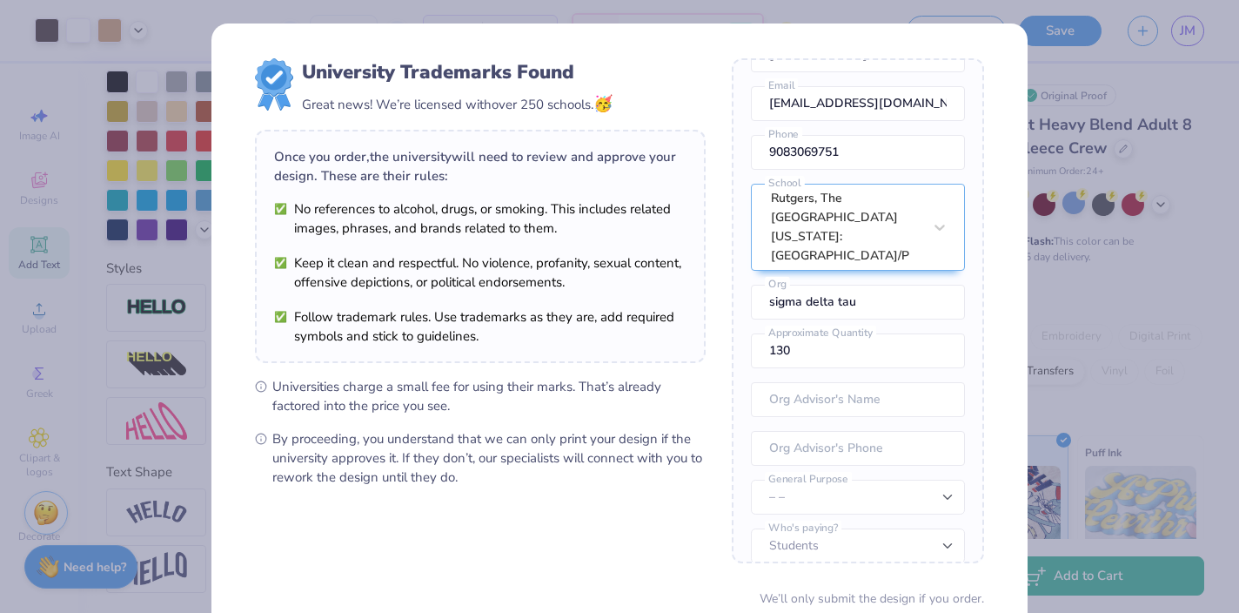
scroll to position [144, 0]
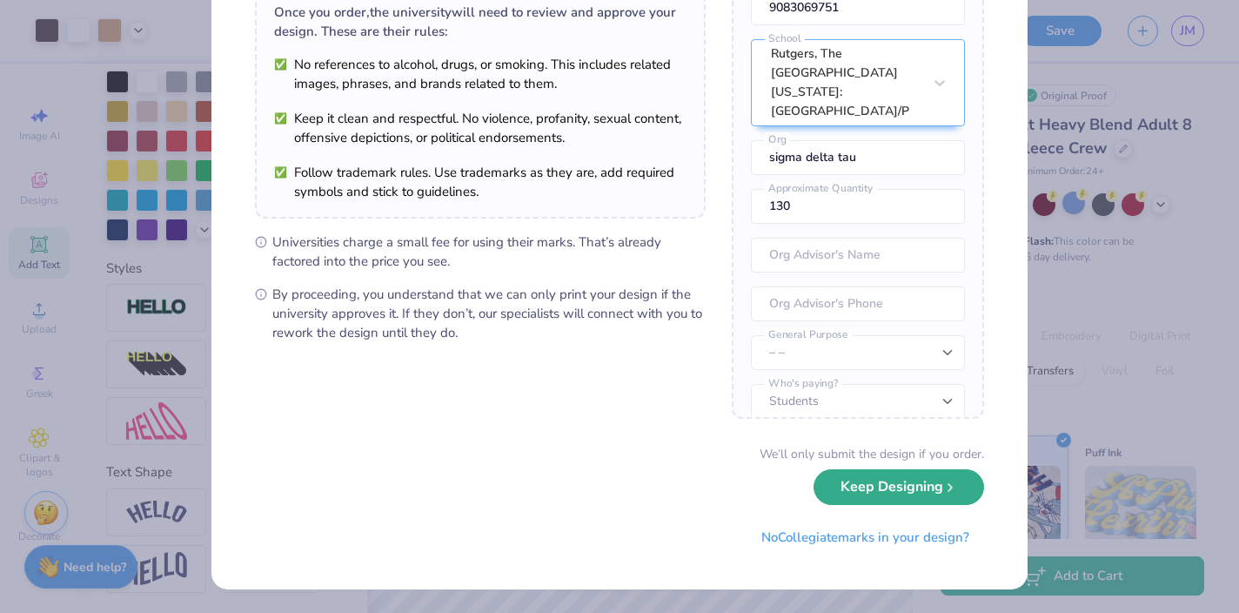
click at [878, 482] on button "Keep Designing" at bounding box center [899, 487] width 171 height 36
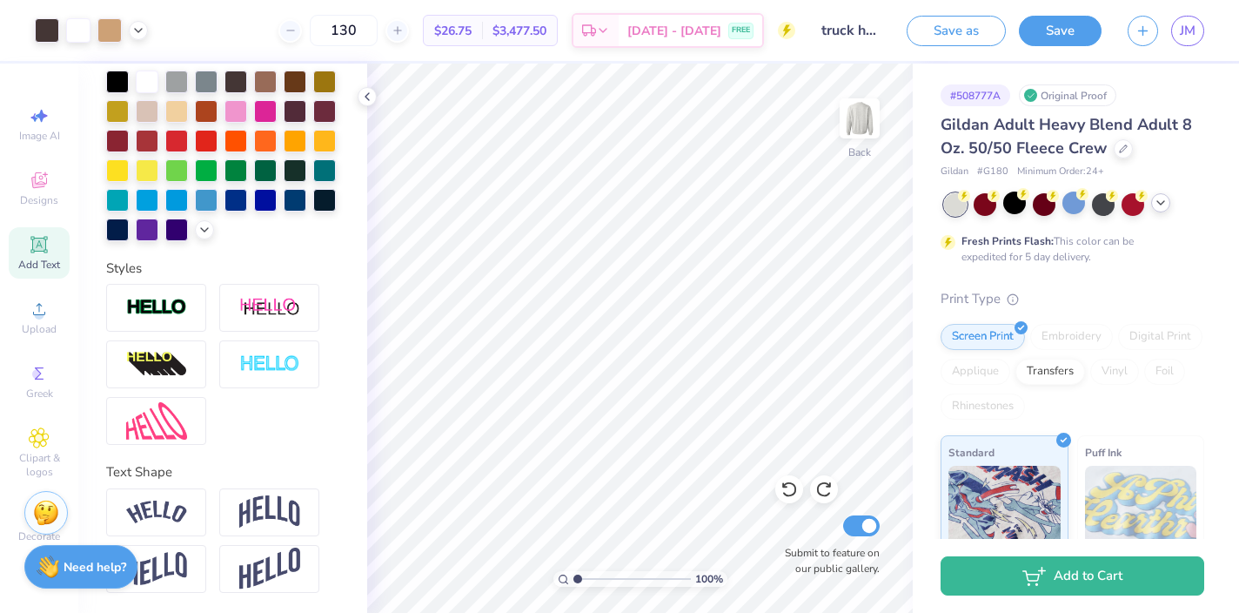
click at [1157, 205] on icon at bounding box center [1161, 203] width 14 height 14
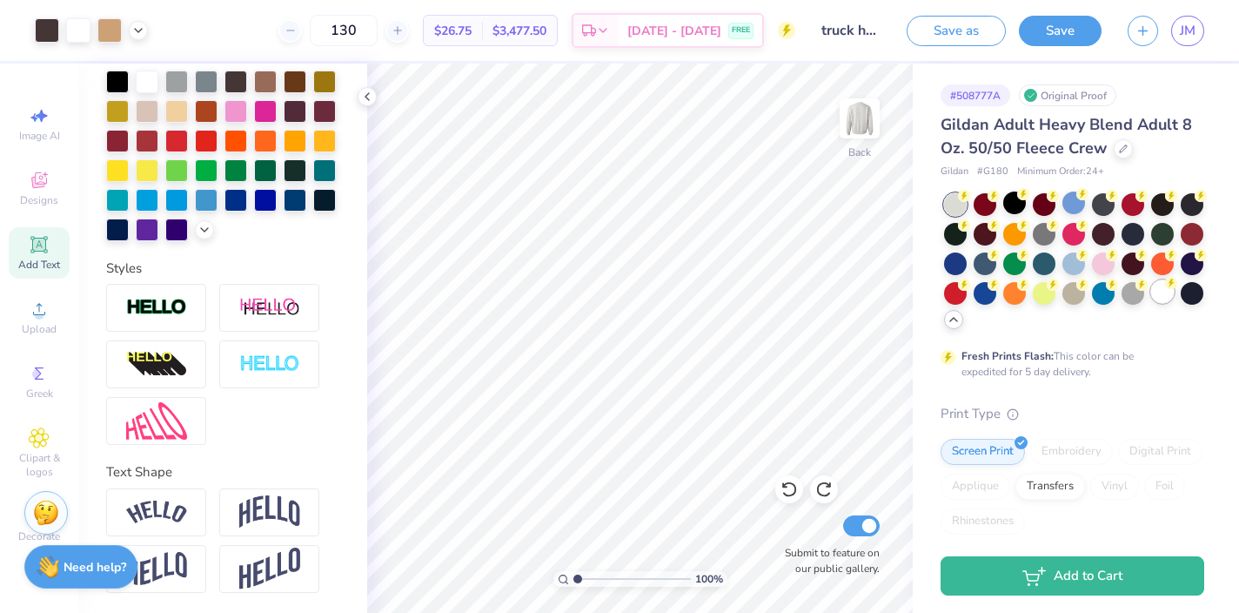
click at [1158, 291] on div at bounding box center [1162, 291] width 23 height 23
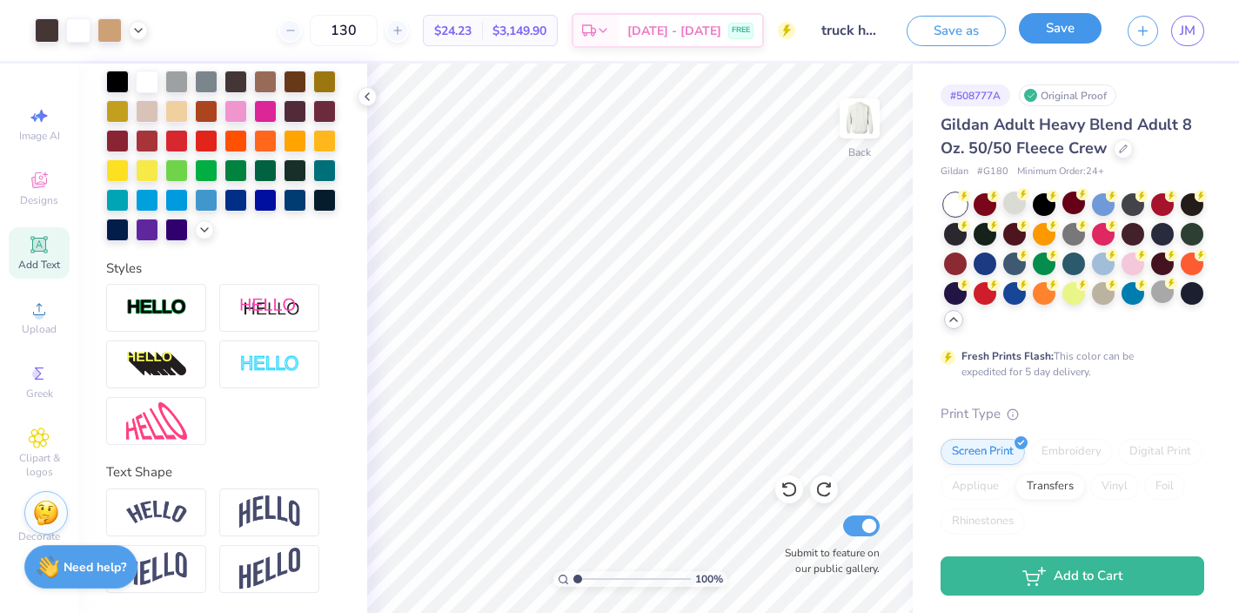
click at [1049, 27] on button "Save" at bounding box center [1060, 28] width 83 height 30
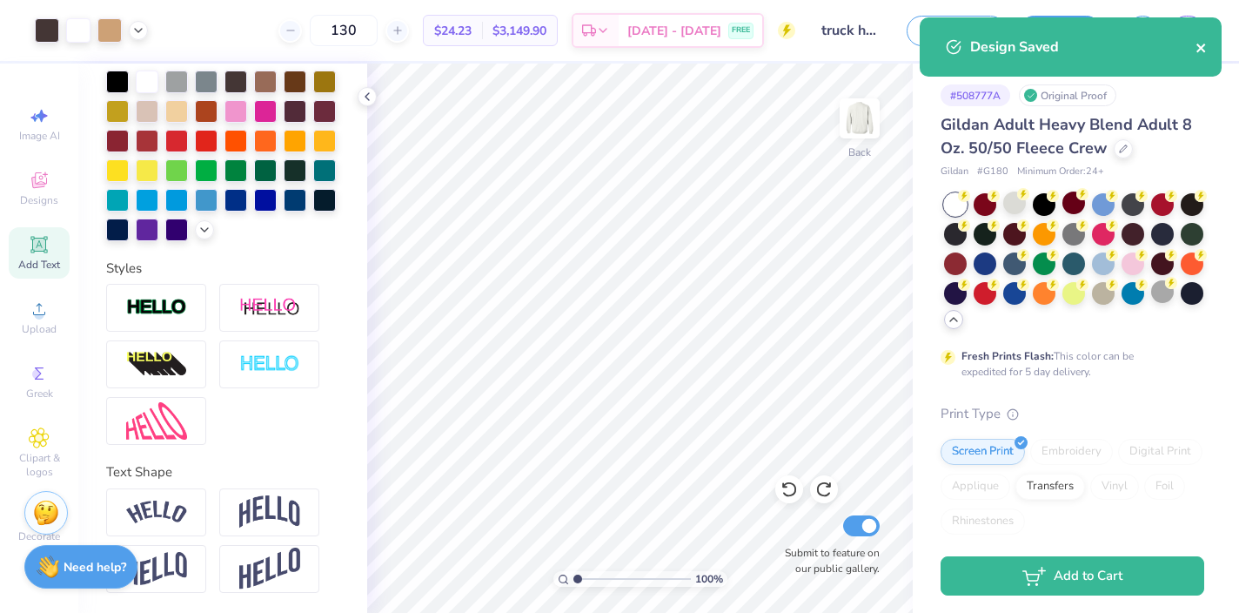
click at [1206, 49] on icon "close" at bounding box center [1202, 48] width 12 height 14
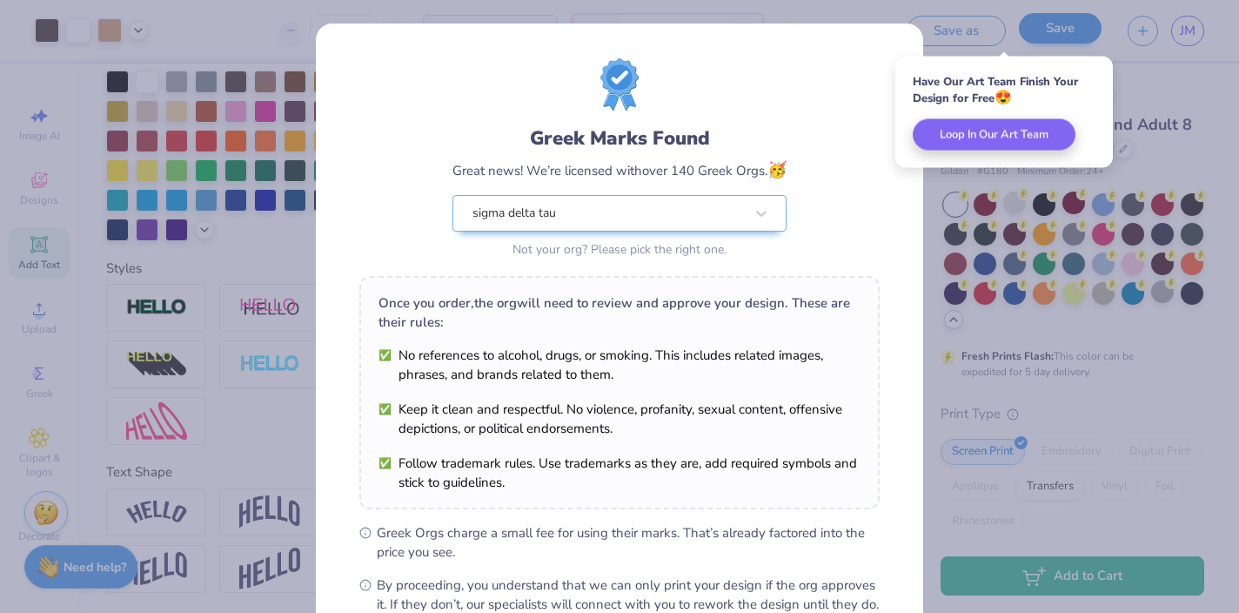
click at [1055, 30] on body "Art colors 130 $24.23 Per Item $3,149.90 Total Est. Delivery Aug 30 - Sep 2 FRE…" at bounding box center [619, 306] width 1239 height 613
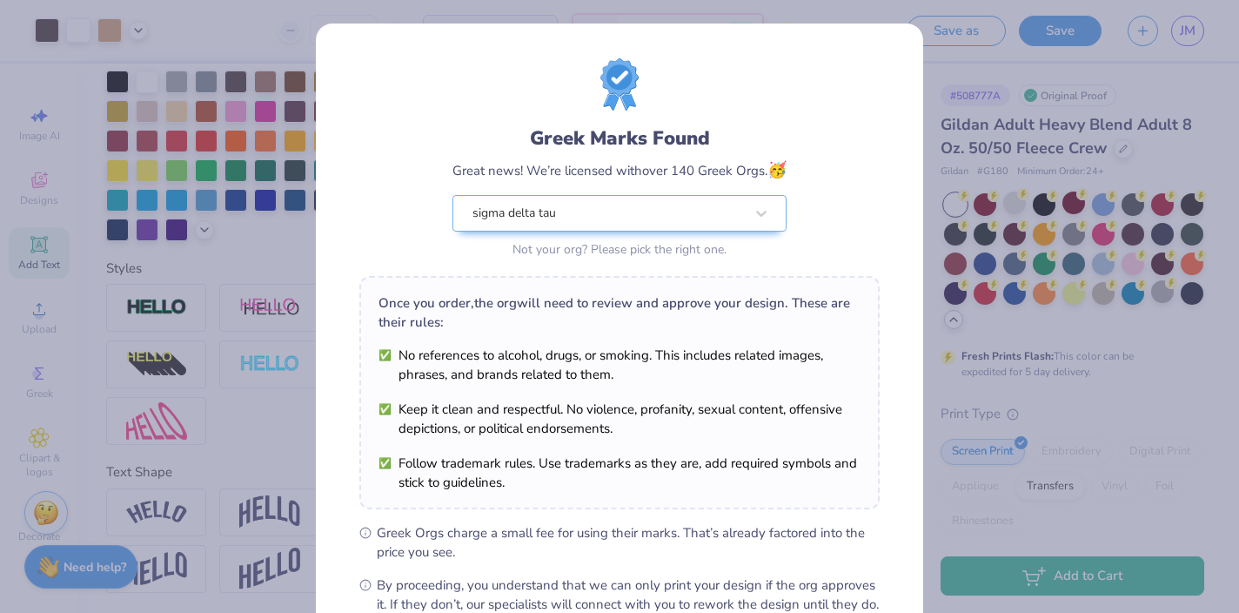
scroll to position [202, 0]
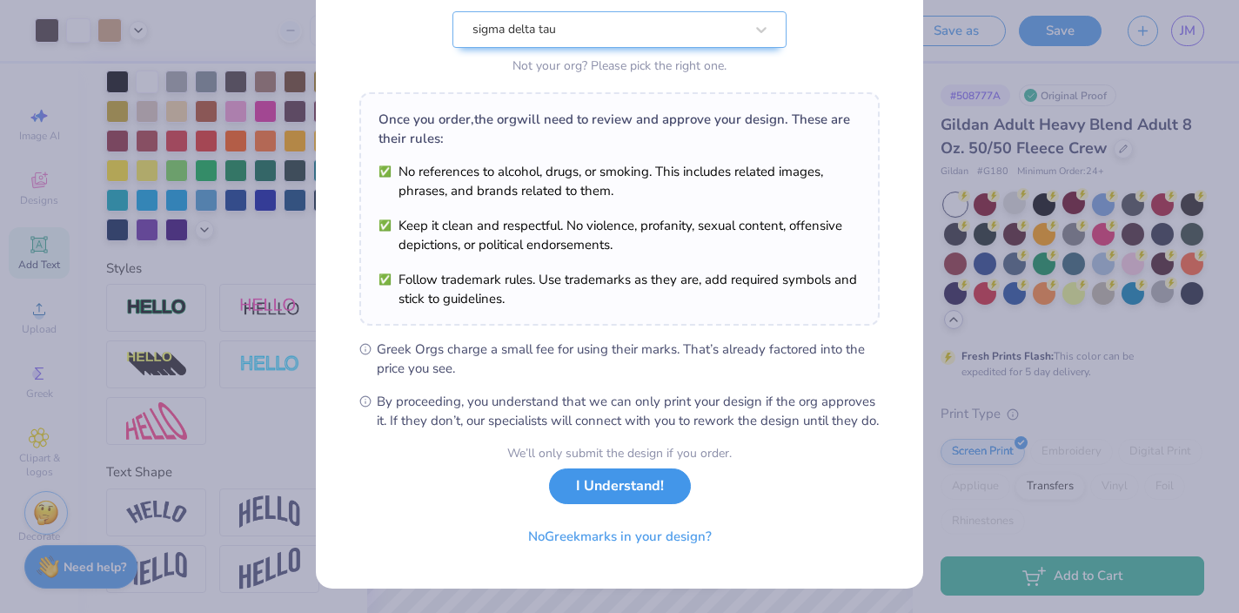
click at [636, 499] on button "I Understand!" at bounding box center [620, 486] width 142 height 36
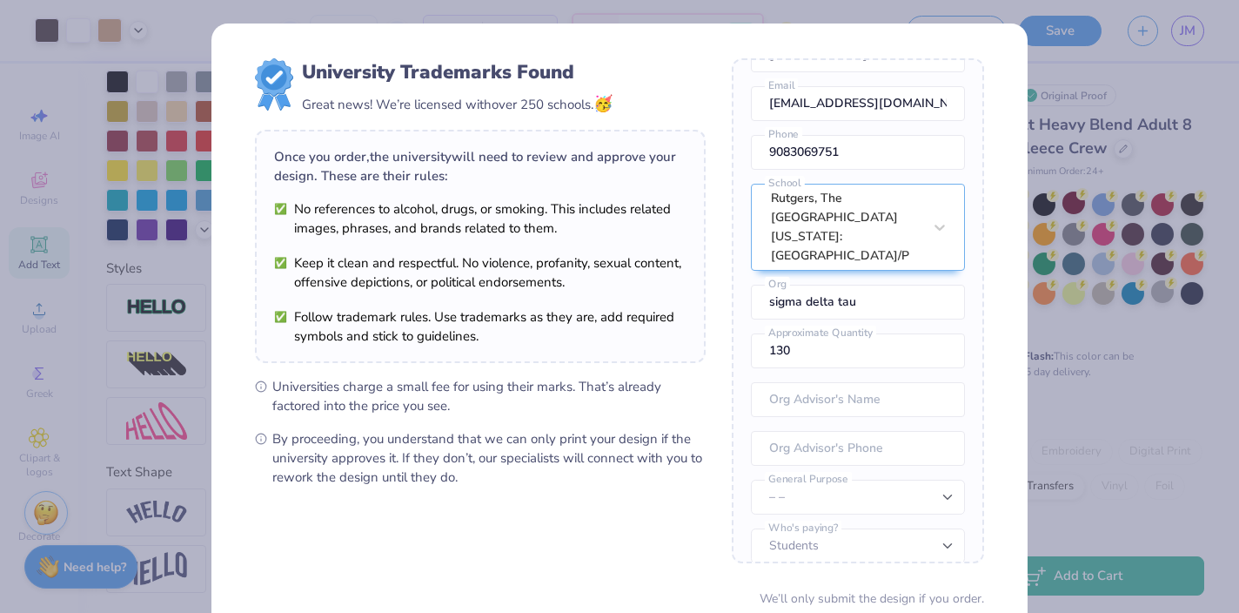
scroll to position [144, 0]
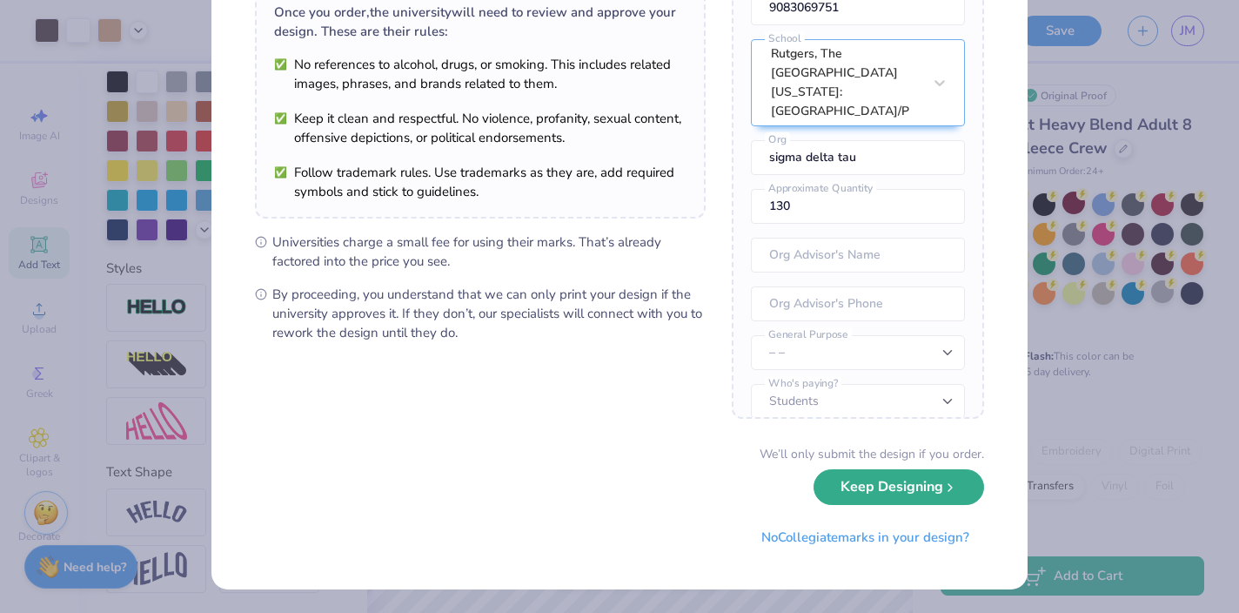
click at [862, 483] on button "Keep Designing" at bounding box center [899, 487] width 171 height 36
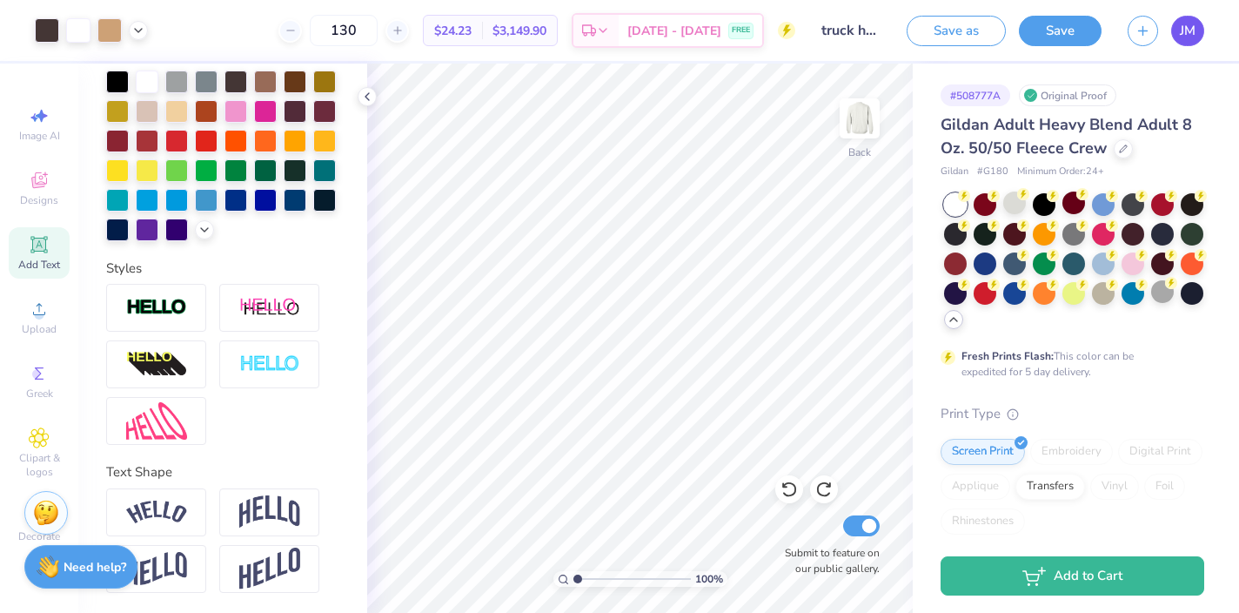
click at [1186, 27] on span "JM" at bounding box center [1188, 31] width 16 height 20
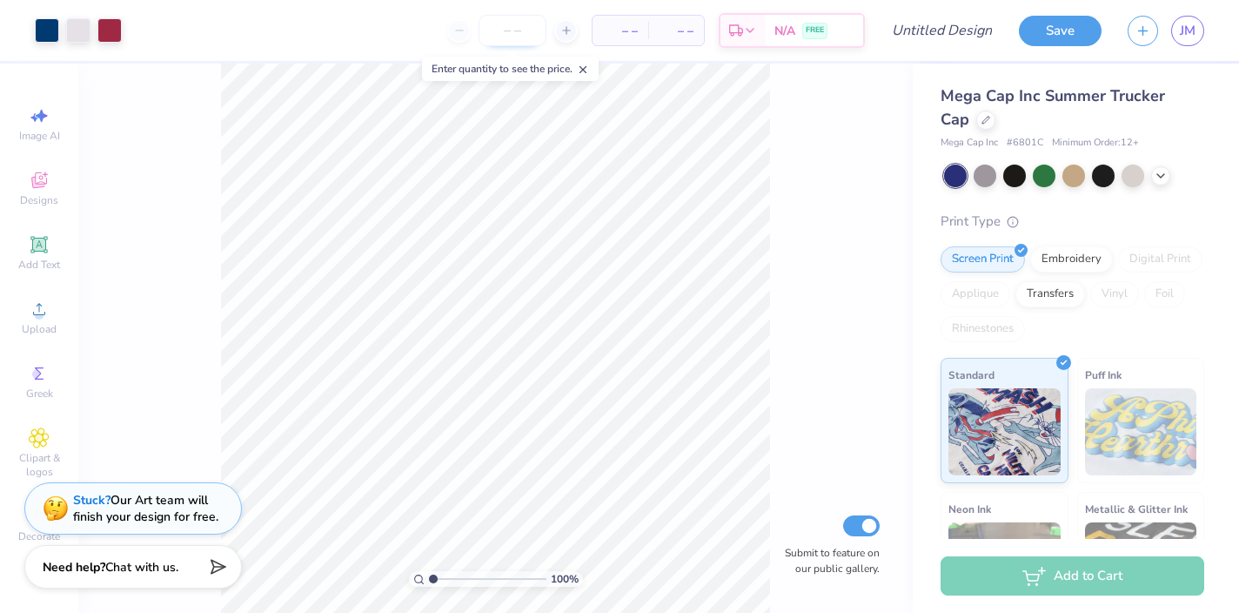
click at [499, 30] on input "number" at bounding box center [513, 30] width 68 height 31
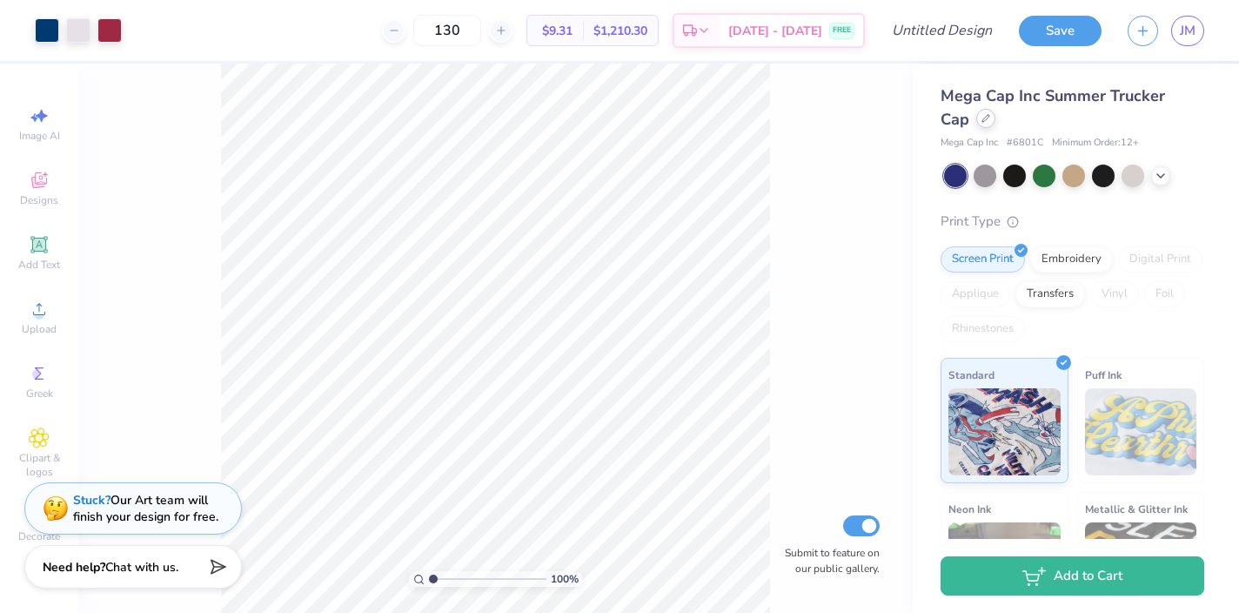
type input "130"
click at [982, 117] on icon at bounding box center [986, 118] width 9 height 9
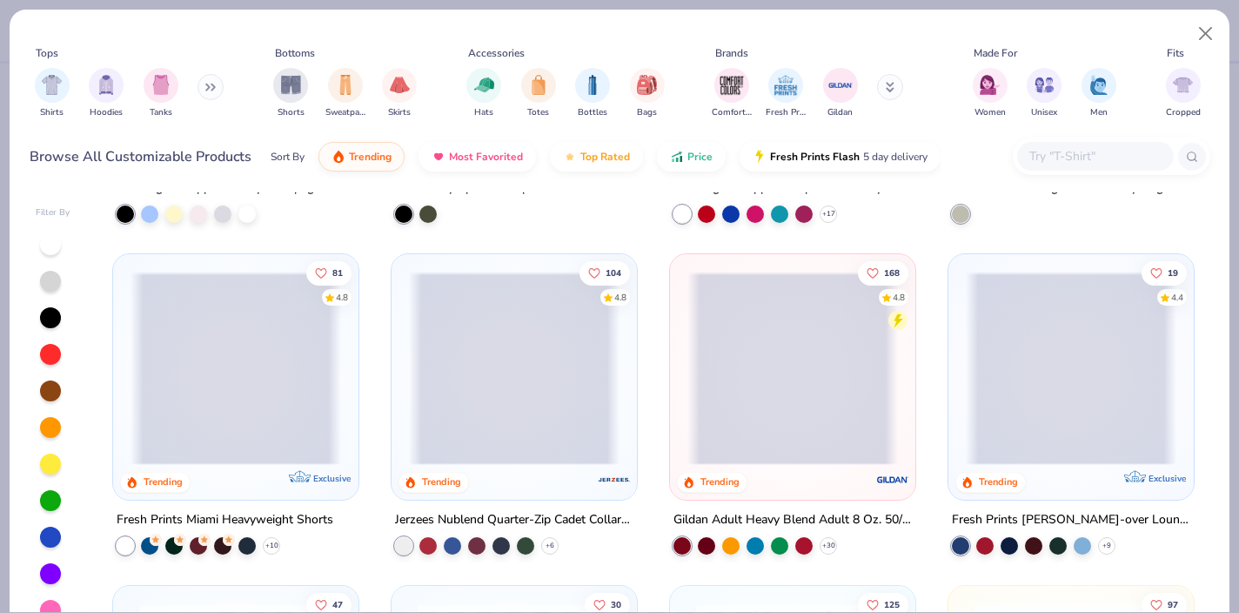
scroll to position [1274, 0]
click at [754, 419] on span at bounding box center [792, 367] width 211 height 193
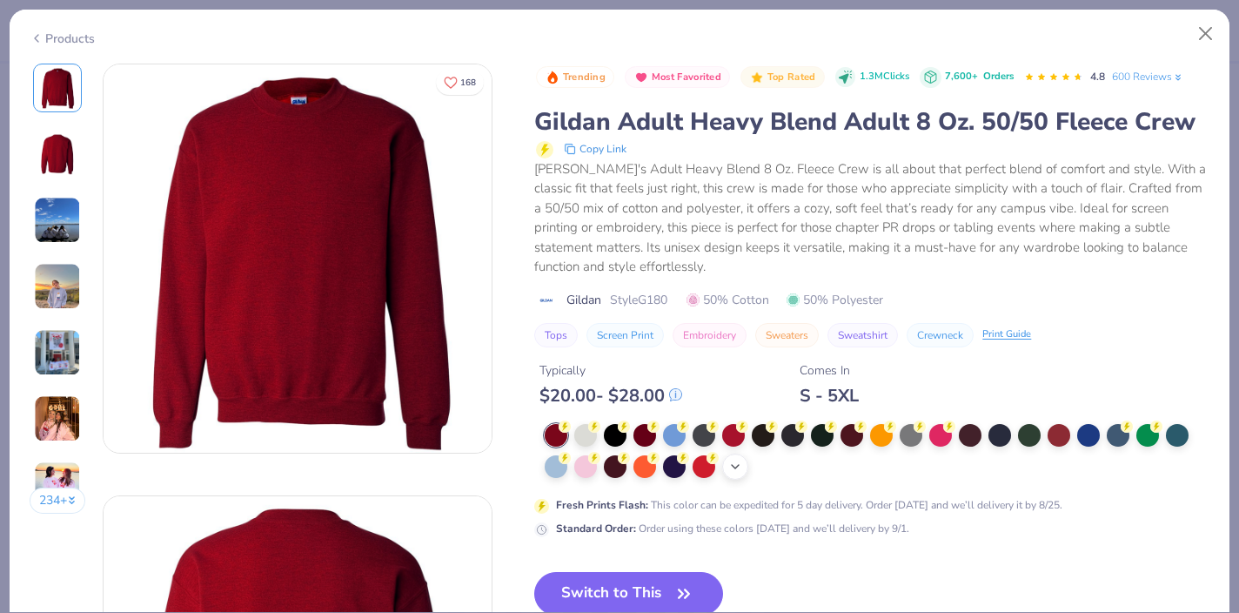
click at [740, 466] on icon at bounding box center [735, 466] width 14 height 14
click at [901, 466] on div at bounding box center [911, 464] width 23 height 23
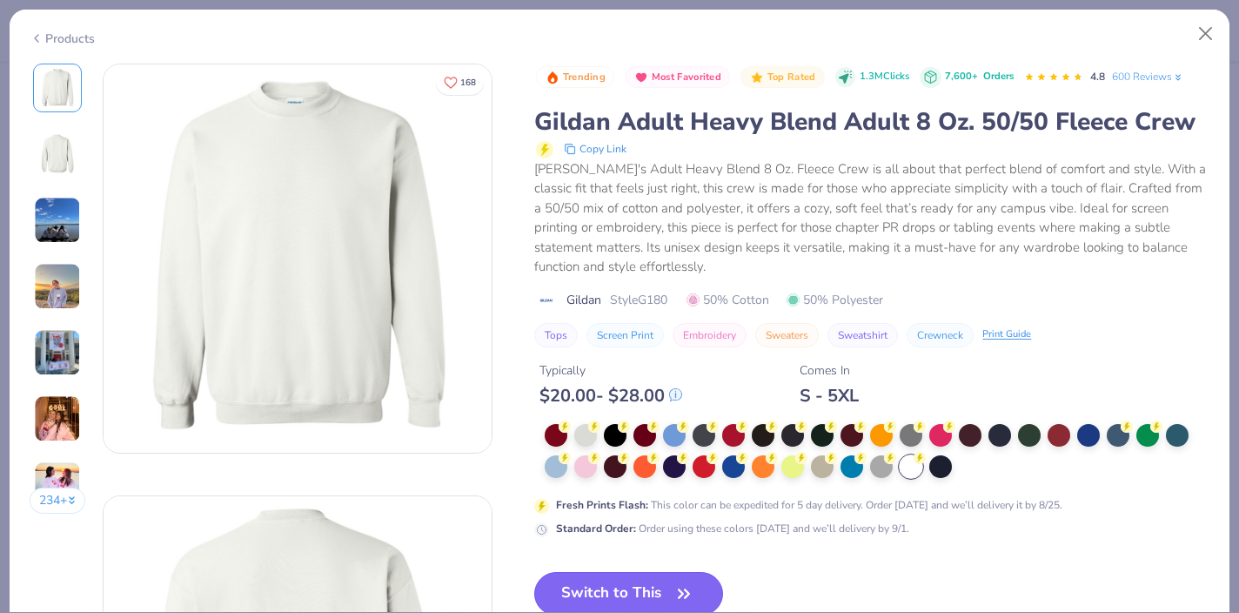
click at [625, 606] on button "Switch to This" at bounding box center [628, 594] width 189 height 44
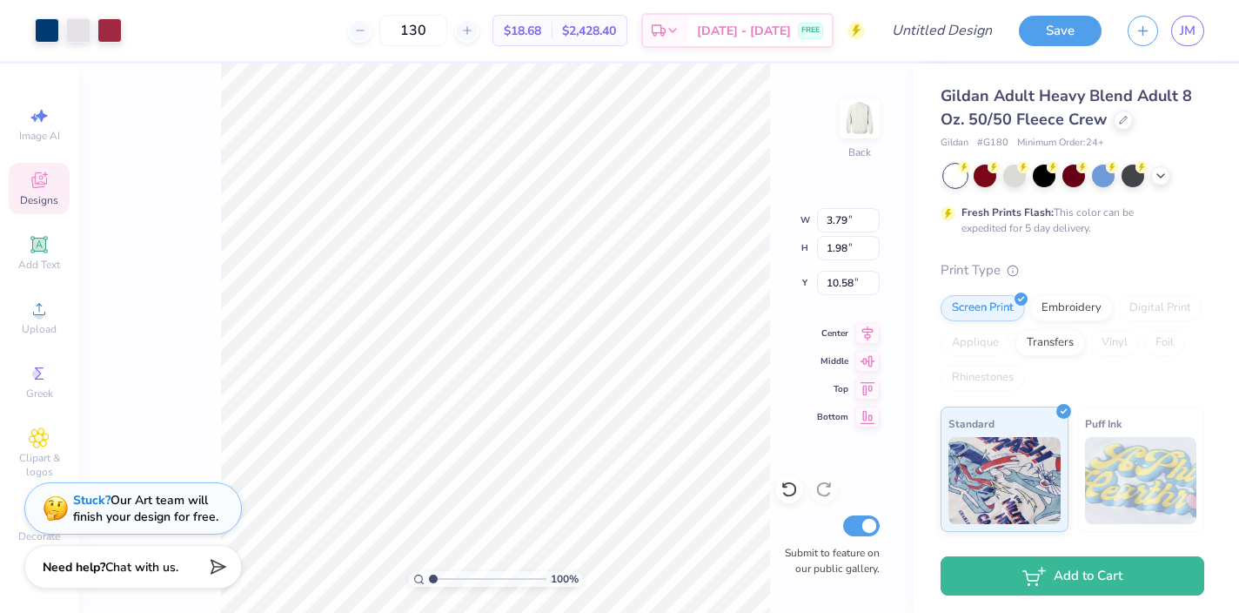
type input "10.58"
type input "11.95"
type input "6.24"
type input "4.67"
type input "4.56"
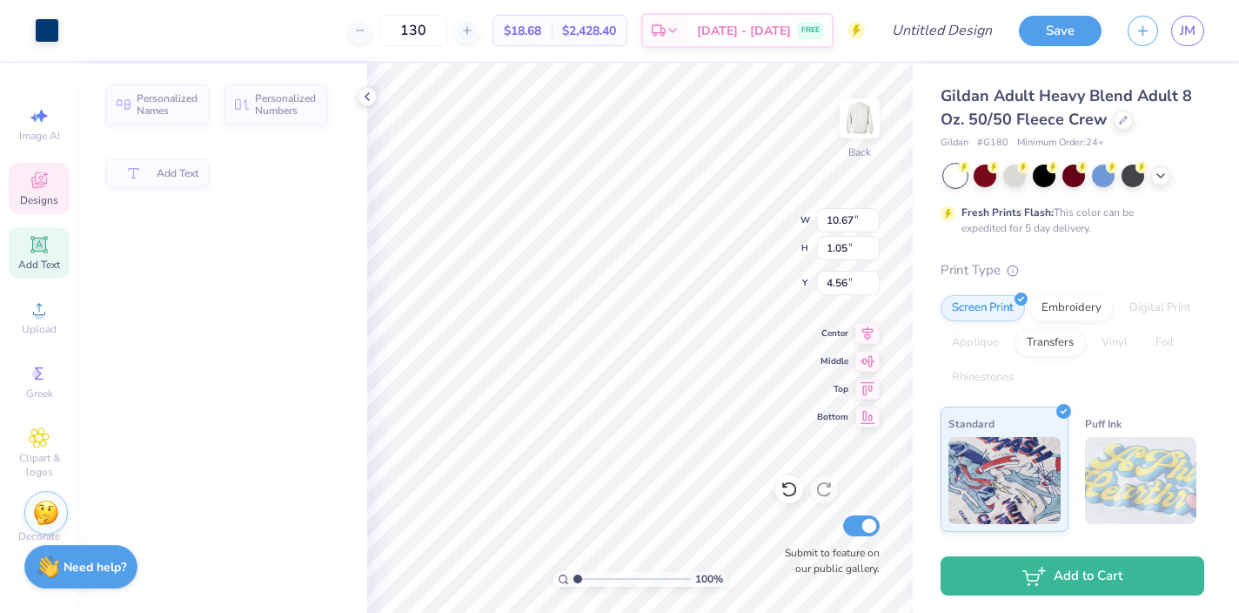
type input "10.67"
type input "1.05"
type input "5.18"
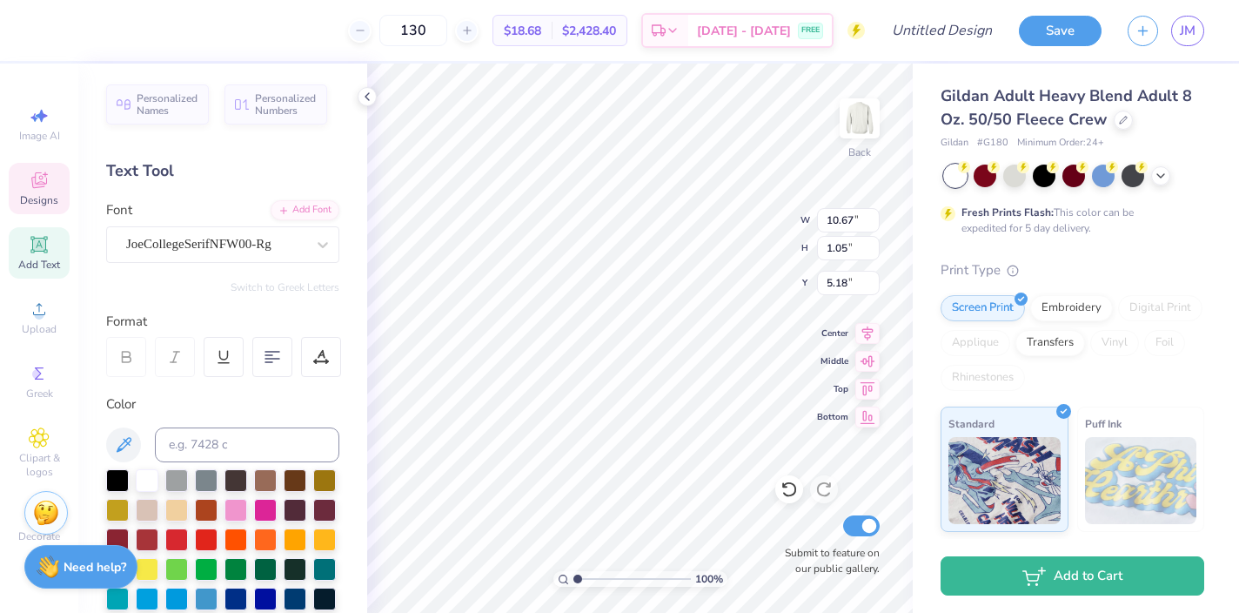
scroll to position [0, 1]
type textarea "sig delt"
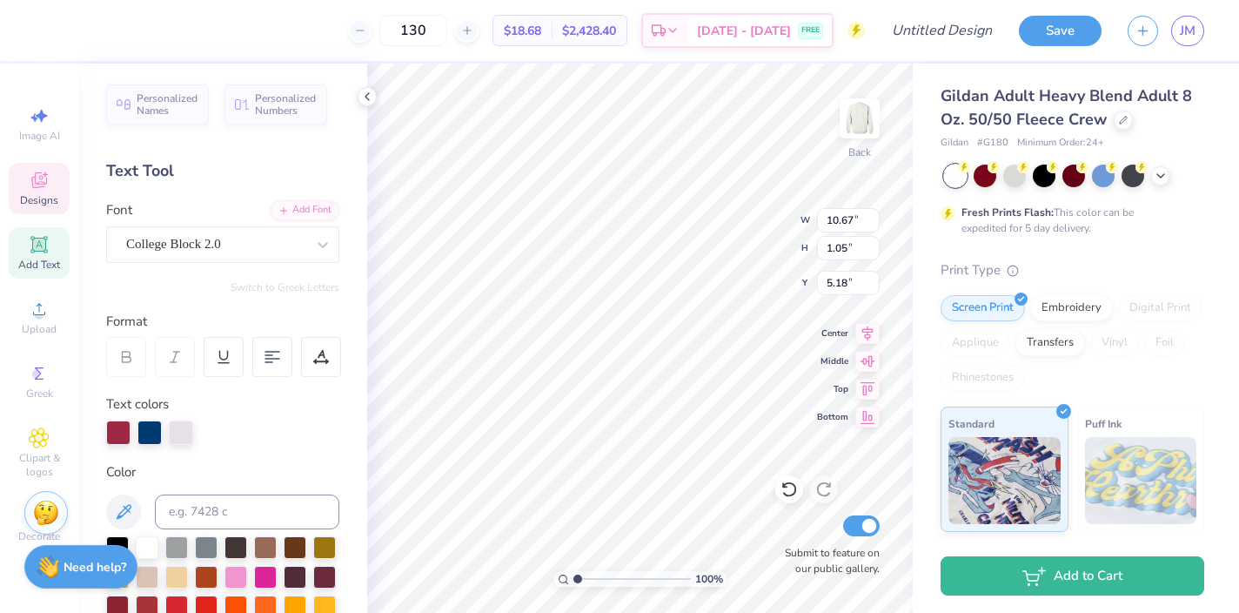
type input "11.09"
type input "2.65"
type input "6.51"
type textarea "homecomng"
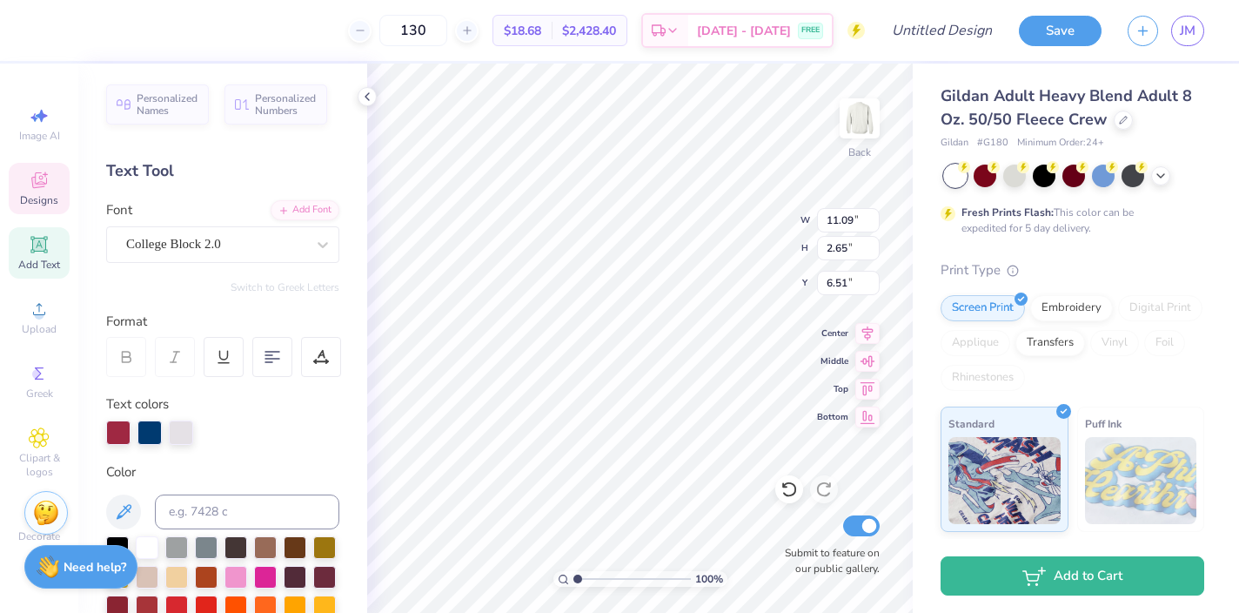
scroll to position [0, 3]
type input "11.36"
type input "2.03"
type input "6.50"
type input "7.90"
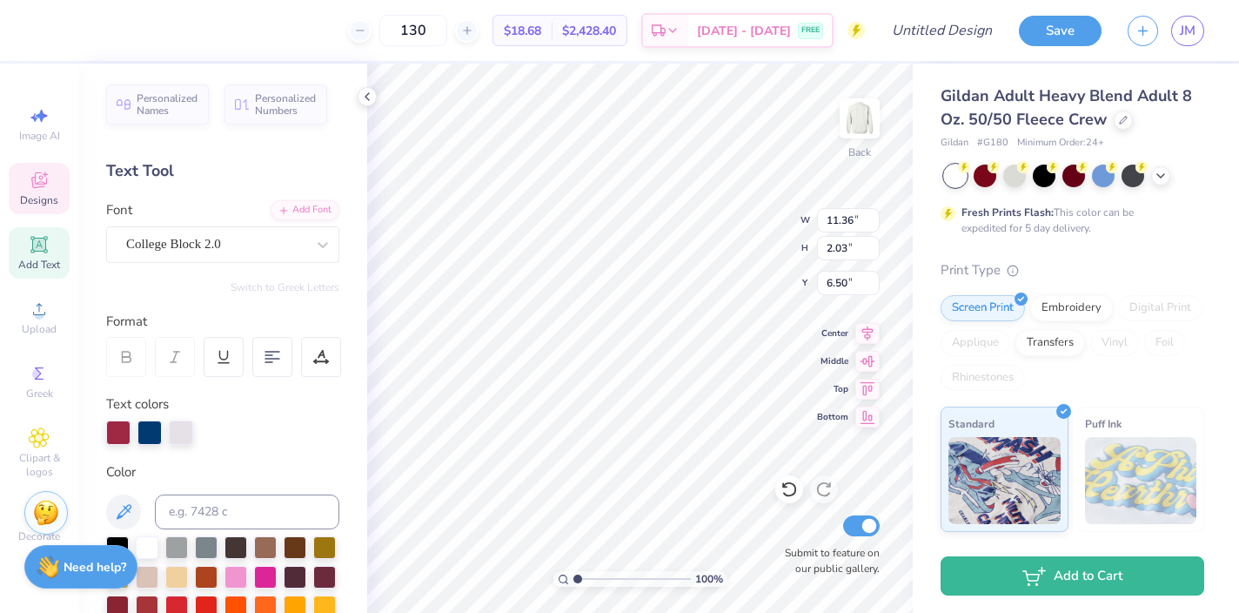
type input "1.21"
type input "8.88"
type textarea "F"
type textarea "H"
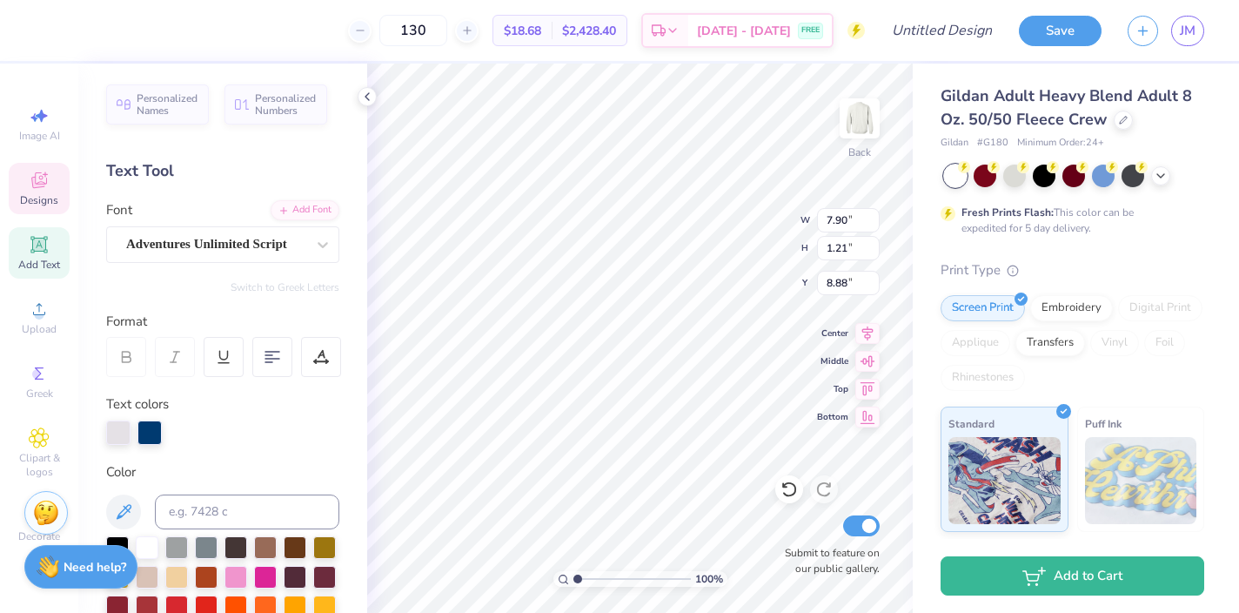
scroll to position [0, 2]
type textarea "Sig Delt X Dphi"
type input "2.42"
type input "2.54"
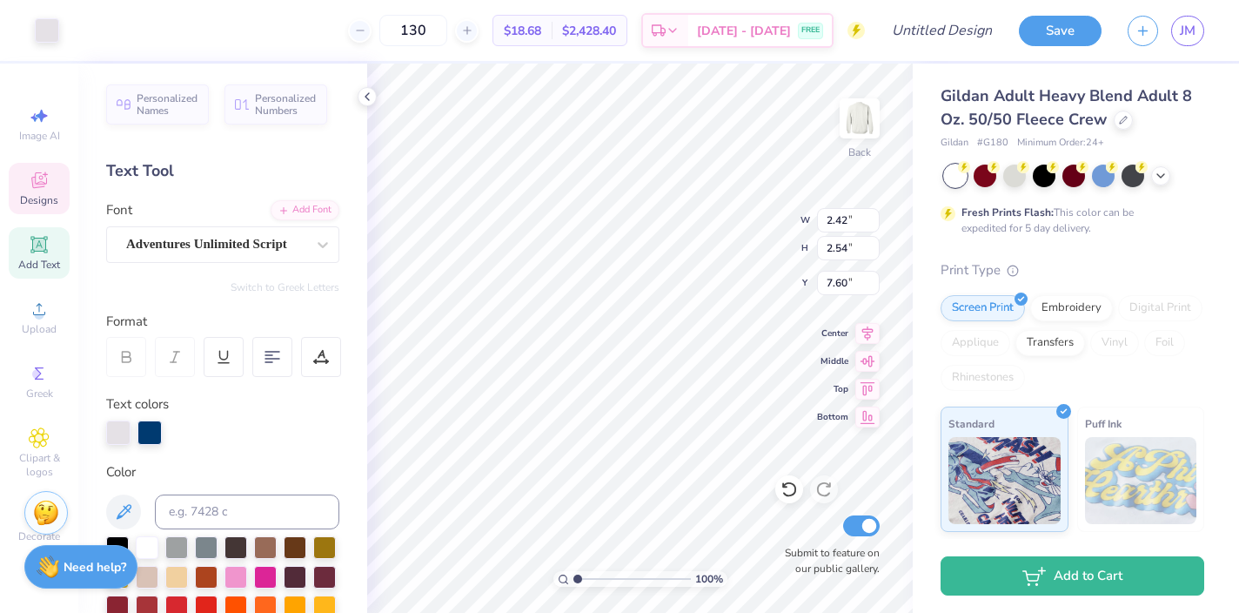
type input "8.22"
